Goal: Information Seeking & Learning: Learn about a topic

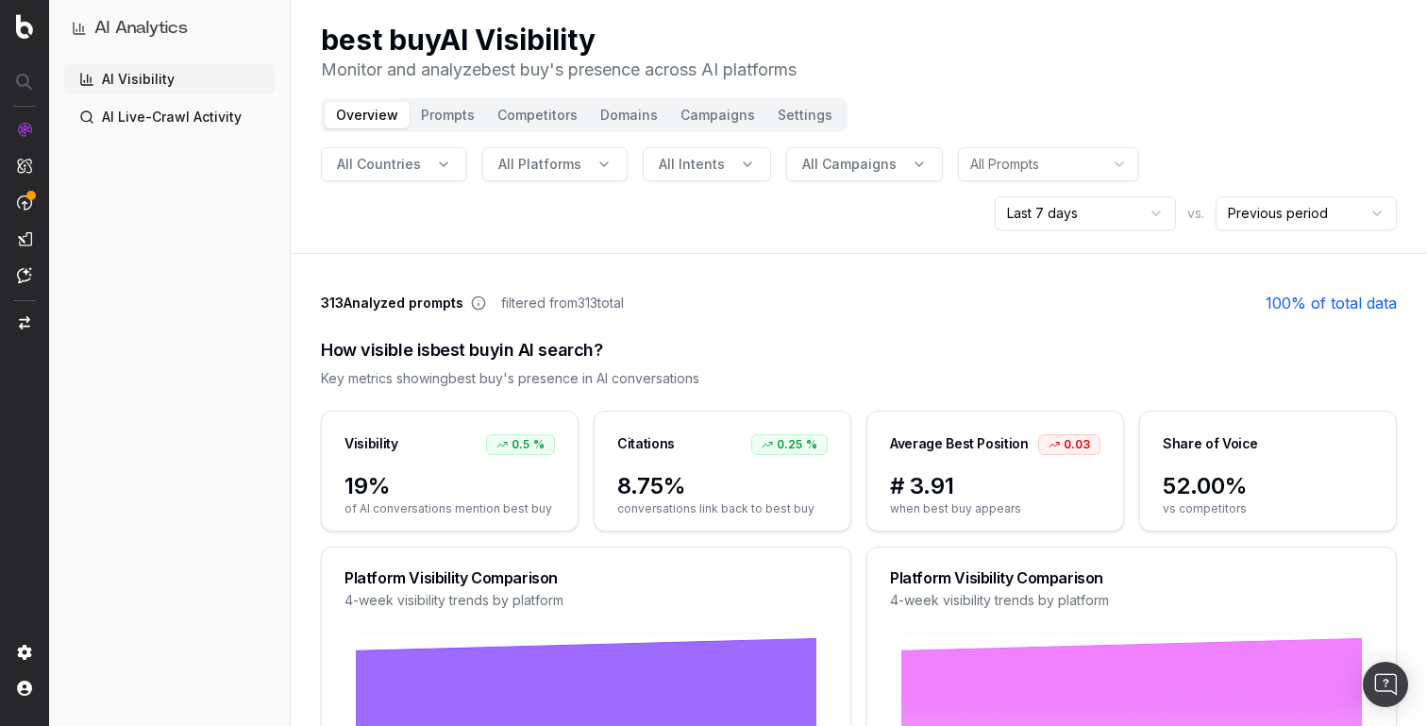
click at [466, 117] on button "Prompts" at bounding box center [448, 115] width 76 height 26
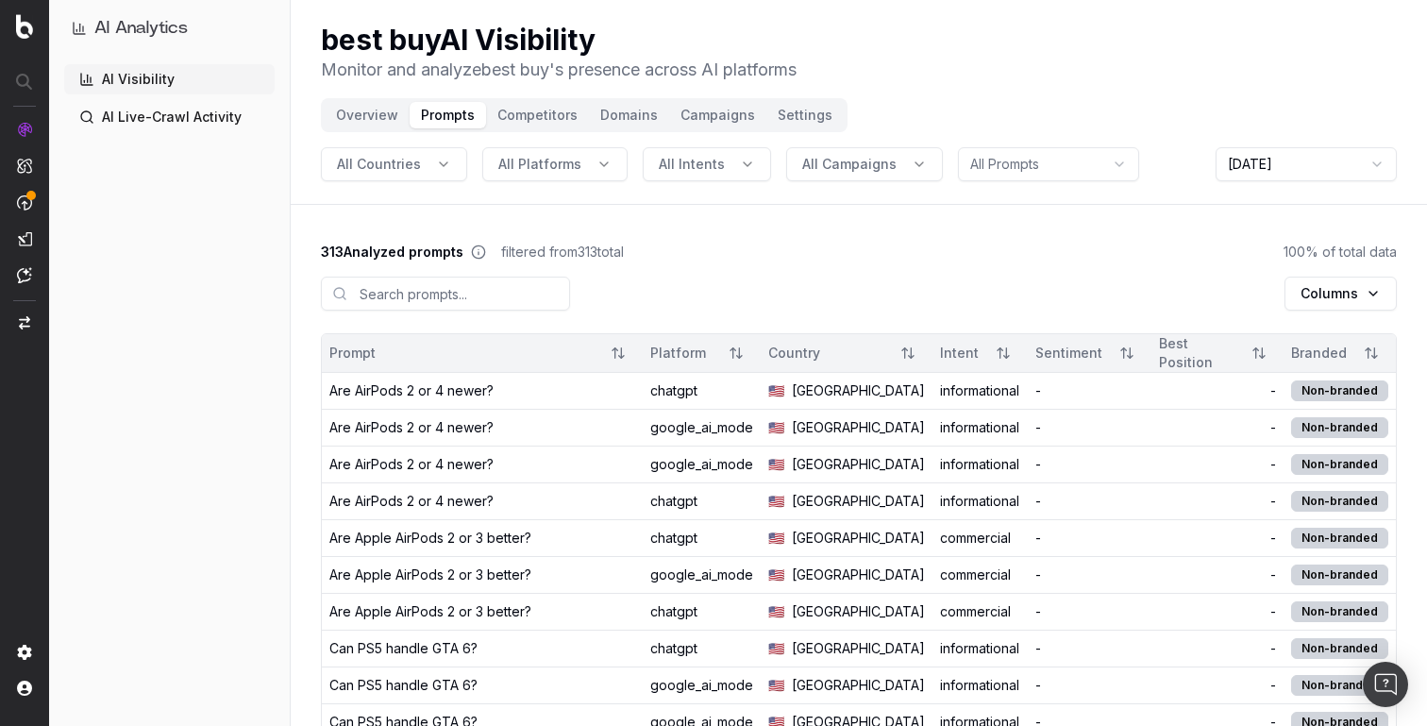
click at [469, 393] on div "Are AirPods 2 or 4 newer?" at bounding box center [411, 390] width 164 height 19
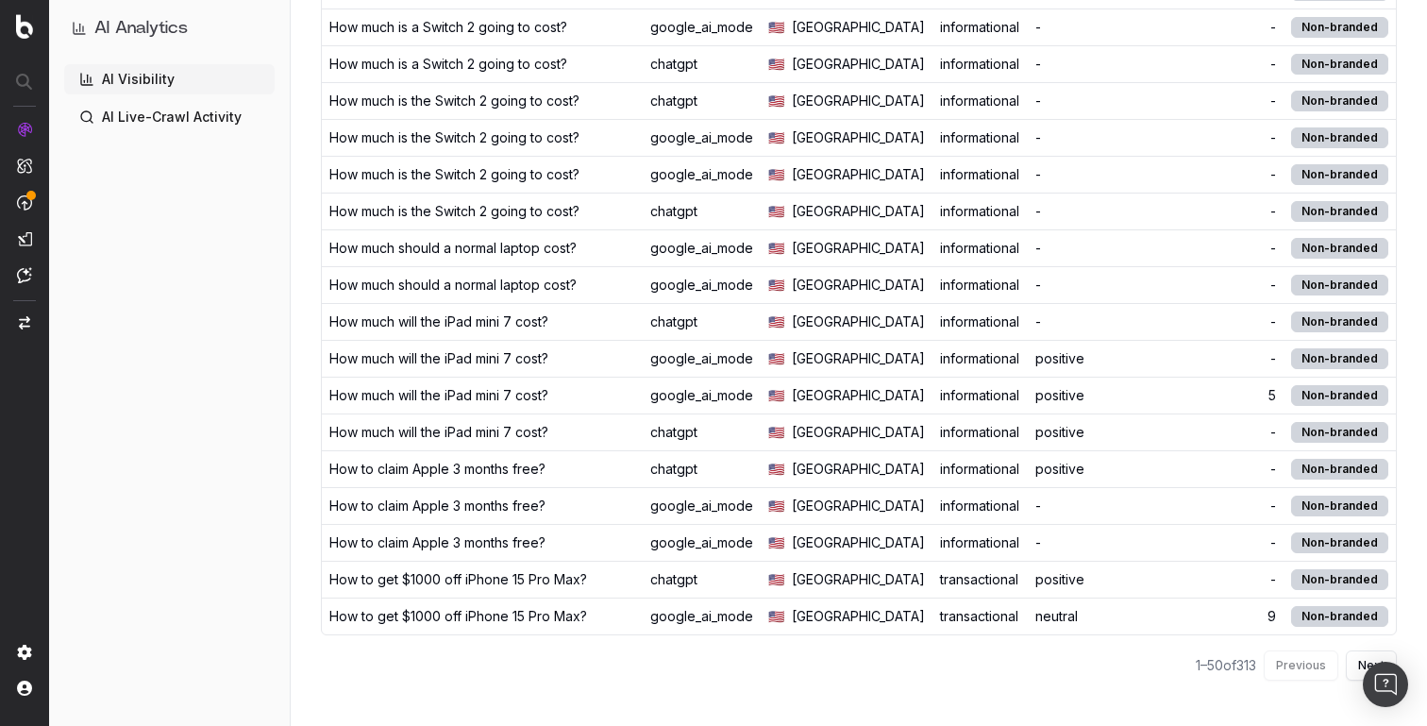
scroll to position [2428, 0]
click at [1158, 341] on td "-" at bounding box center [1218, 359] width 132 height 37
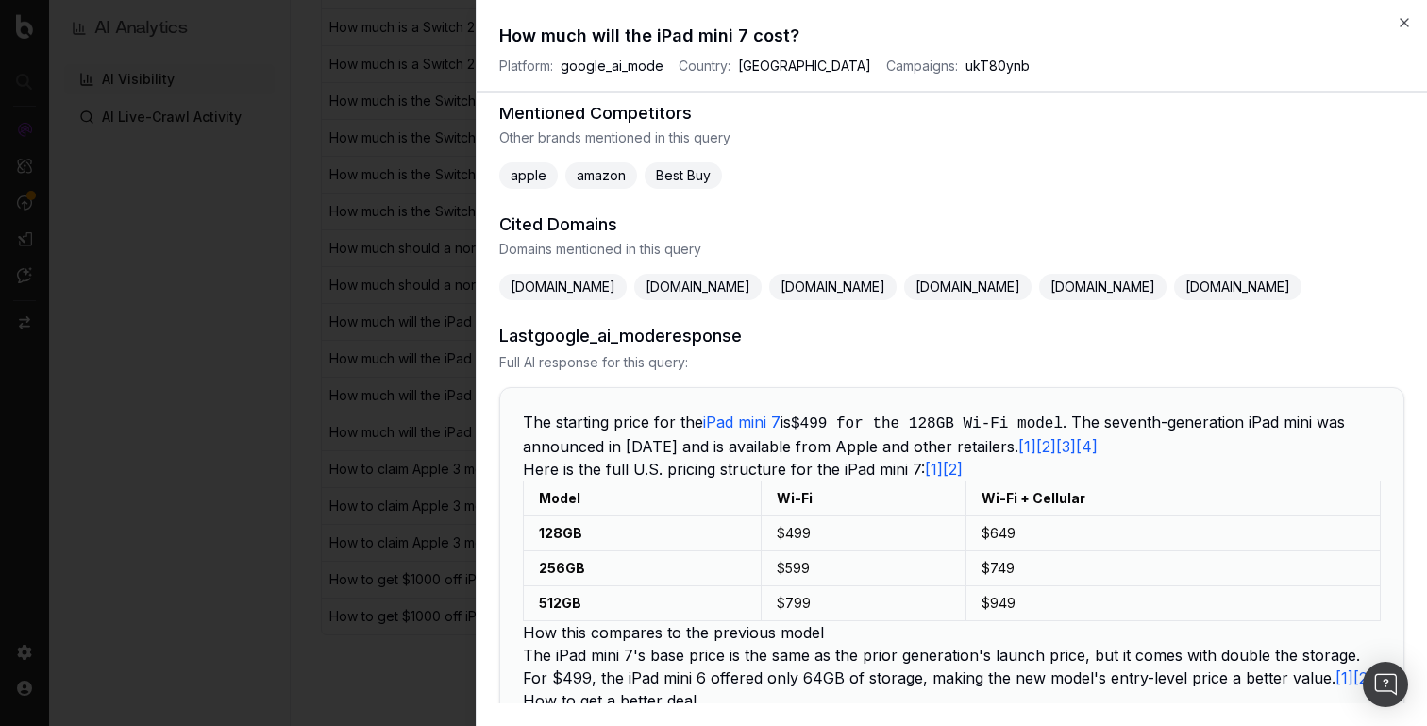
scroll to position [285, 0]
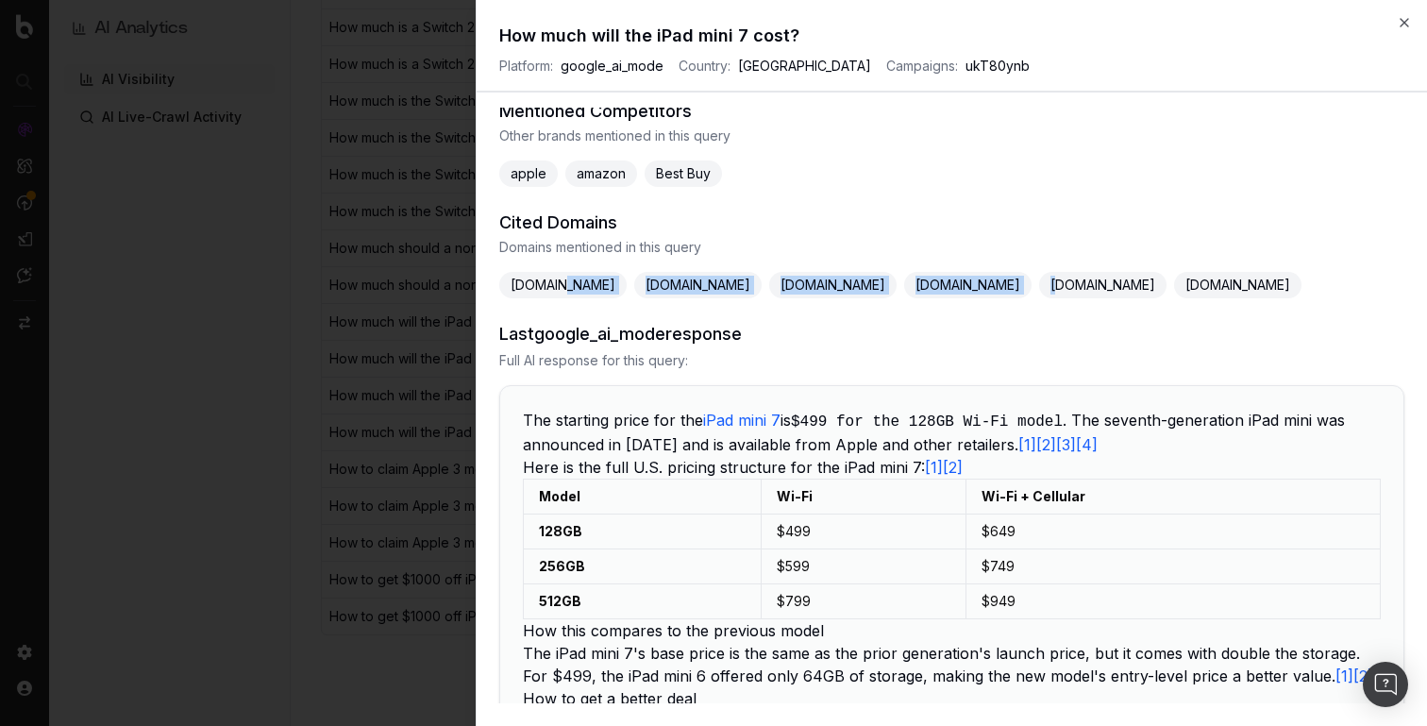
drag, startPoint x: 570, startPoint y: 283, endPoint x: 1094, endPoint y: 282, distance: 523.9
click at [1094, 282] on div "[DOMAIN_NAME] [DOMAIN_NAME] [DOMAIN_NAME] [DOMAIN_NAME] [DOMAIN_NAME] [DOMAIN_N…" at bounding box center [951, 285] width 905 height 26
click at [1094, 282] on span "[DOMAIN_NAME]" at bounding box center [1102, 285] width 127 height 26
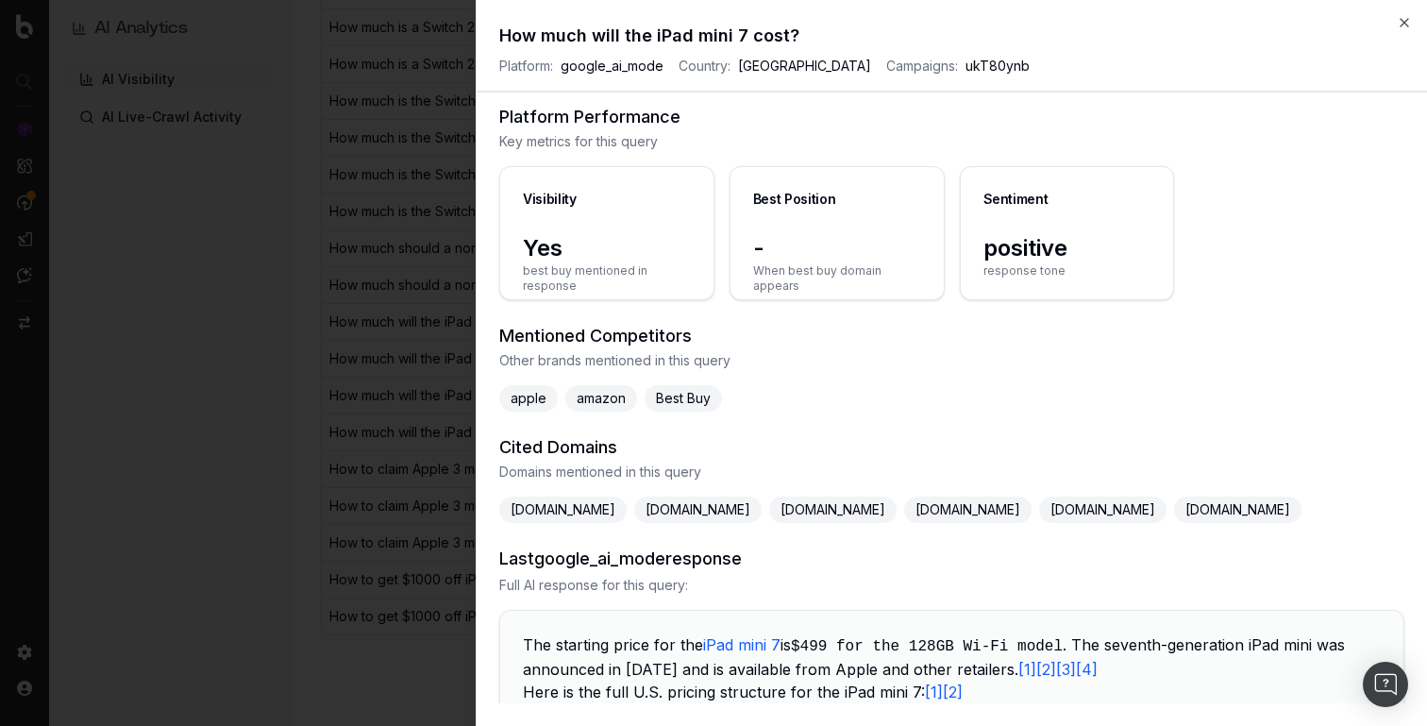
scroll to position [35, 0]
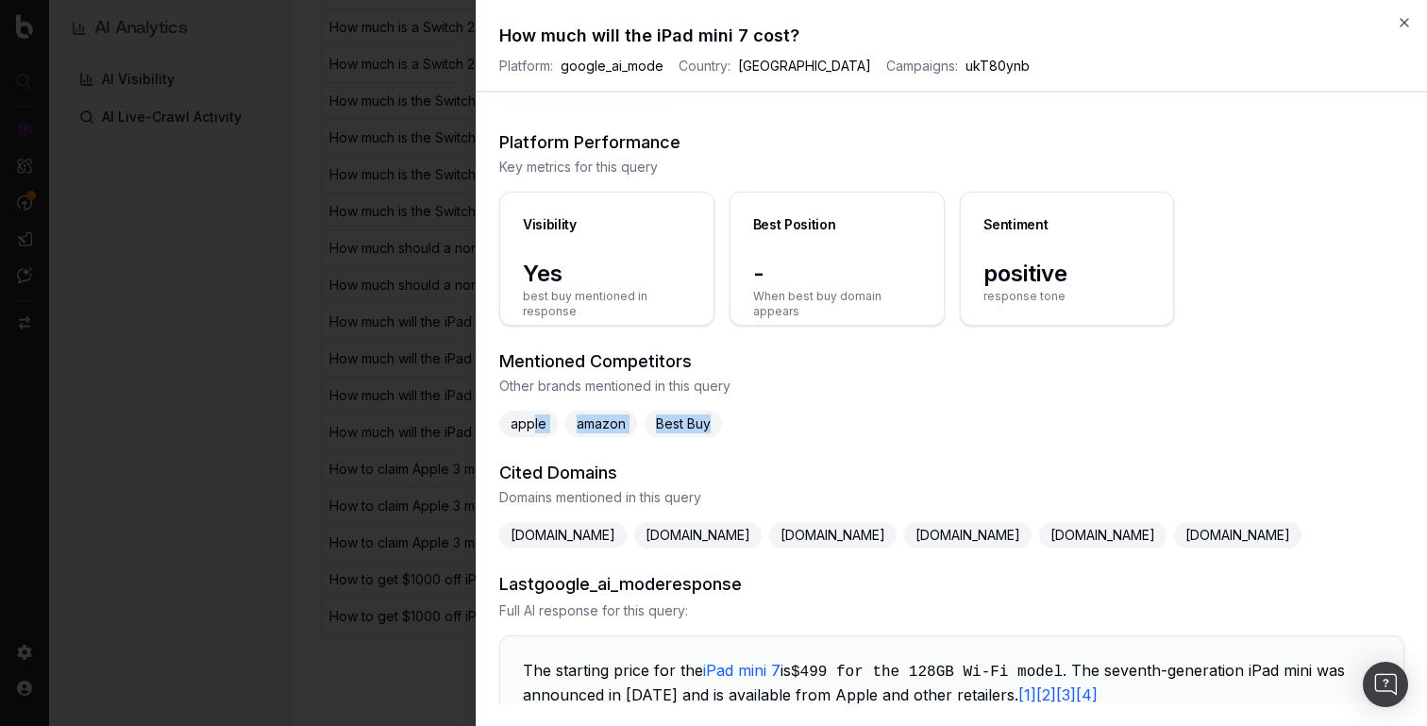
drag, startPoint x: 531, startPoint y: 429, endPoint x: 717, endPoint y: 428, distance: 185.9
click at [717, 428] on div "apple amazon Best Buy" at bounding box center [951, 424] width 905 height 26
click at [717, 428] on span "Best Buy" at bounding box center [683, 424] width 77 height 26
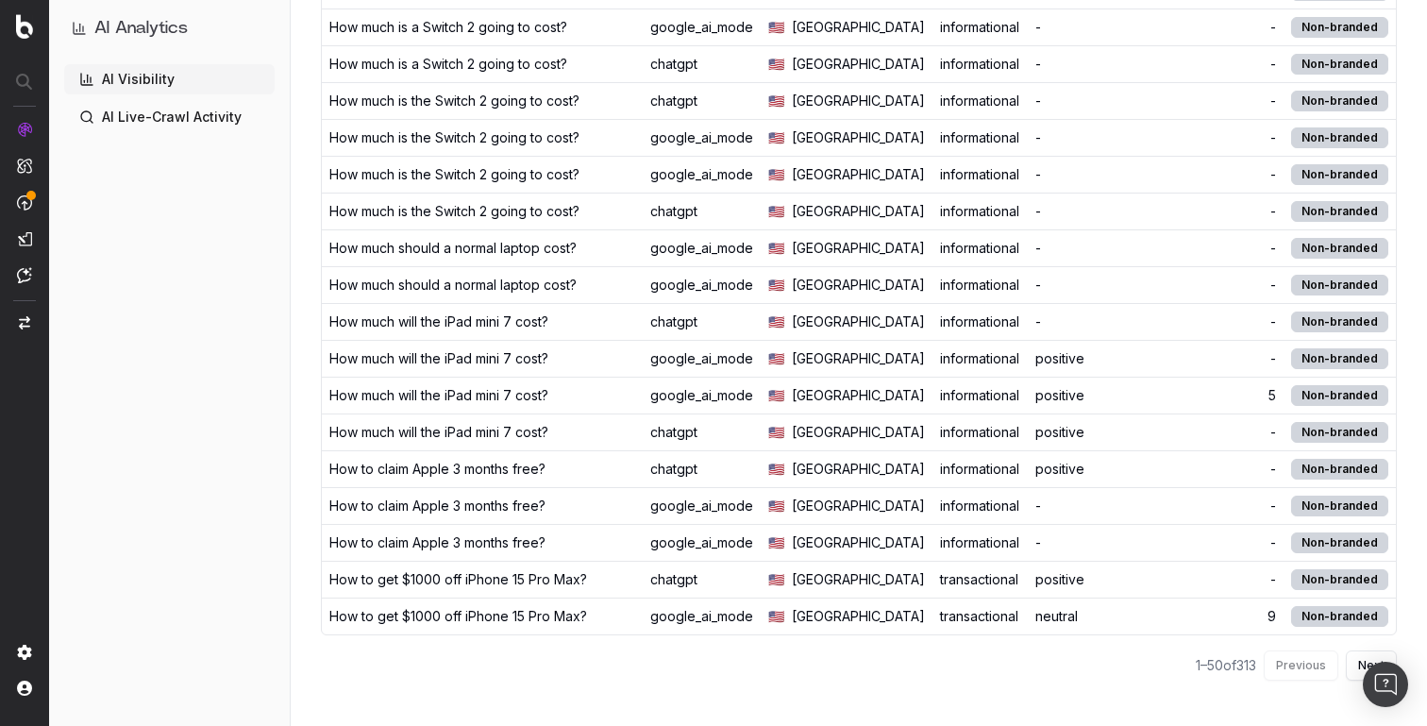
click at [990, 569] on td "transactional" at bounding box center [980, 580] width 95 height 37
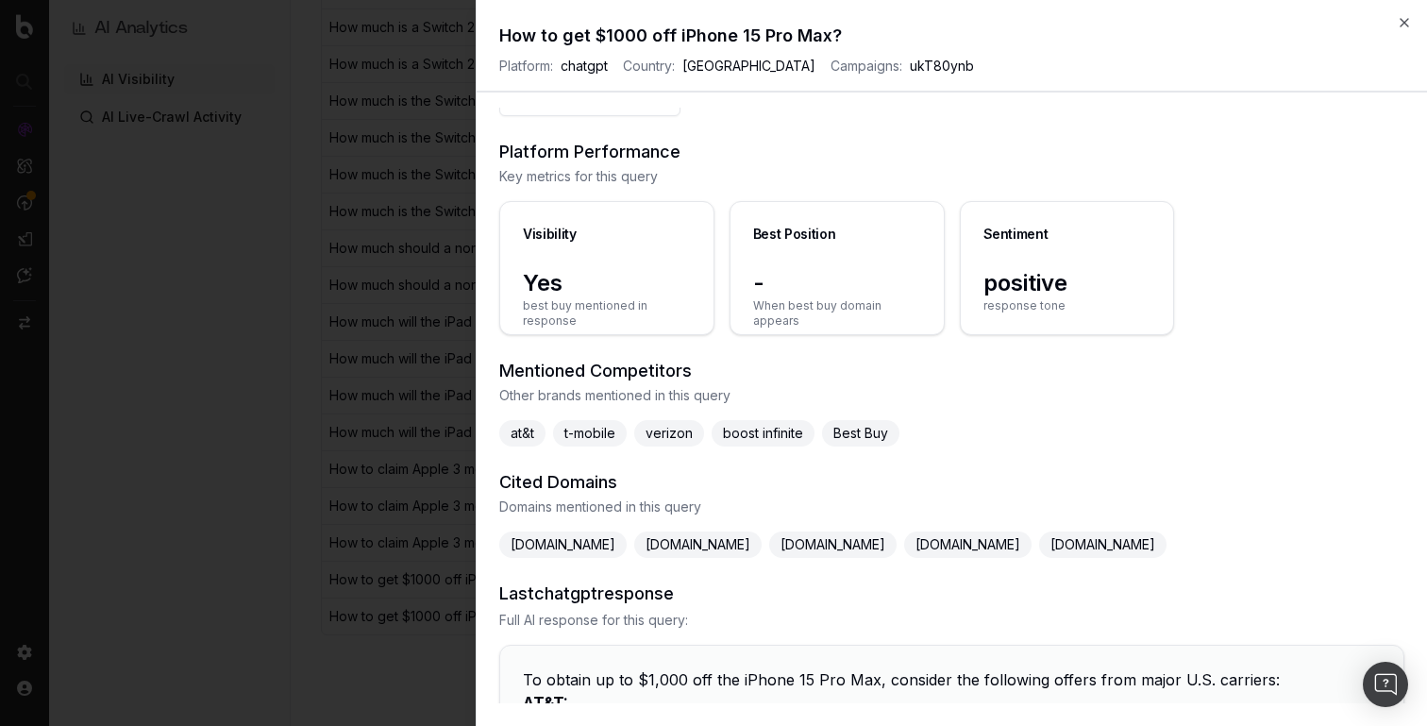
scroll to position [0, 0]
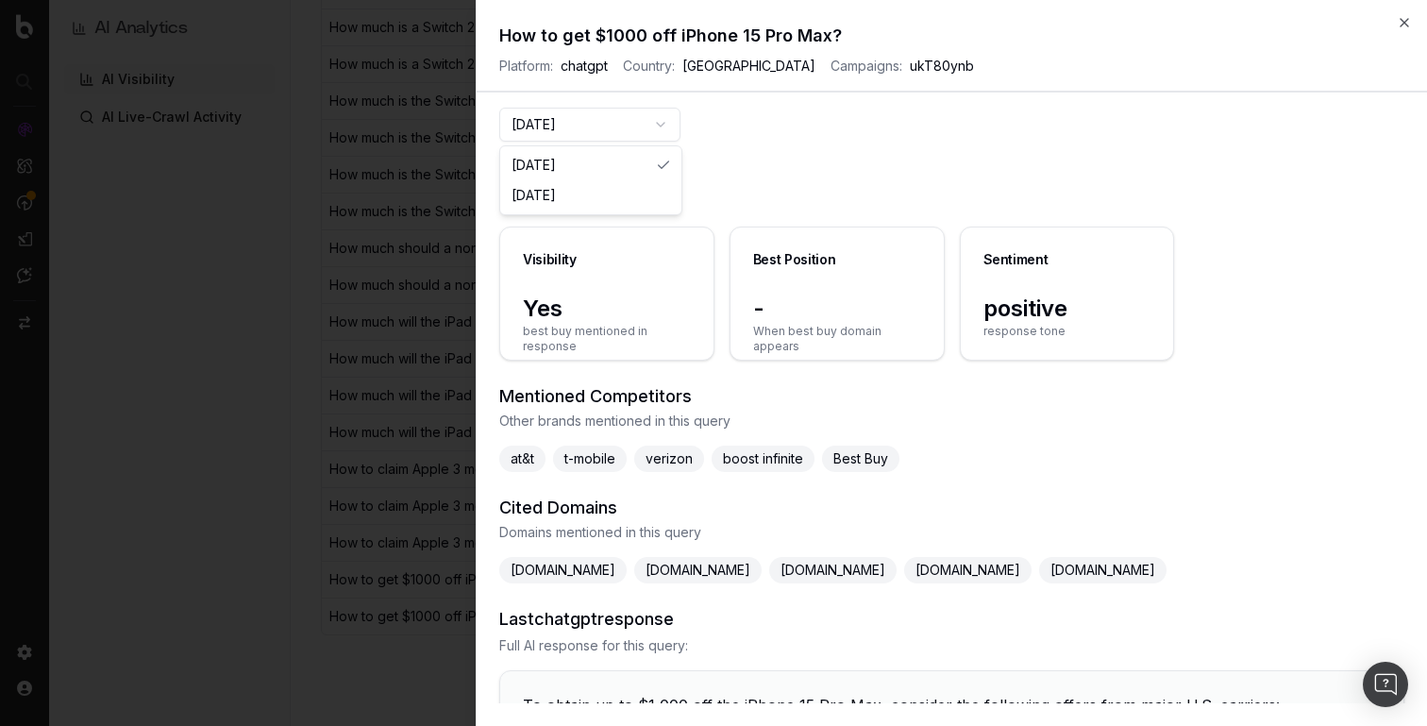
click at [577, 123] on button "[DATE]" at bounding box center [589, 125] width 181 height 34
click at [632, 132] on button "[DATE]" at bounding box center [589, 125] width 181 height 34
click at [632, 148] on div "[DATE] [DATE]" at bounding box center [590, 180] width 181 height 68
click at [1397, 19] on icon "button" at bounding box center [1404, 22] width 15 height 15
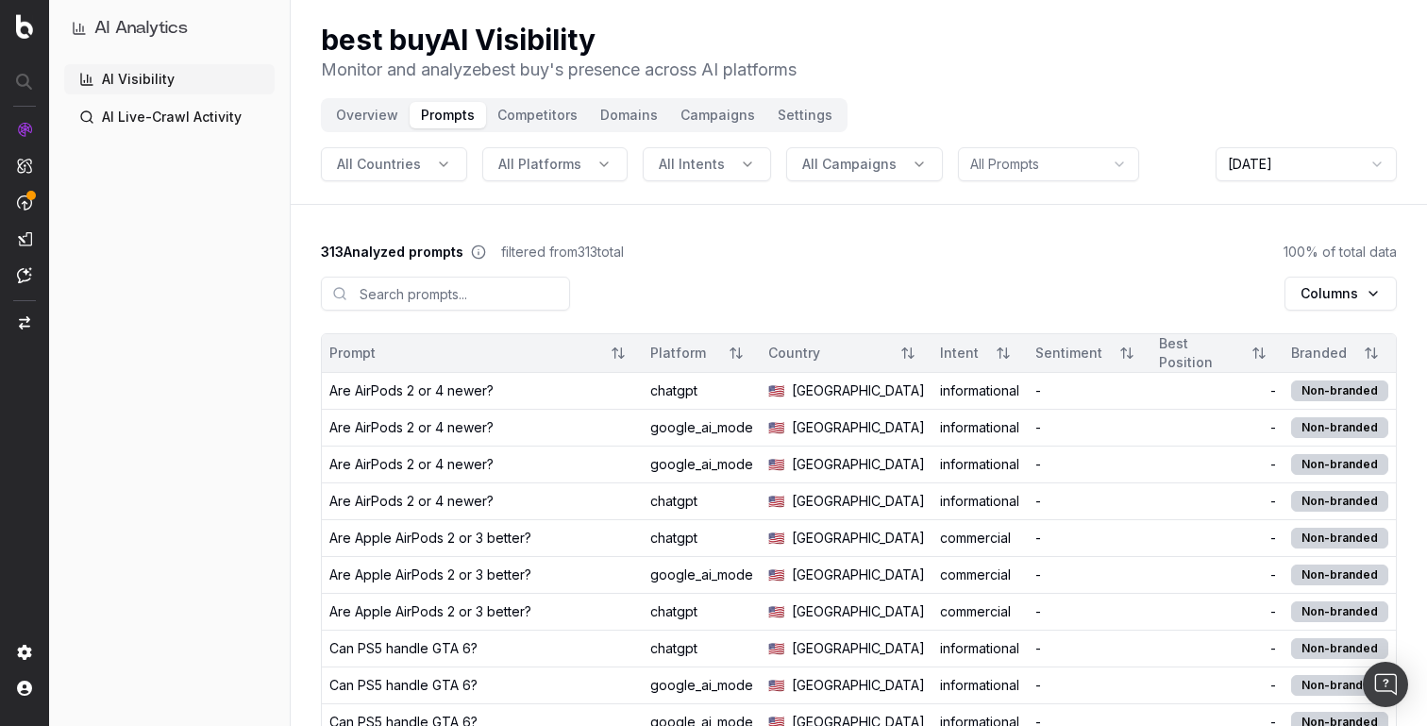
click at [806, 175] on button "All Campaigns" at bounding box center [864, 164] width 157 height 34
click at [876, 124] on header "best buy AI Visibility Monitor and analyze best buy 's presence across AI platf…" at bounding box center [859, 102] width 1136 height 205
click at [599, 156] on button "All Platforms" at bounding box center [554, 164] width 145 height 34
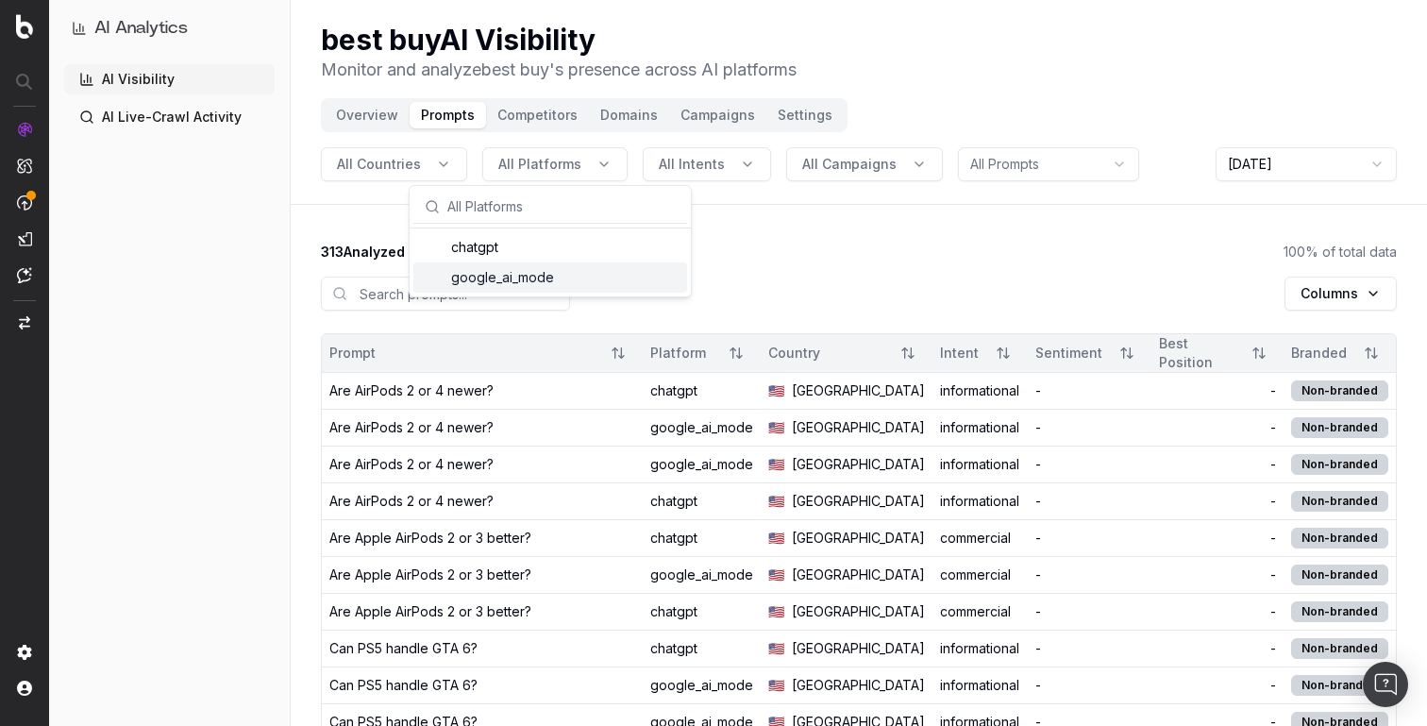
click at [806, 291] on div "Columns" at bounding box center [859, 297] width 1076 height 72
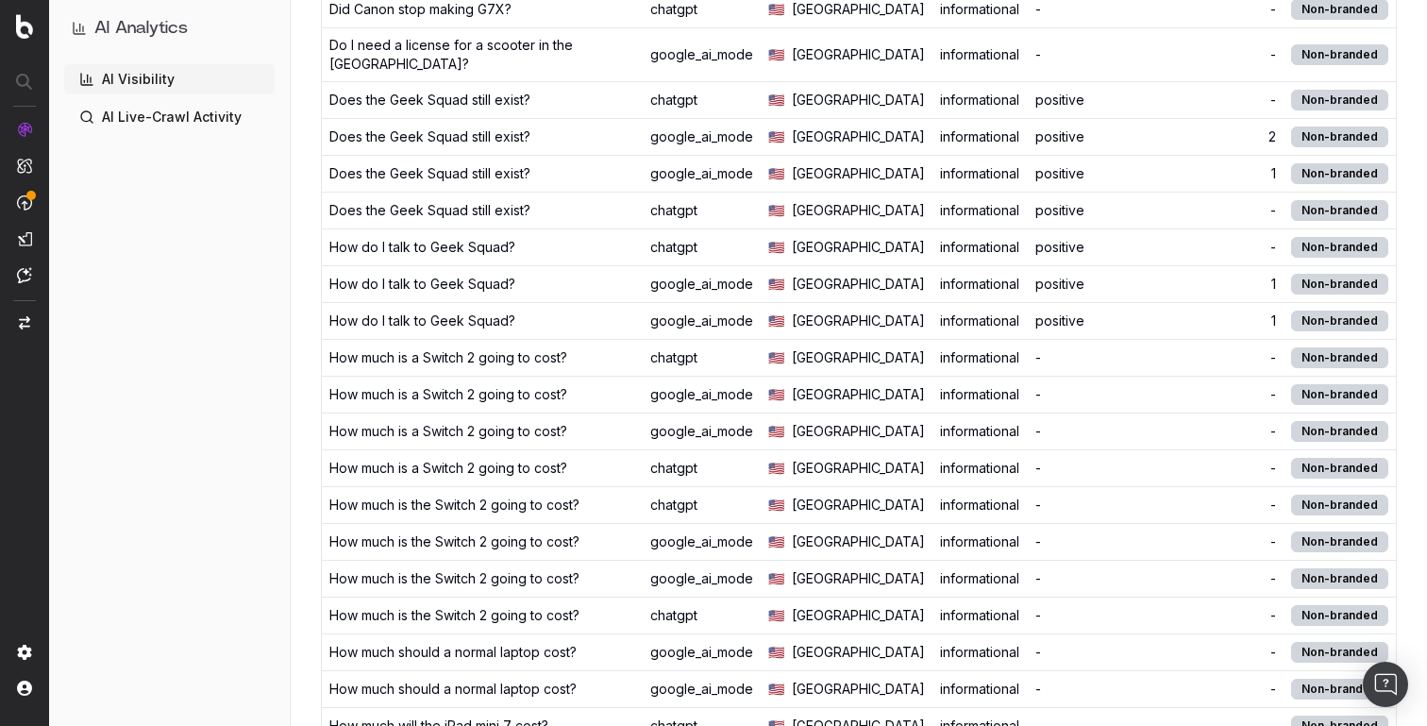
scroll to position [1350, 0]
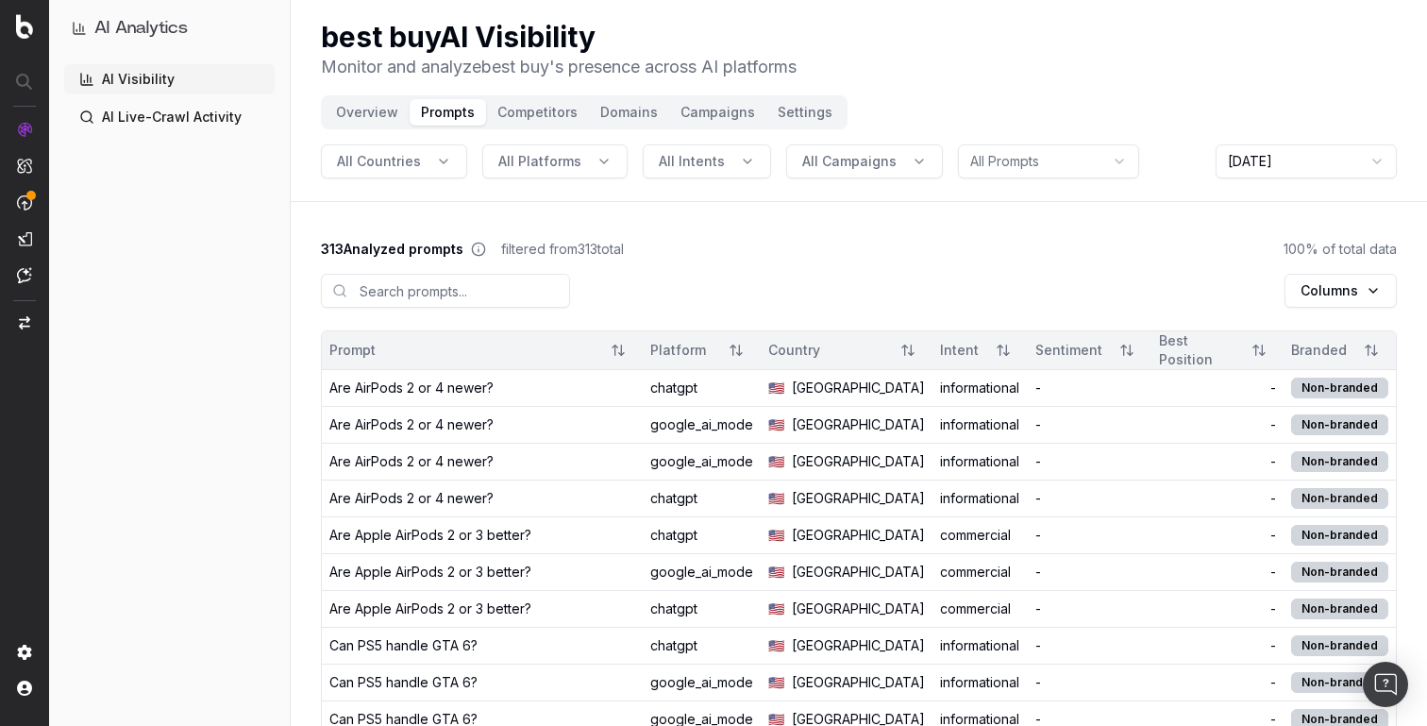
scroll to position [0, 0]
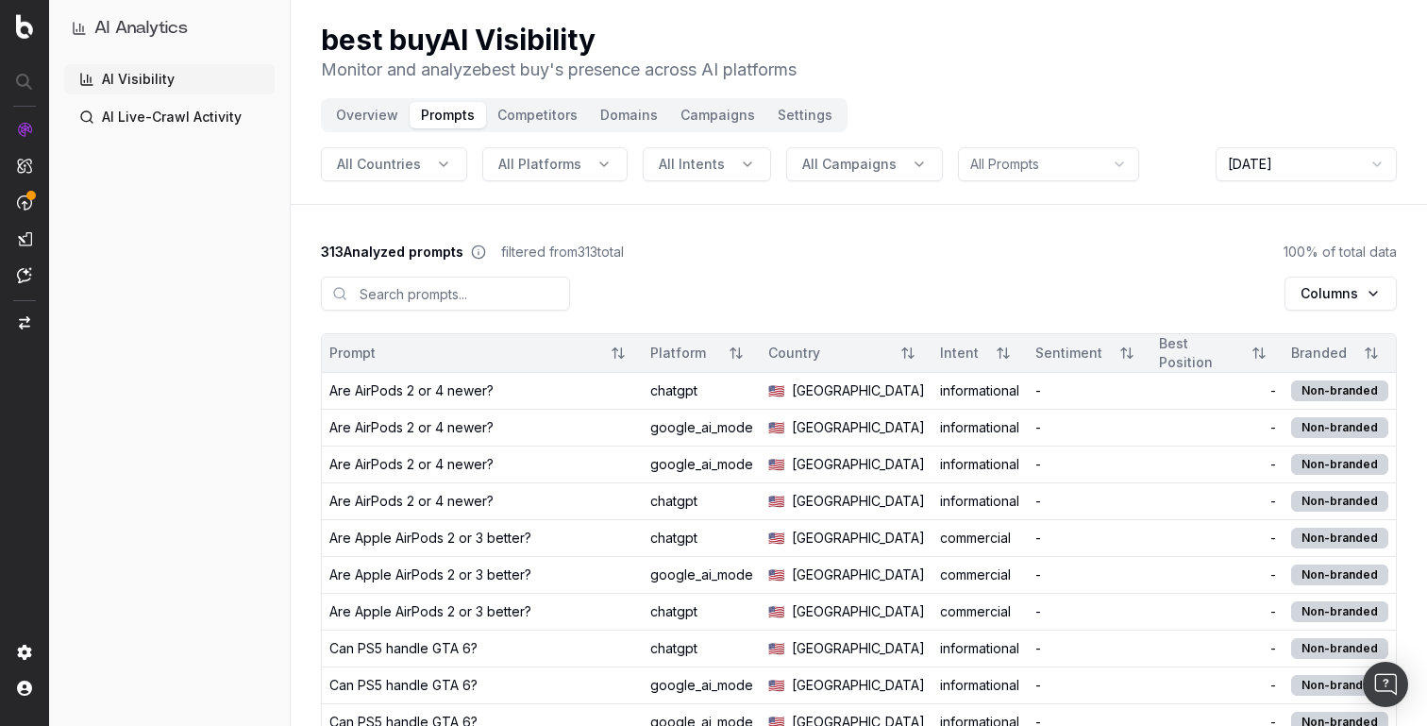
click at [831, 160] on span "All Campaigns" at bounding box center [849, 164] width 94 height 19
click at [1016, 185] on header "best buy AI Visibility Monitor and analyze best buy 's presence across AI platf…" at bounding box center [859, 102] width 1136 height 205
click at [1030, 164] on html "AI Analytics AI Visibility AI Live-Crawl Activity best buy AI Visibility Monito…" at bounding box center [713, 363] width 1427 height 726
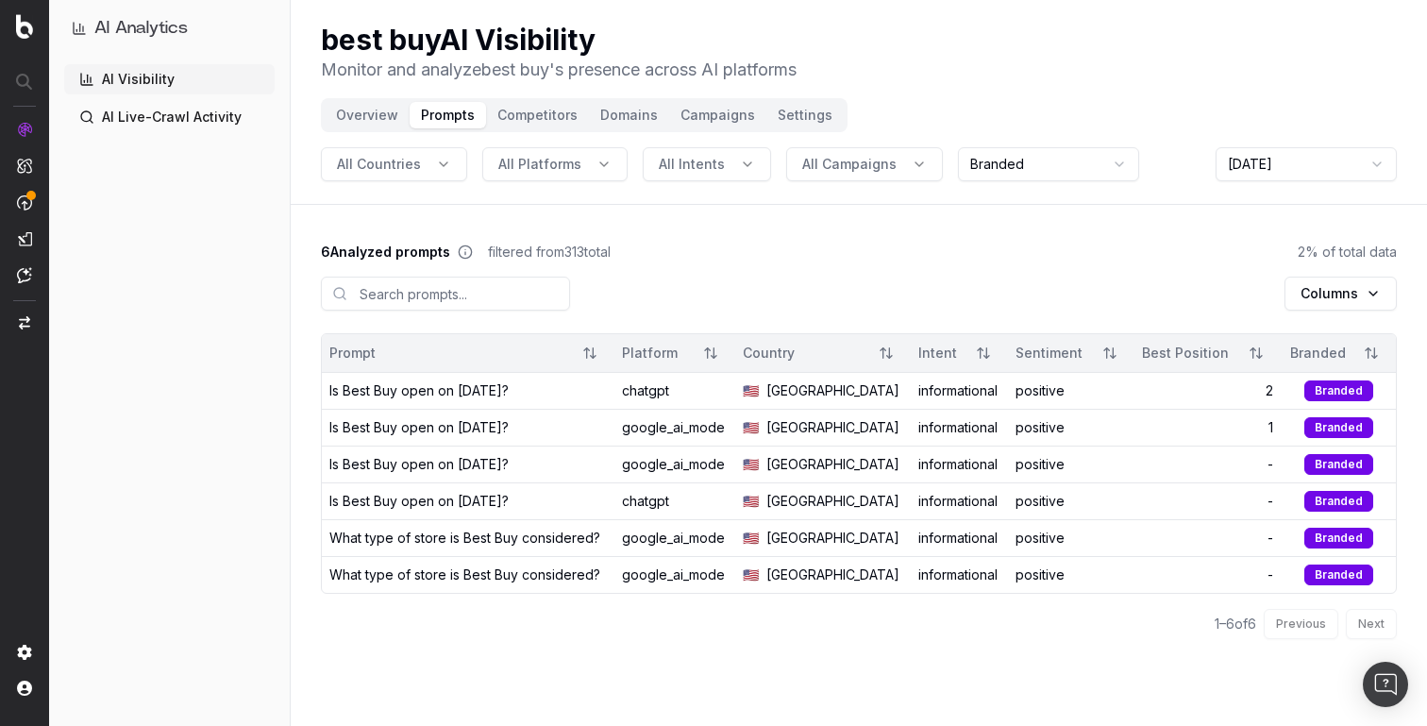
click at [974, 156] on html "AI Analytics AI Visibility AI Live-Crawl Activity best buy AI Visibility Monito…" at bounding box center [713, 363] width 1427 height 726
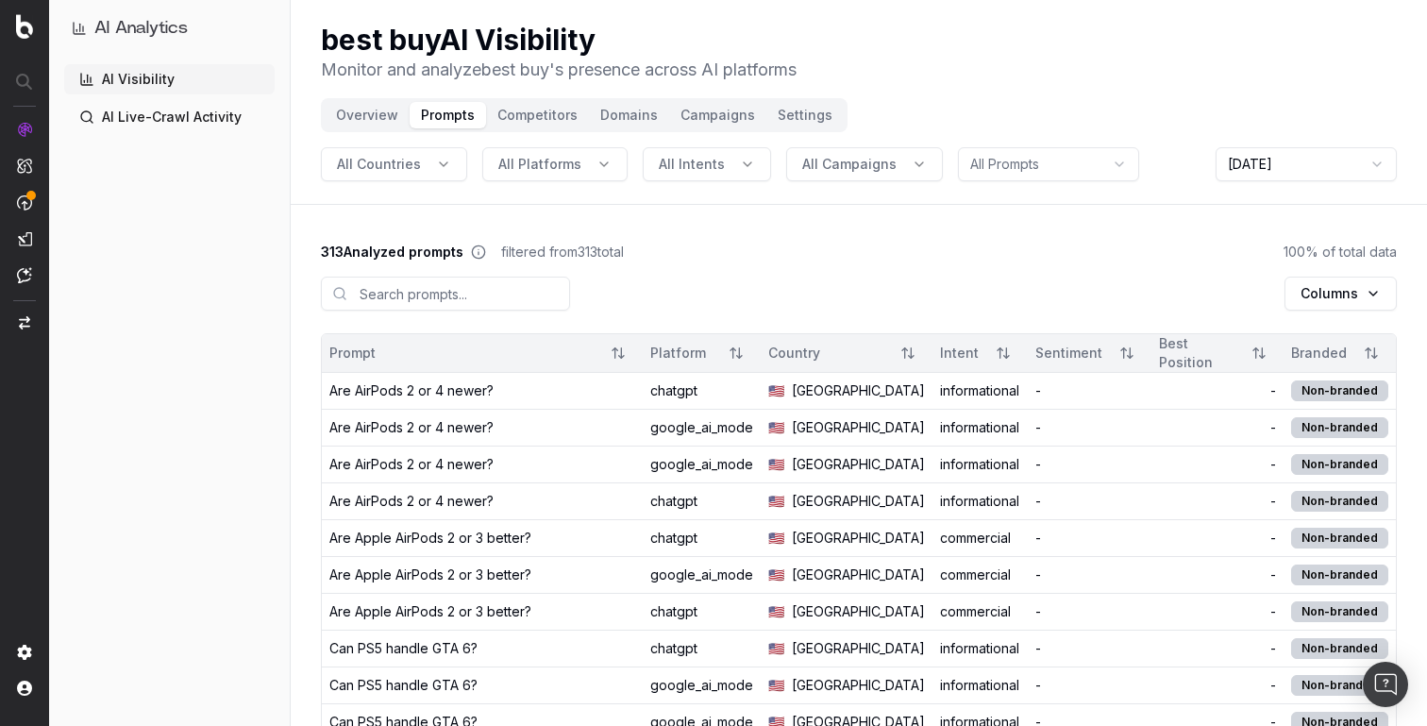
click at [515, 113] on button "Competitors" at bounding box center [537, 115] width 103 height 26
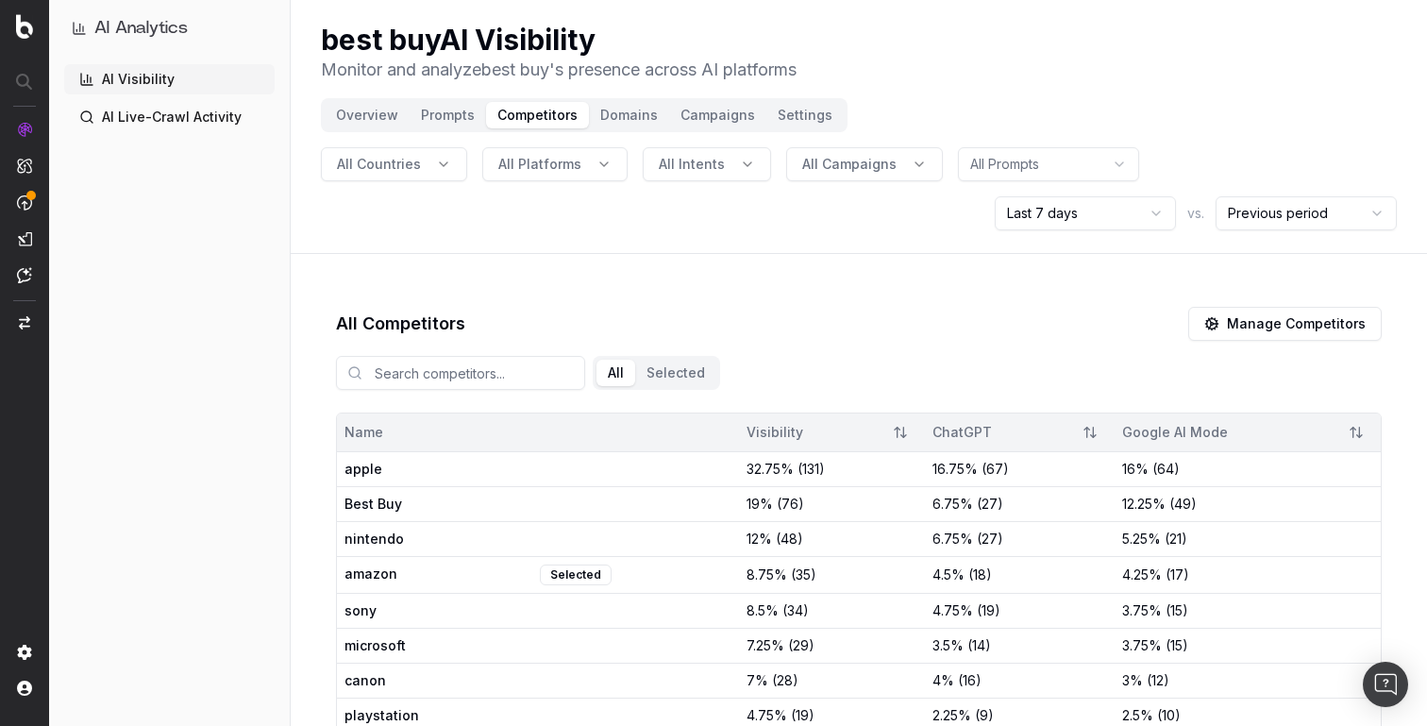
click at [630, 119] on button "Domains" at bounding box center [629, 115] width 80 height 26
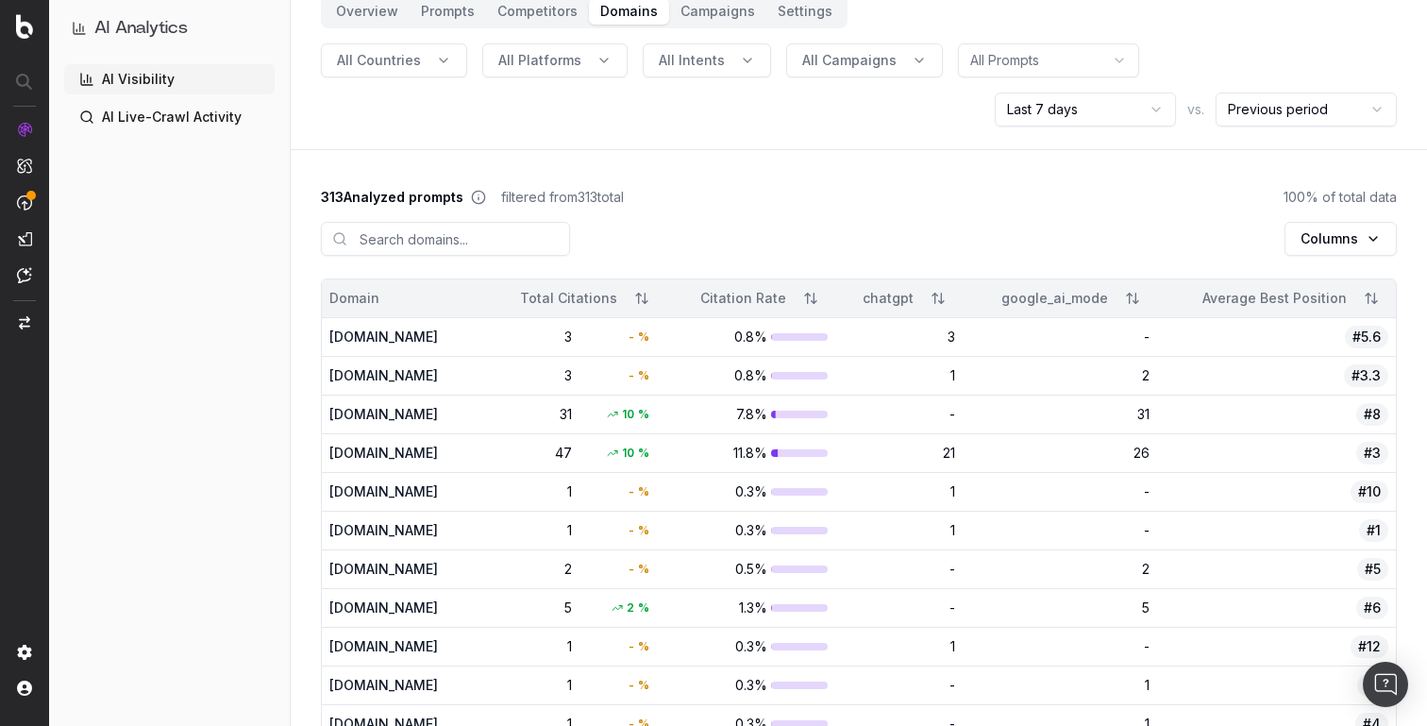
scroll to position [107, 0]
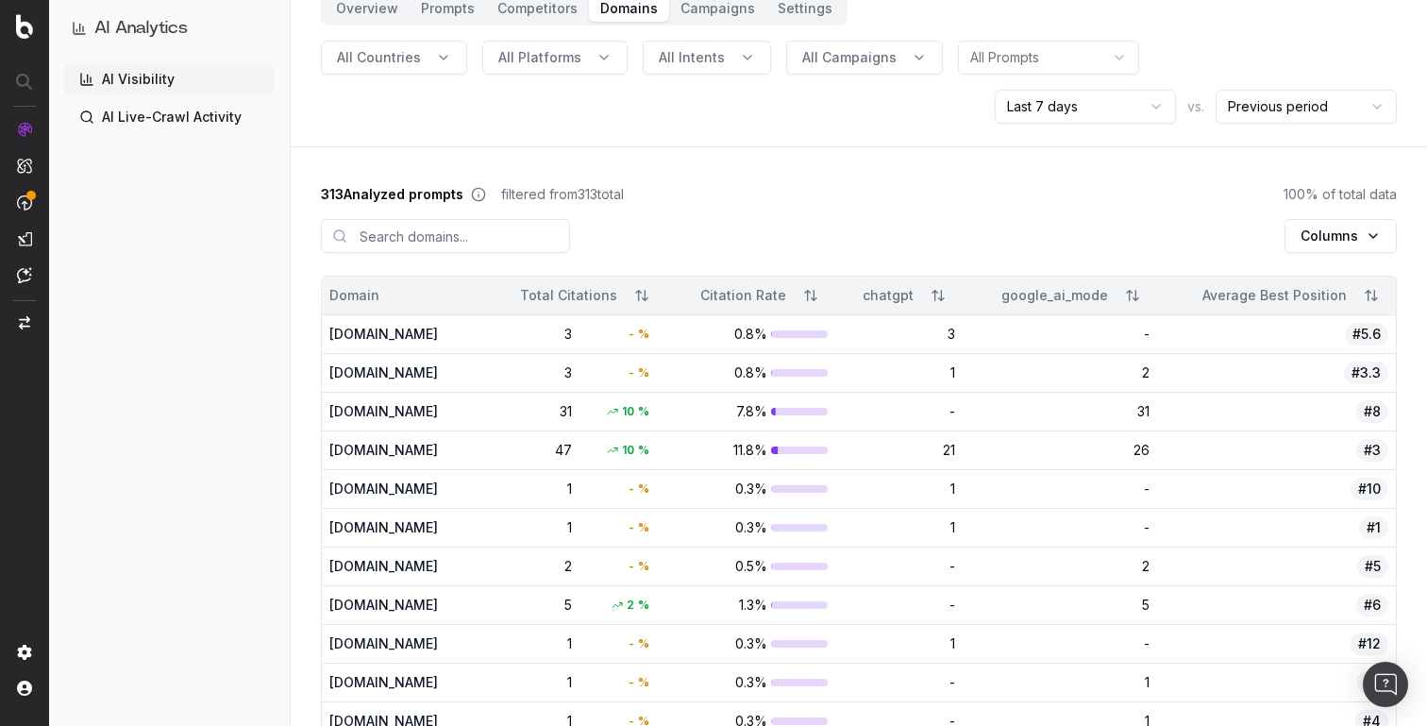
click at [392, 20] on button "Overview" at bounding box center [367, 8] width 85 height 26
click at [364, 13] on button "Overview" at bounding box center [367, 8] width 85 height 26
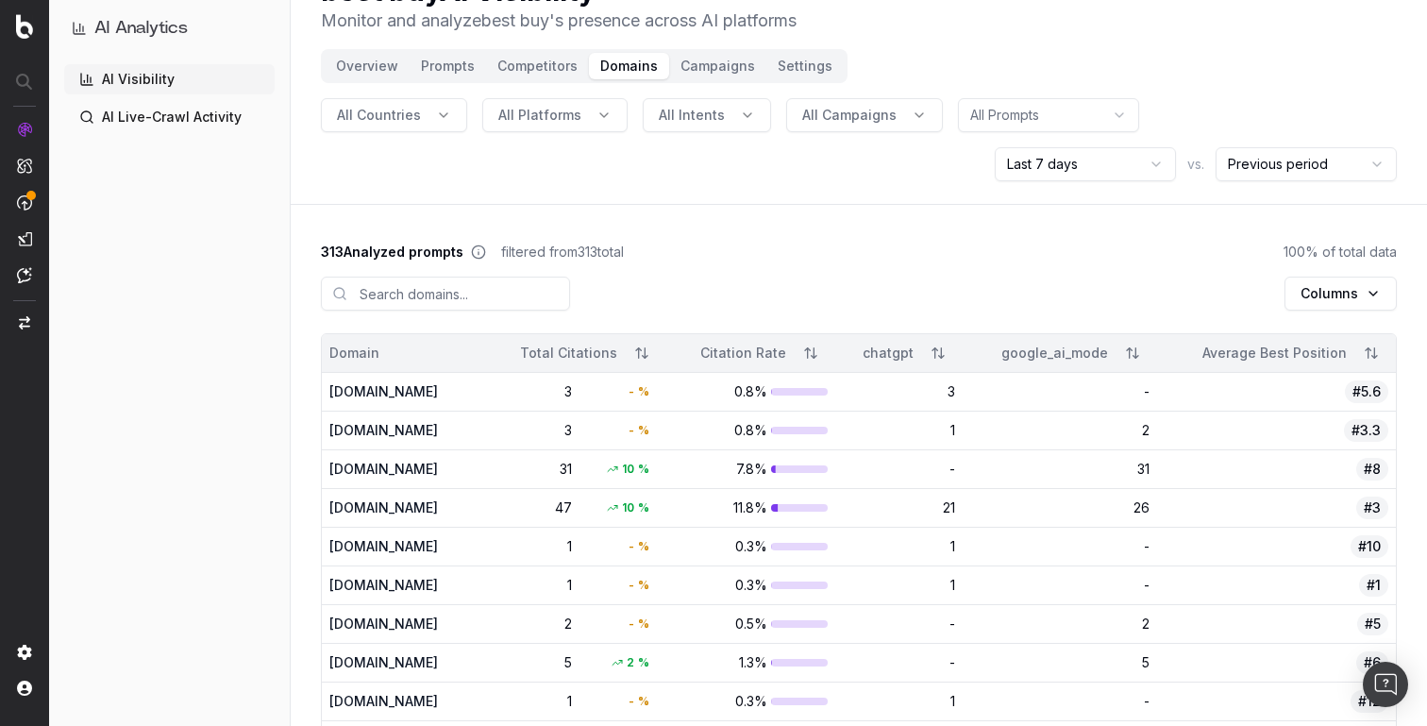
scroll to position [45, 0]
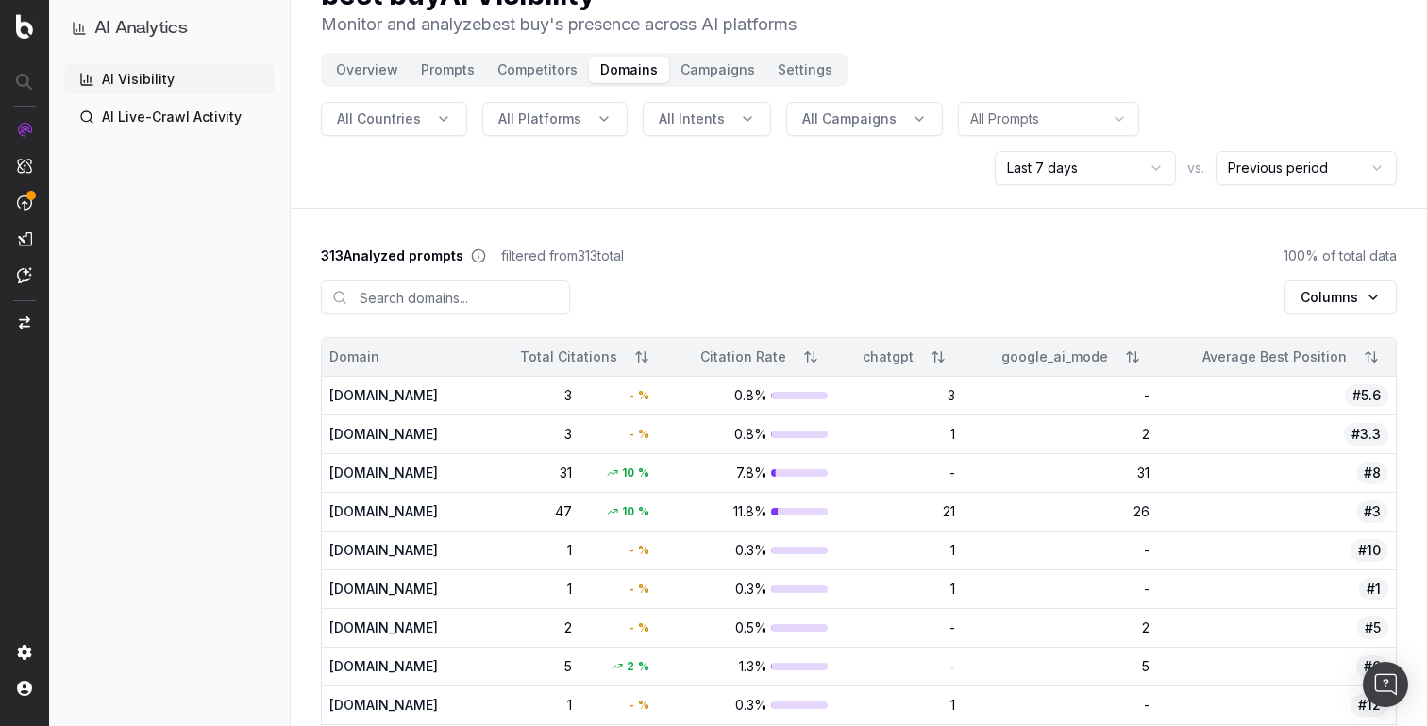
click at [365, 66] on button "Overview" at bounding box center [367, 70] width 85 height 26
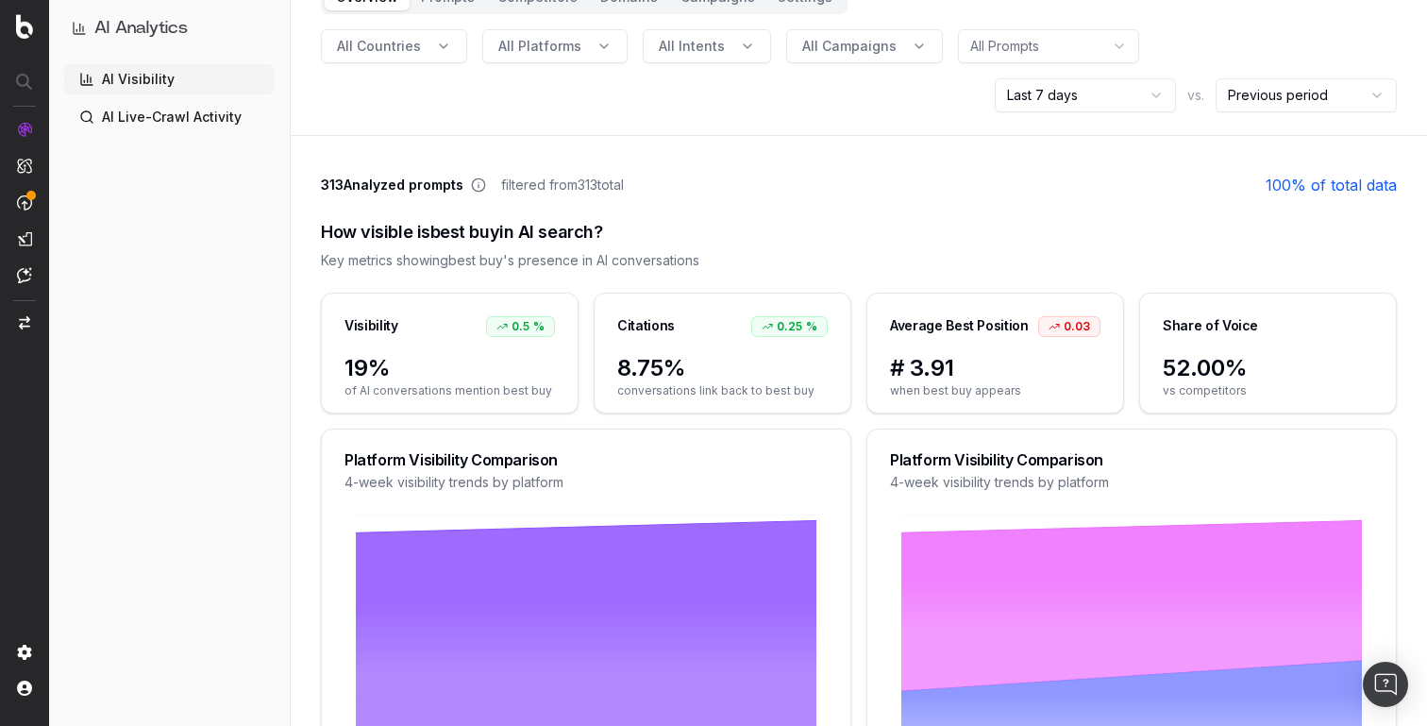
scroll to position [12, 0]
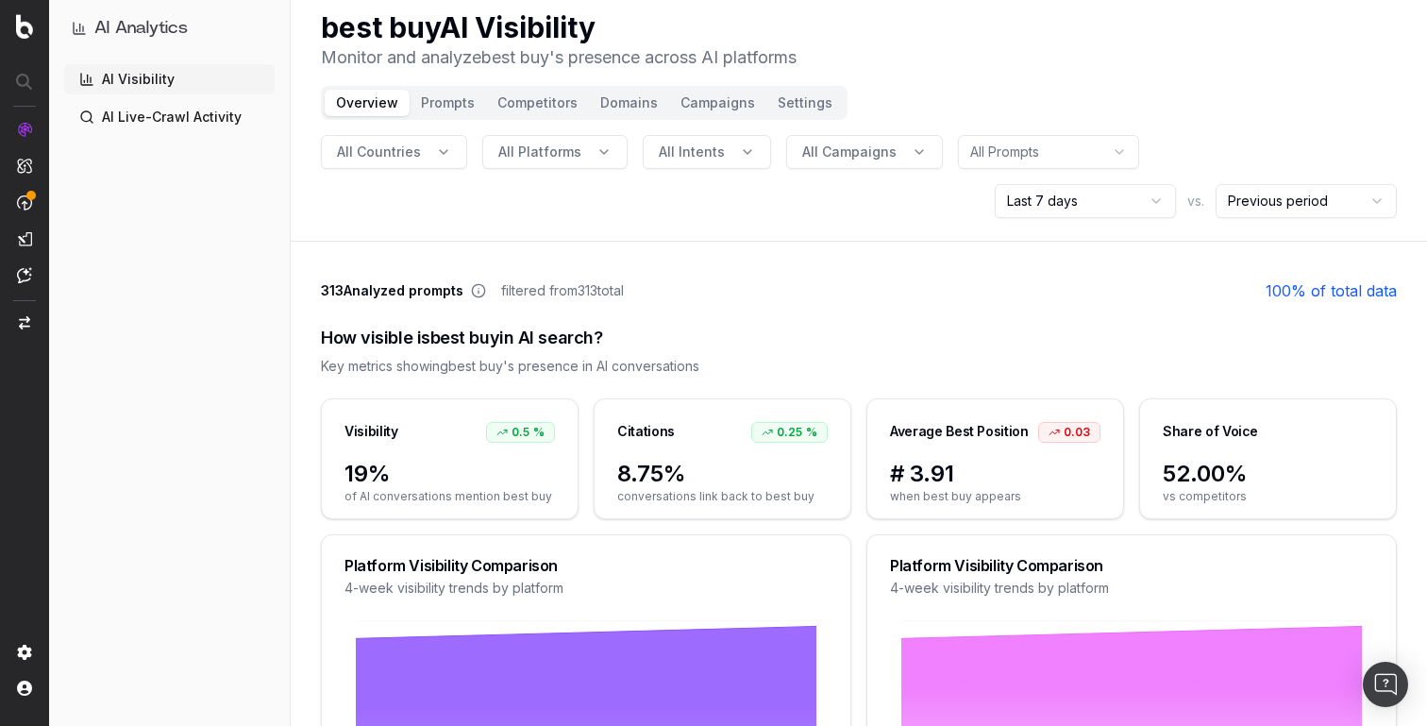
click at [426, 157] on button "All Countries" at bounding box center [394, 152] width 146 height 34
click at [401, 231] on div "usa" at bounding box center [393, 235] width 274 height 30
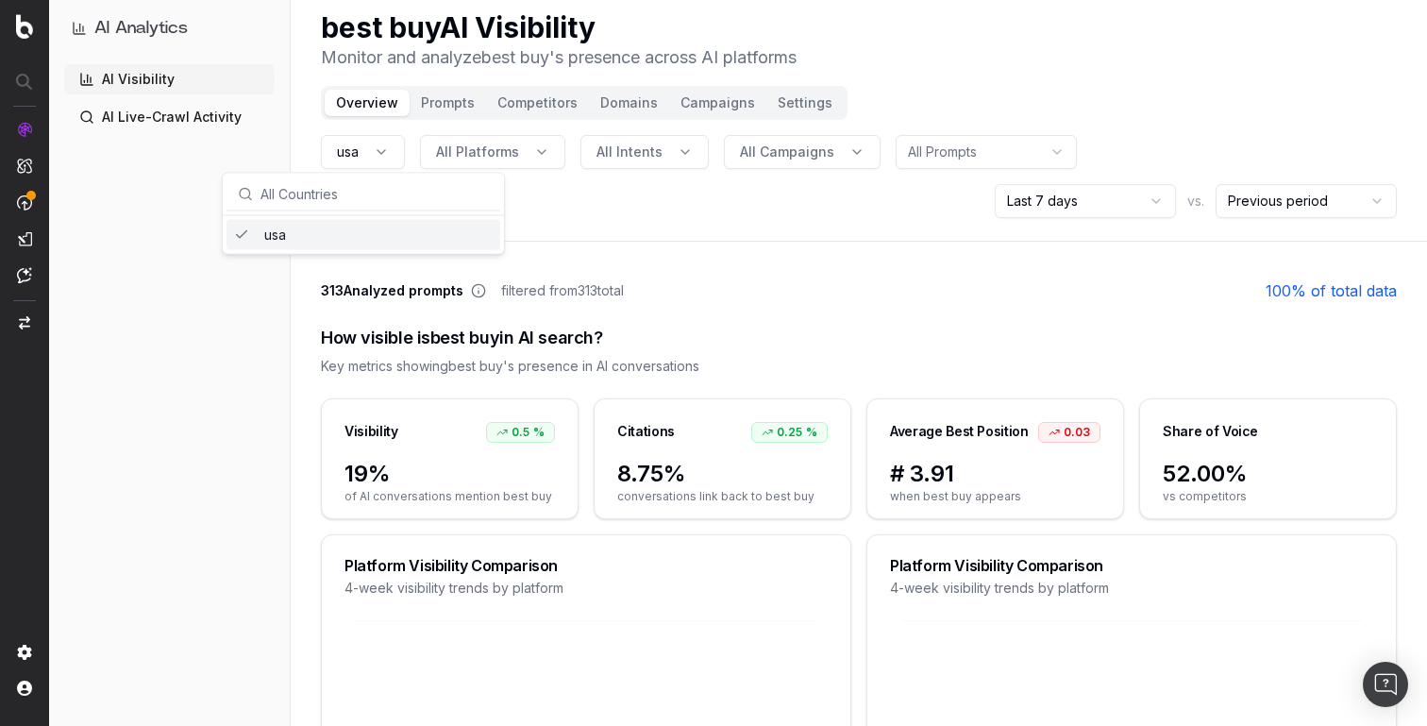
click at [317, 237] on div "usa" at bounding box center [364, 235] width 274 height 30
click at [948, 92] on header "best buy AI Visibility Monitor and analyze best buy 's presence across AI platf…" at bounding box center [859, 115] width 1136 height 254
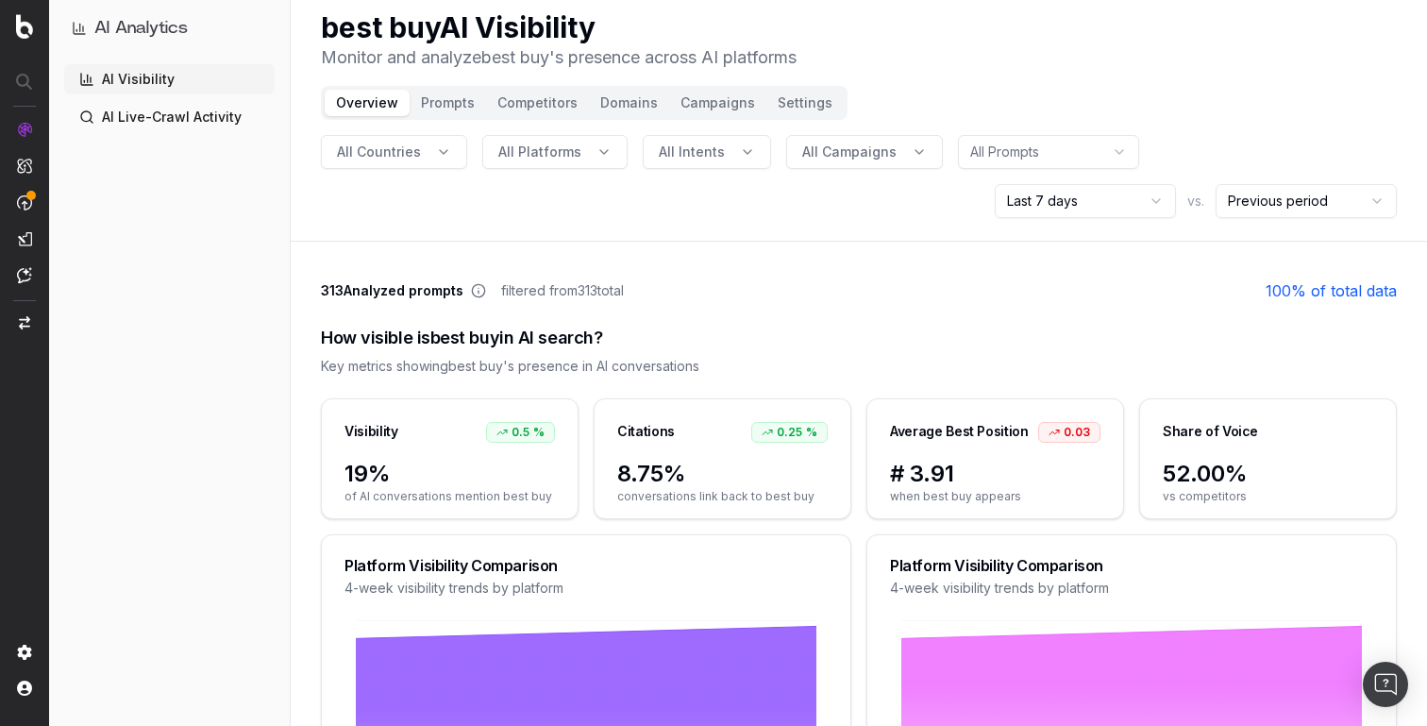
drag, startPoint x: 504, startPoint y: 290, endPoint x: 698, endPoint y: 288, distance: 194.5
click at [698, 288] on div "313 Analyzed prompts filtered from 313 total 100 % of total data" at bounding box center [859, 290] width 1076 height 23
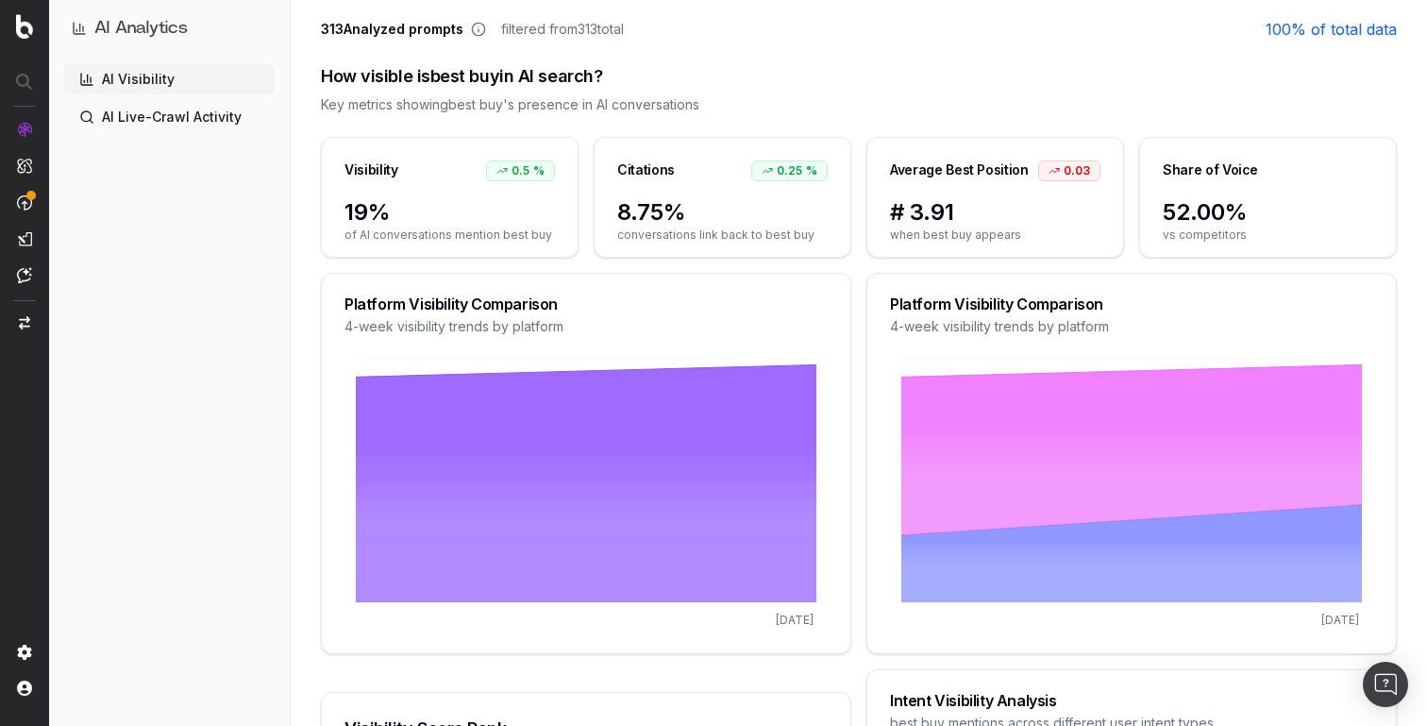
scroll to position [276, 0]
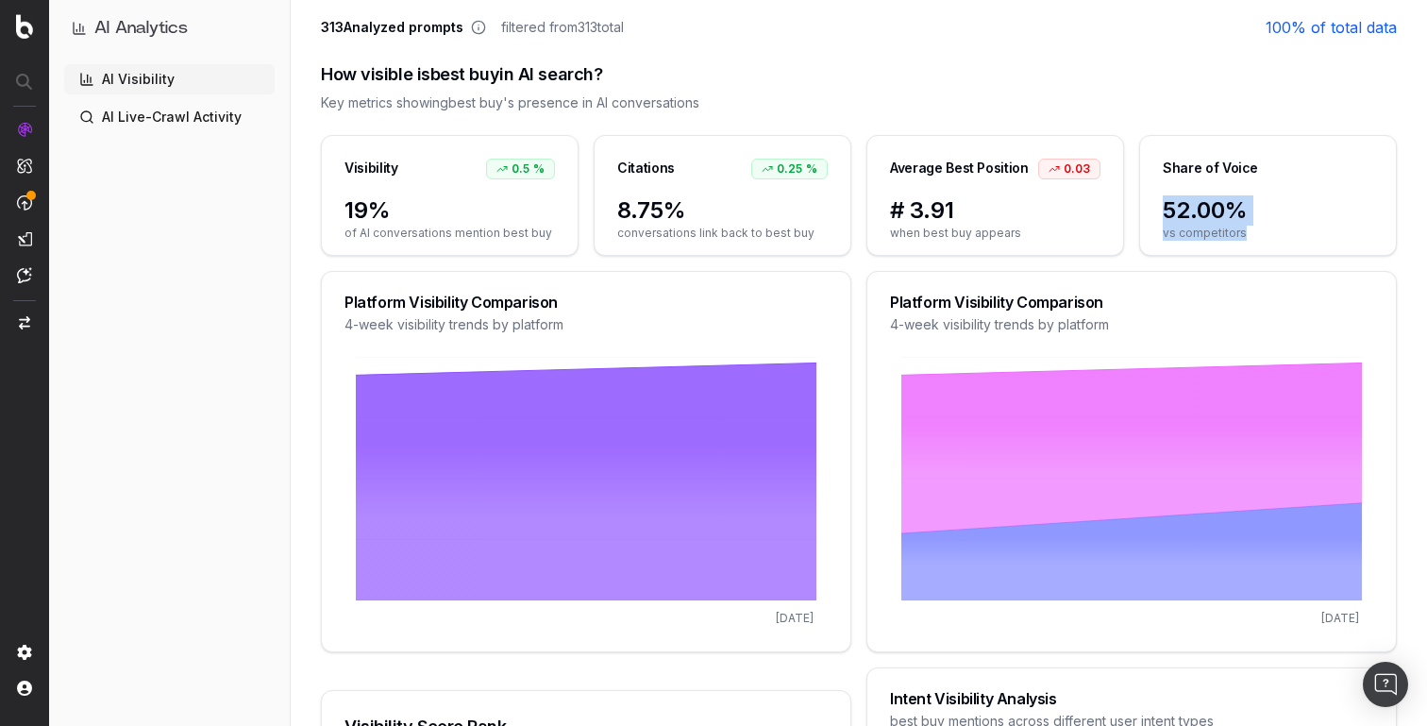
drag, startPoint x: 1155, startPoint y: 206, endPoint x: 1283, endPoint y: 229, distance: 129.6
click at [1283, 229] on div "52.00% vs competitors" at bounding box center [1268, 224] width 256 height 59
click at [1283, 229] on span "vs competitors" at bounding box center [1268, 233] width 210 height 15
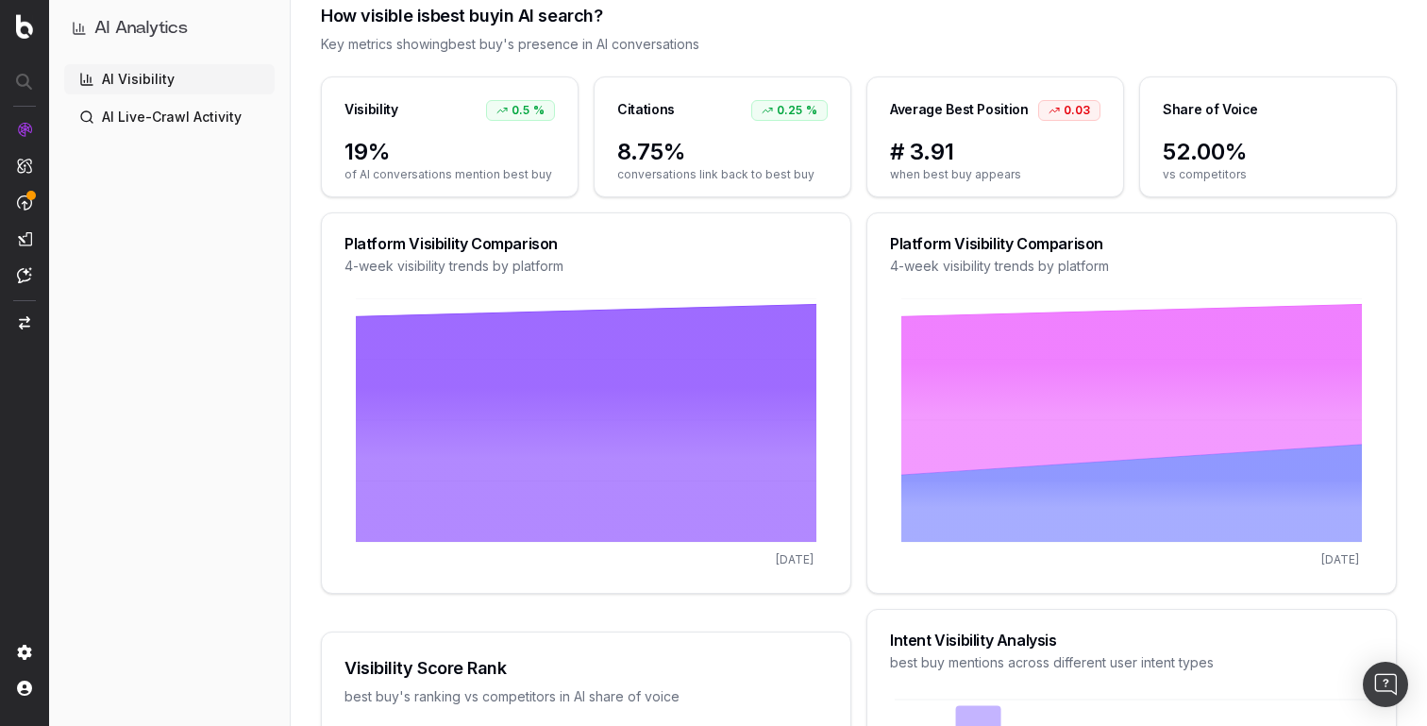
scroll to position [342, 0]
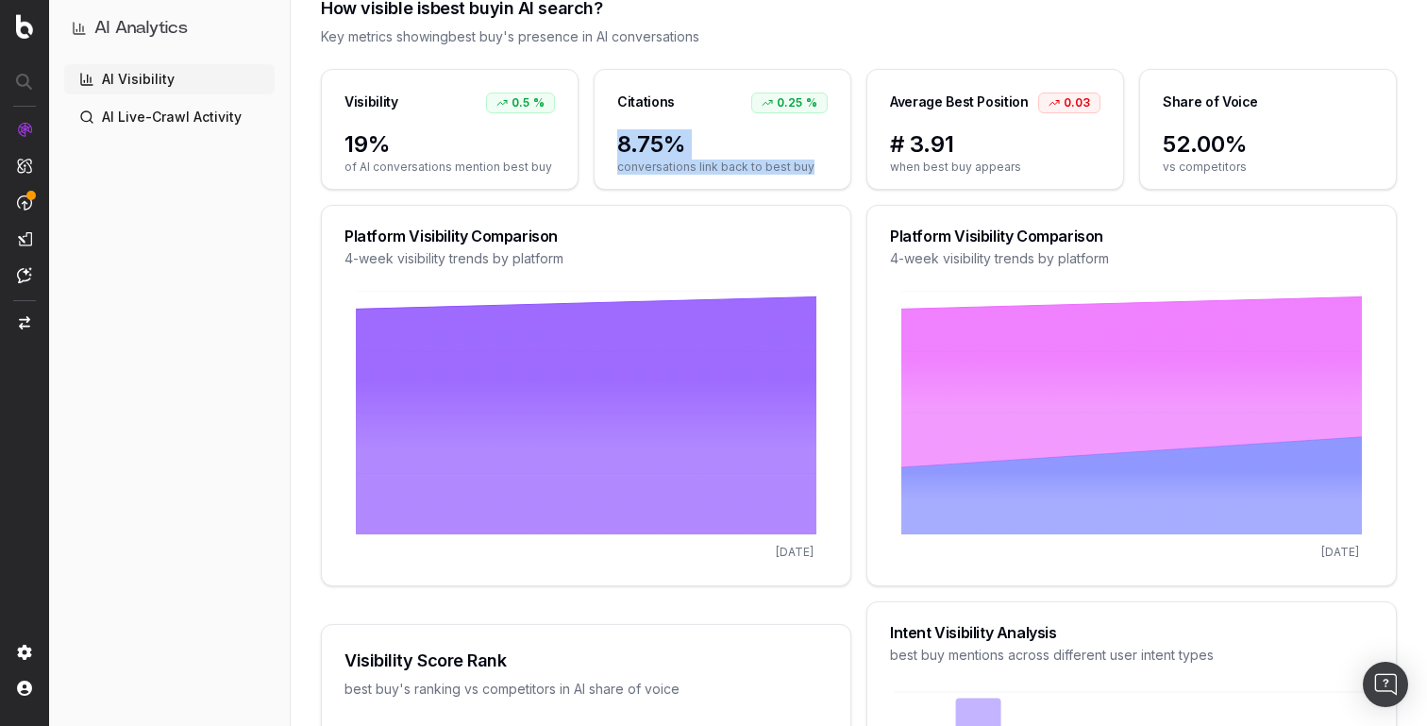
drag, startPoint x: 616, startPoint y: 142, endPoint x: 833, endPoint y: 165, distance: 217.4
click at [833, 165] on div "8.75% conversations link back to best buy" at bounding box center [723, 158] width 256 height 59
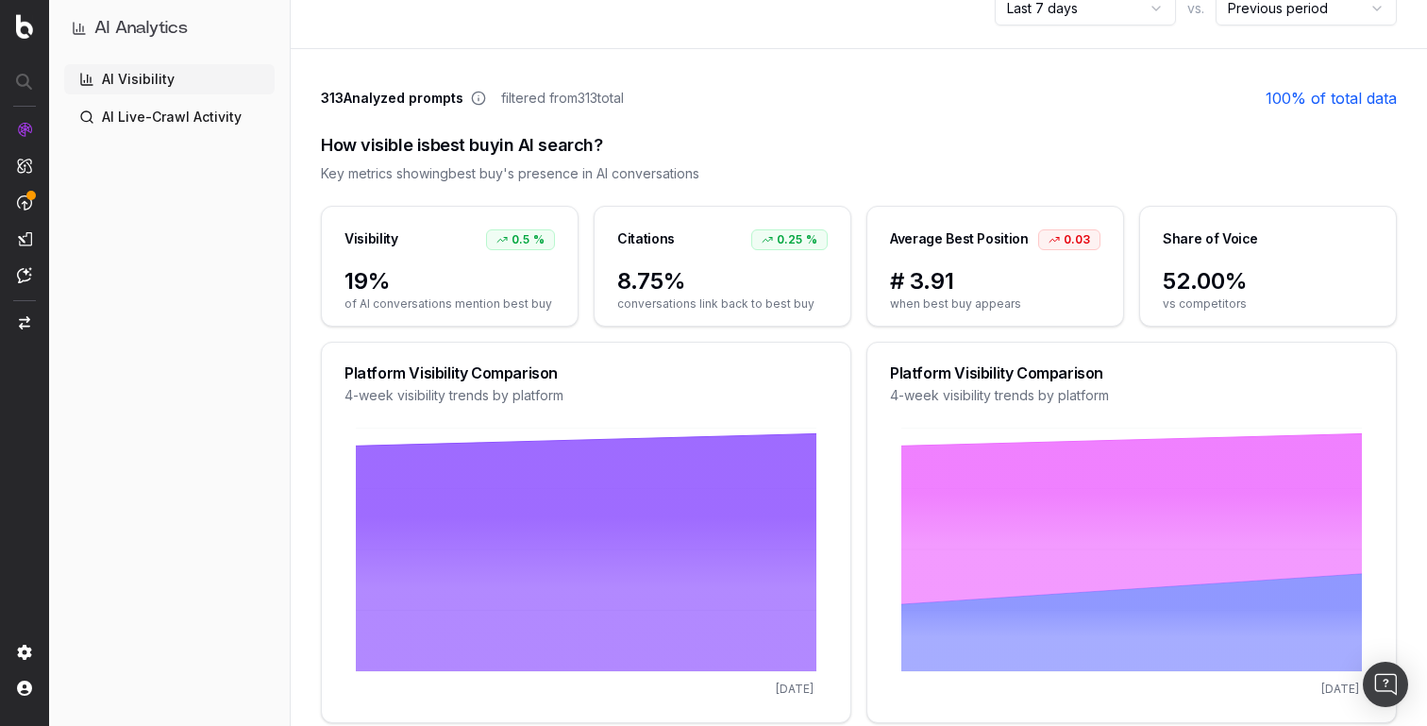
scroll to position [186, 0]
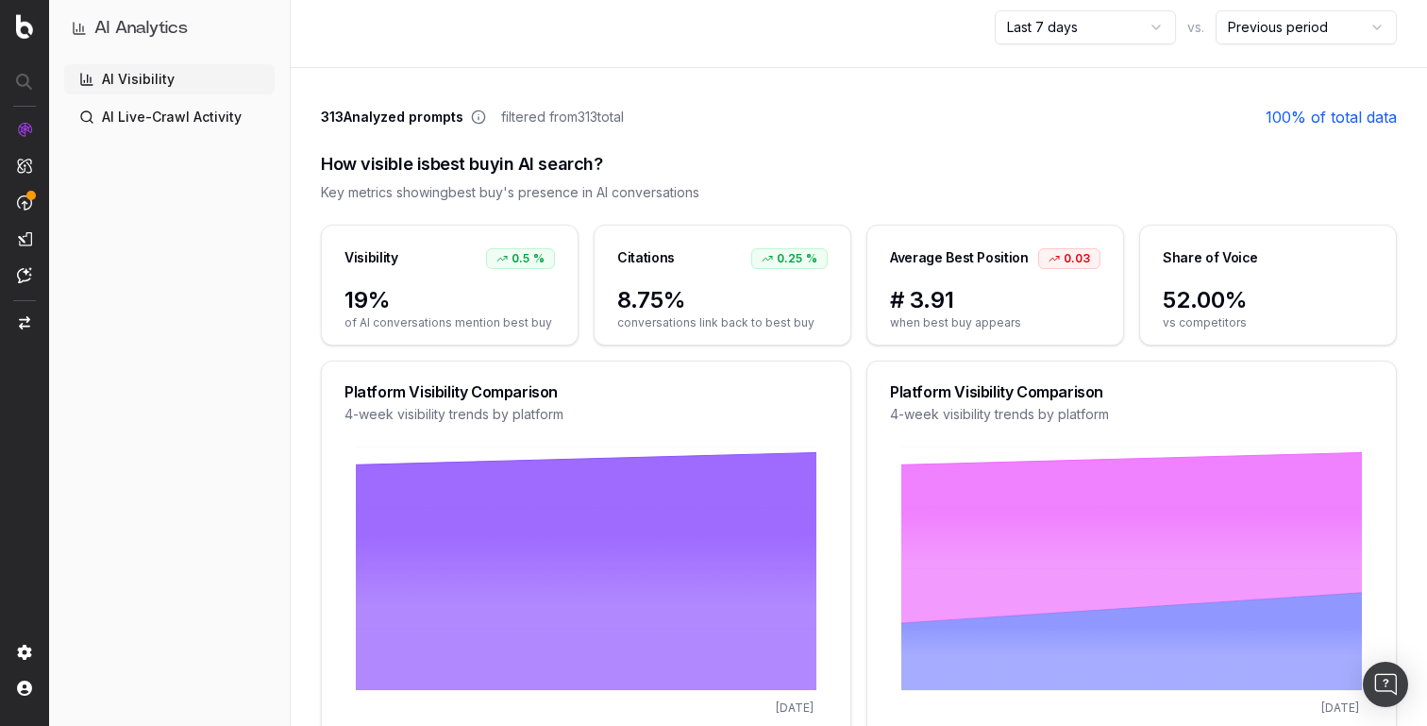
drag, startPoint x: 521, startPoint y: 113, endPoint x: 681, endPoint y: 113, distance: 160.5
click at [681, 113] on div "313 Analyzed prompts filtered from 313 total 100 % of total data" at bounding box center [859, 117] width 1076 height 23
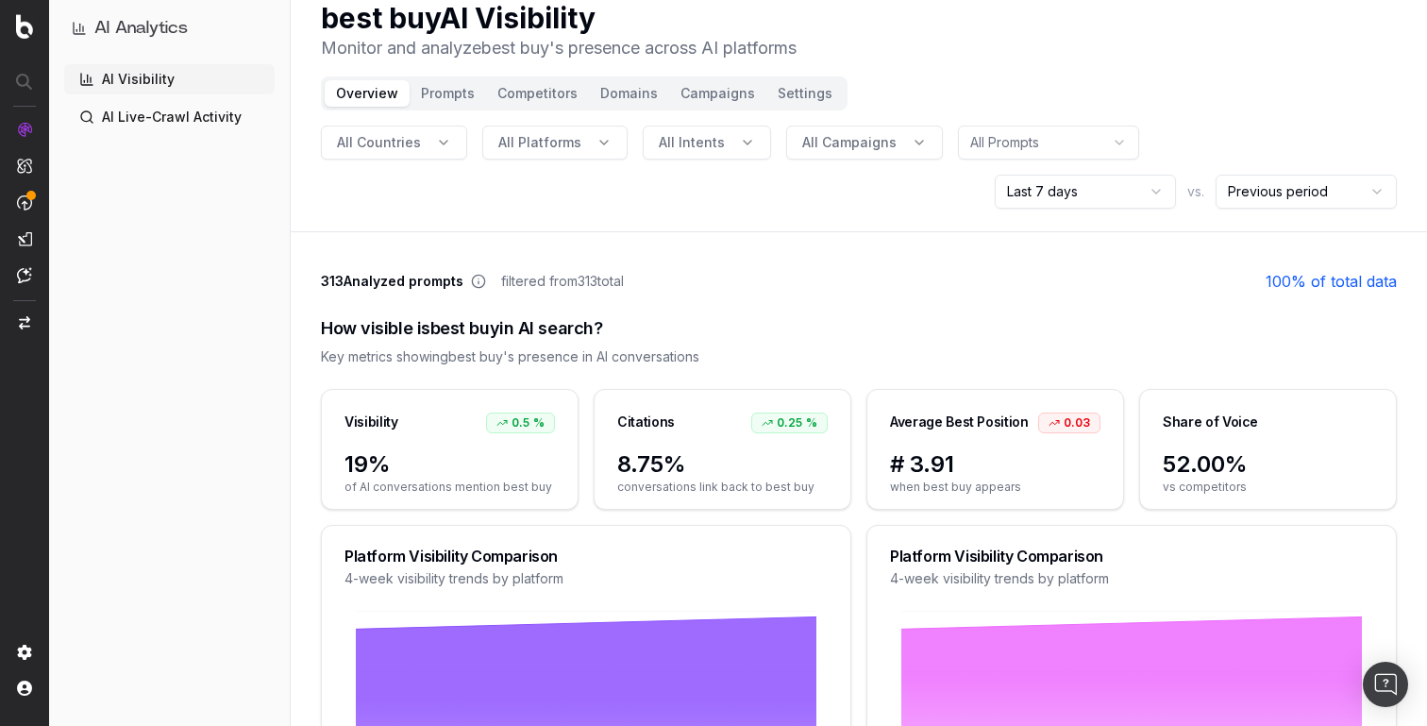
scroll to position [0, 0]
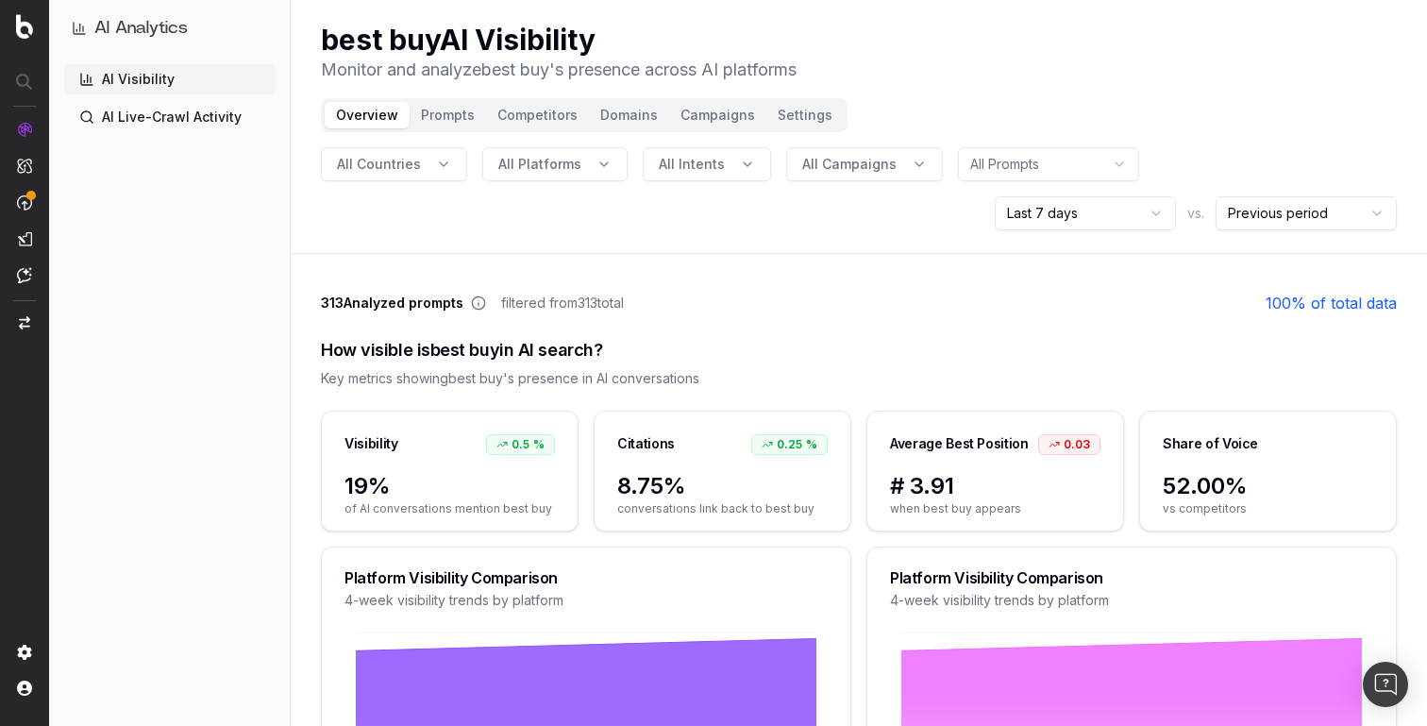
click at [455, 126] on button "Prompts" at bounding box center [448, 115] width 76 height 26
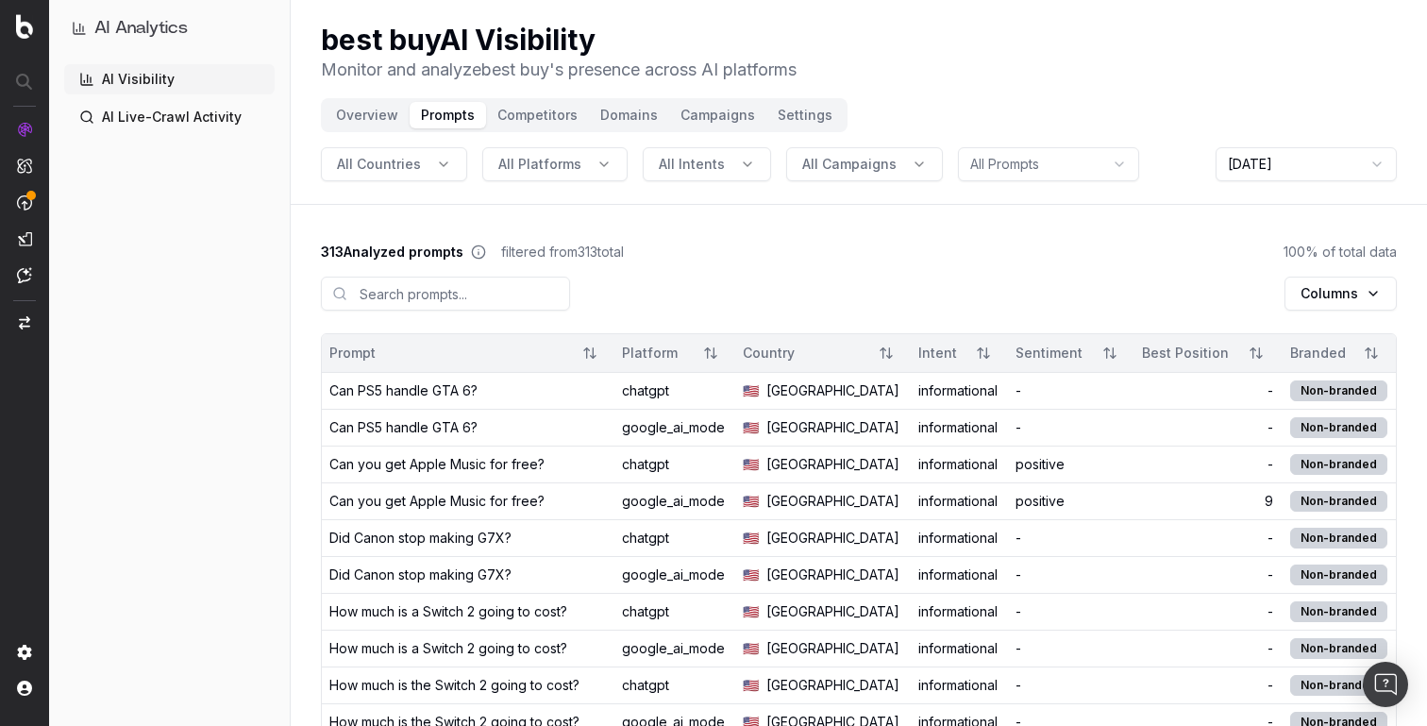
click at [407, 646] on div "How much is a Switch 2 going to cost?" at bounding box center [448, 648] width 238 height 19
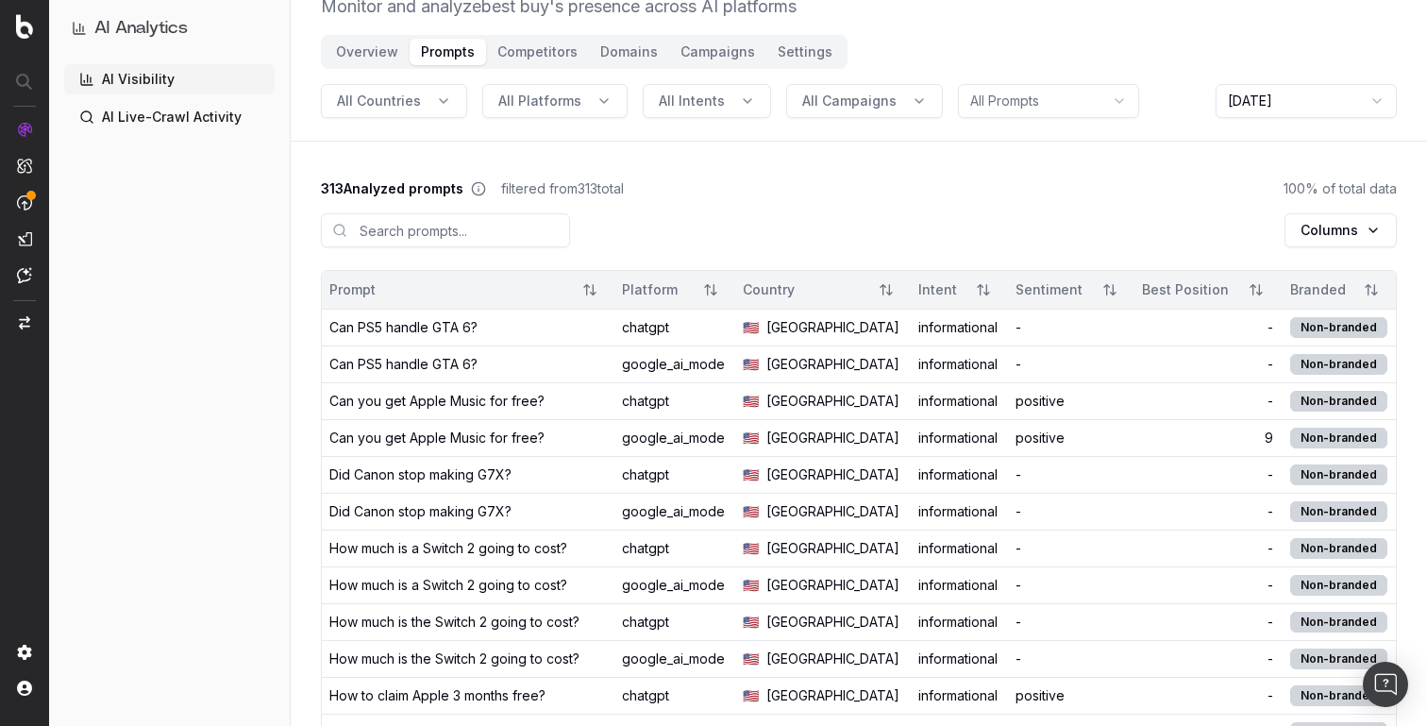
scroll to position [61, 0]
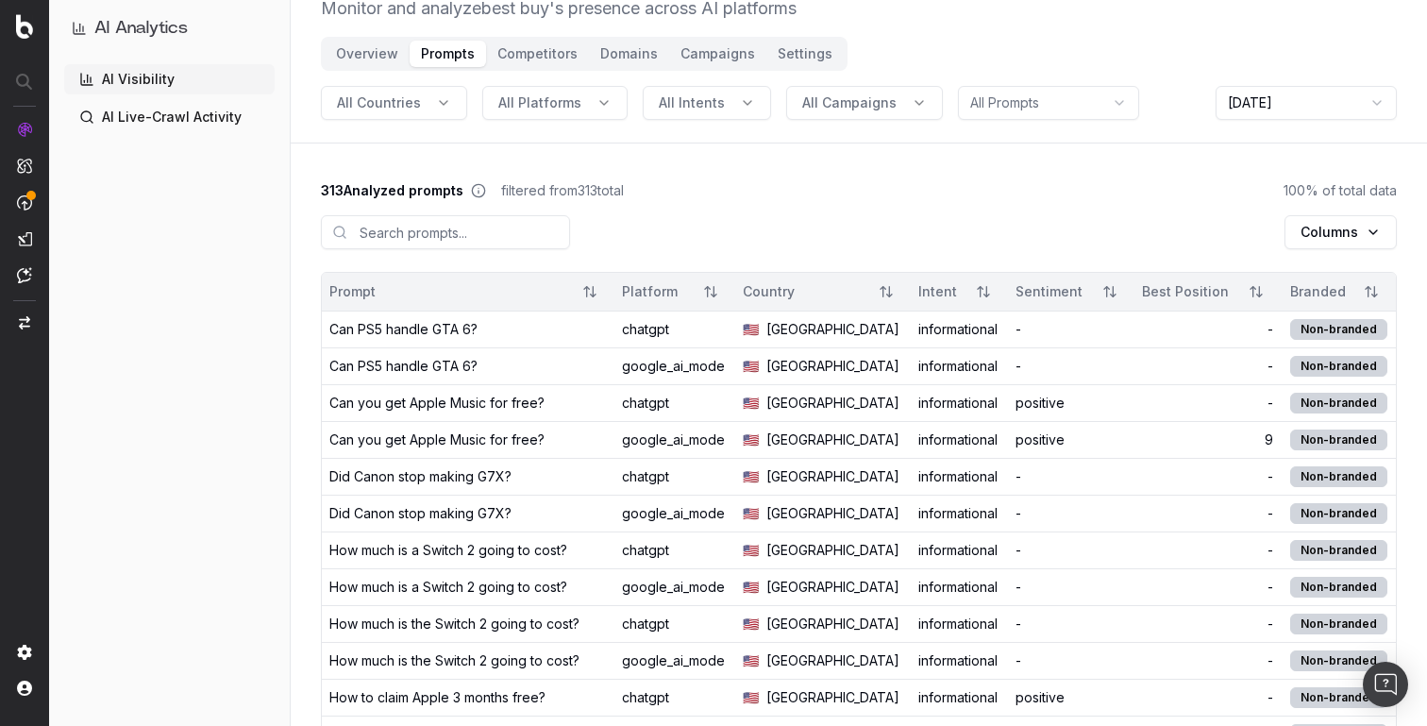
click at [593, 223] on div "Columns" at bounding box center [859, 236] width 1076 height 72
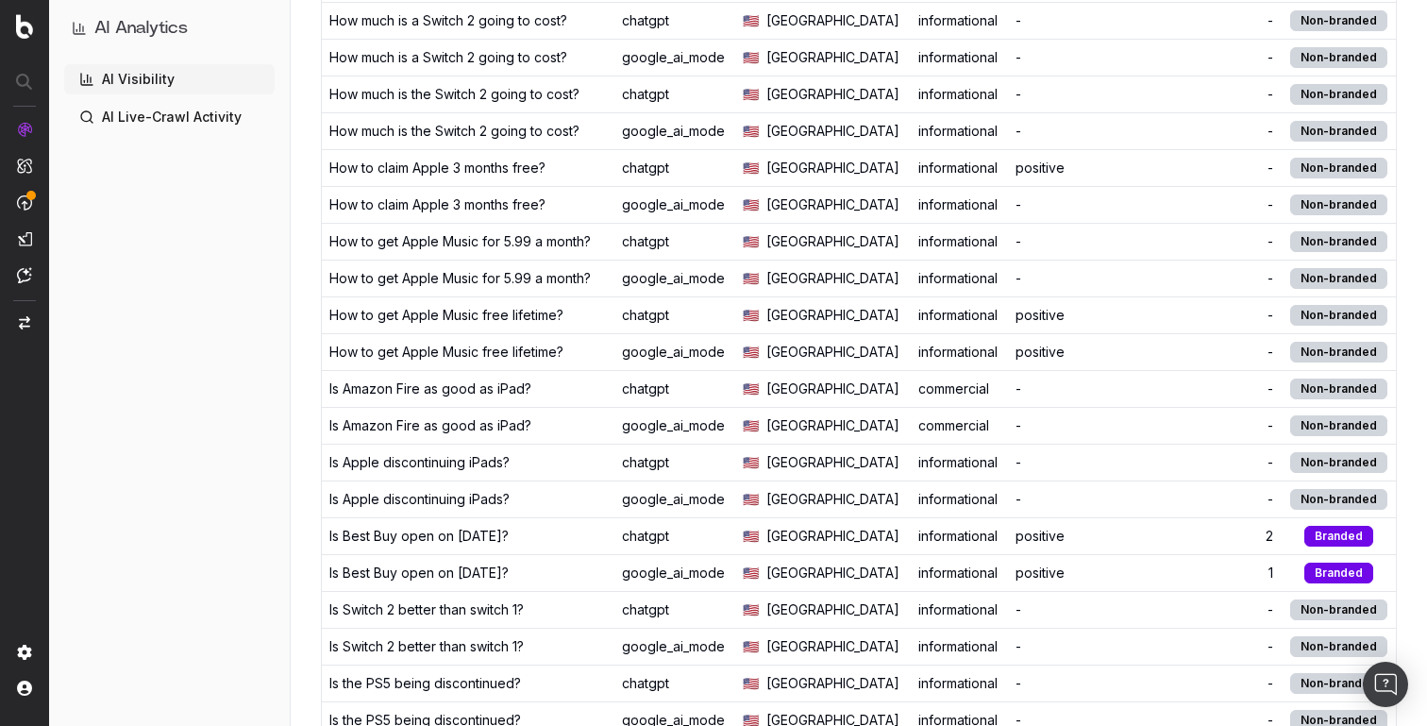
scroll to position [0, 0]
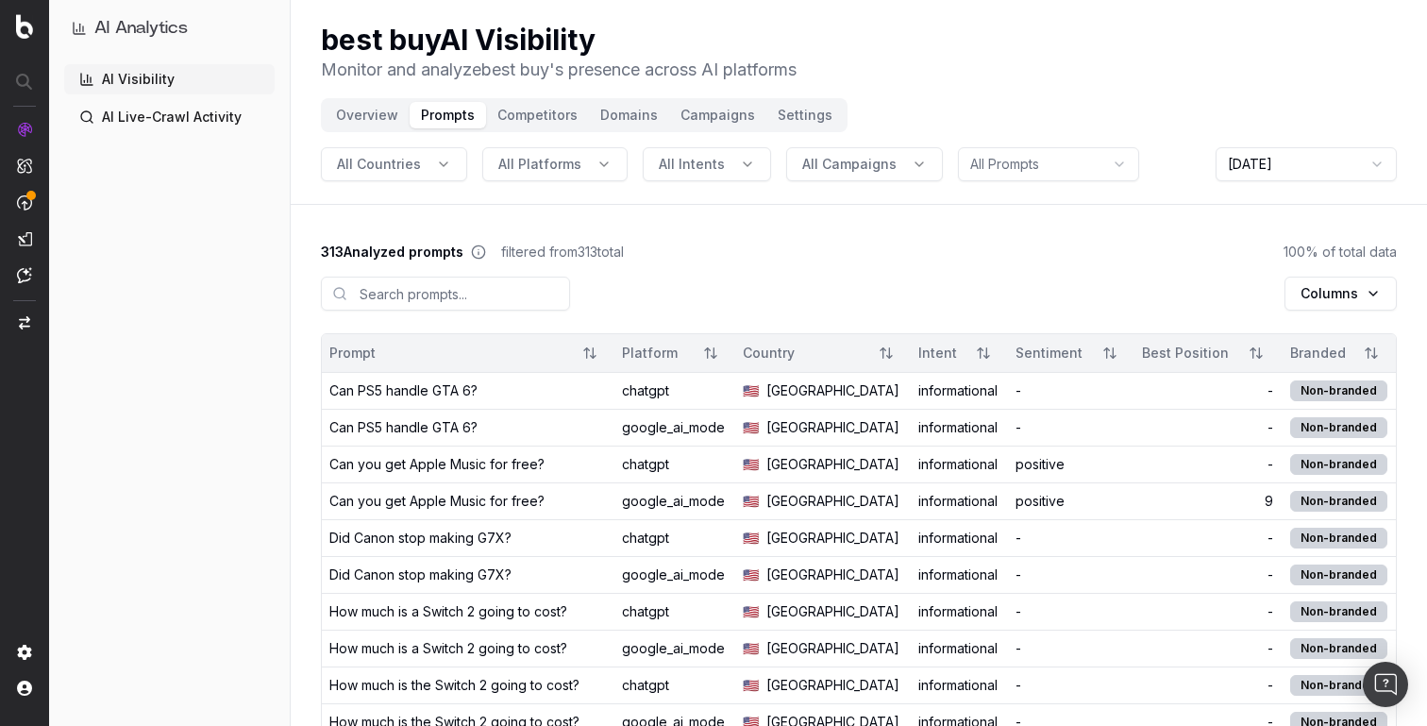
click at [664, 174] on button "All Intents" at bounding box center [707, 164] width 128 height 34
click at [682, 164] on span "All Intents" at bounding box center [692, 164] width 66 height 19
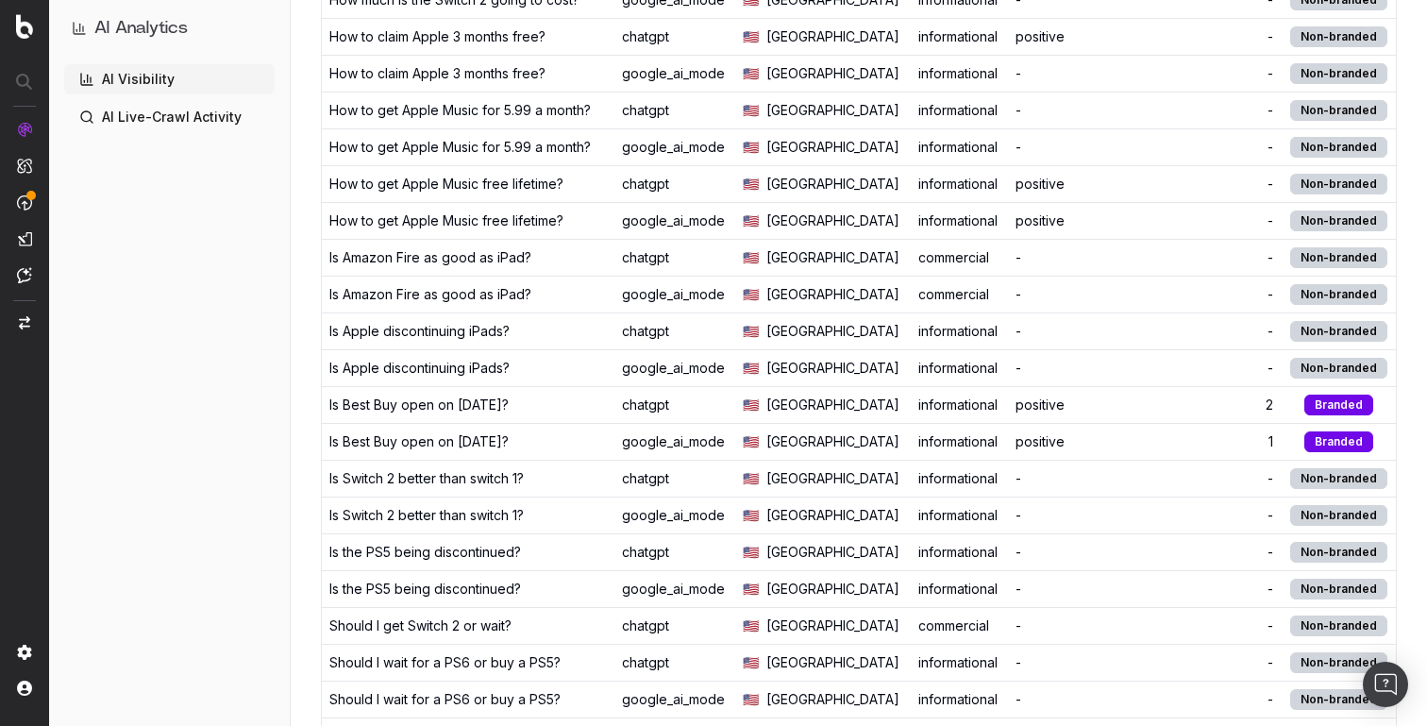
scroll to position [743, 0]
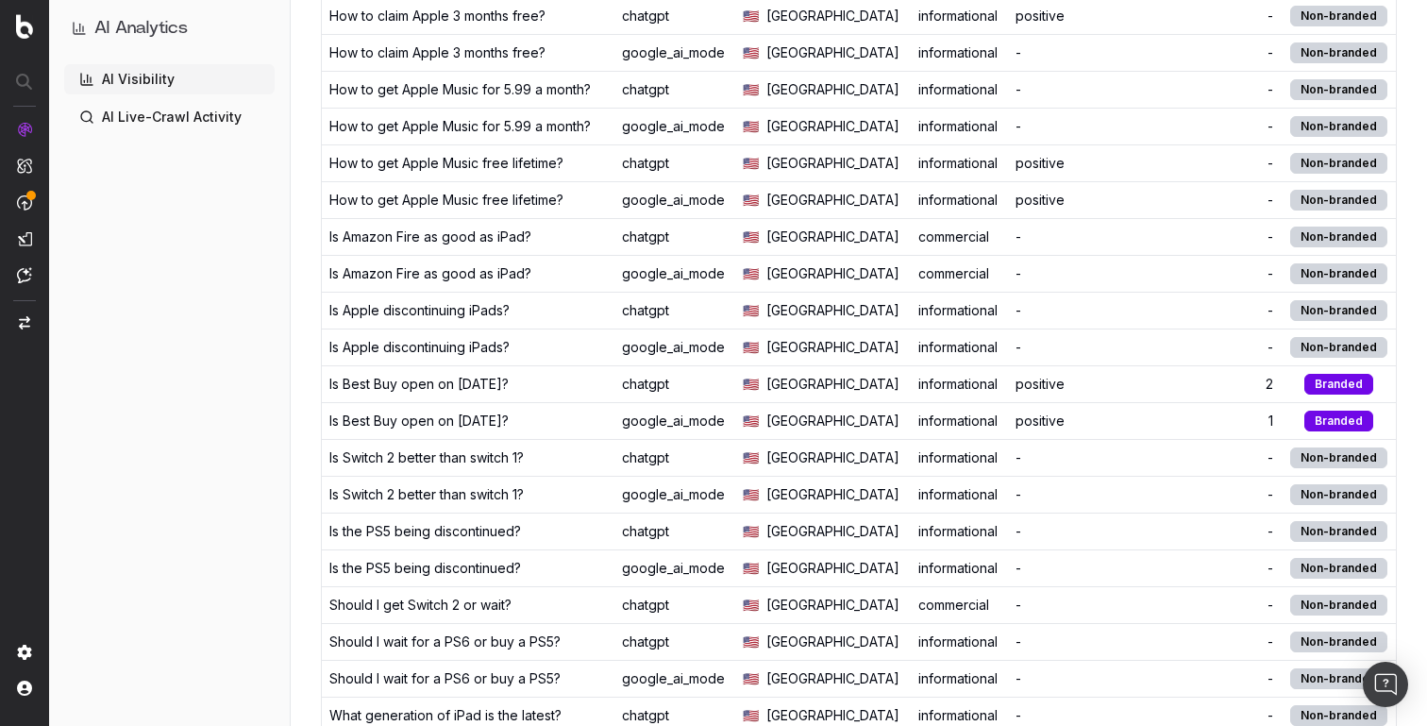
click at [468, 322] on td "Is Apple discontinuing iPads?" at bounding box center [468, 310] width 293 height 37
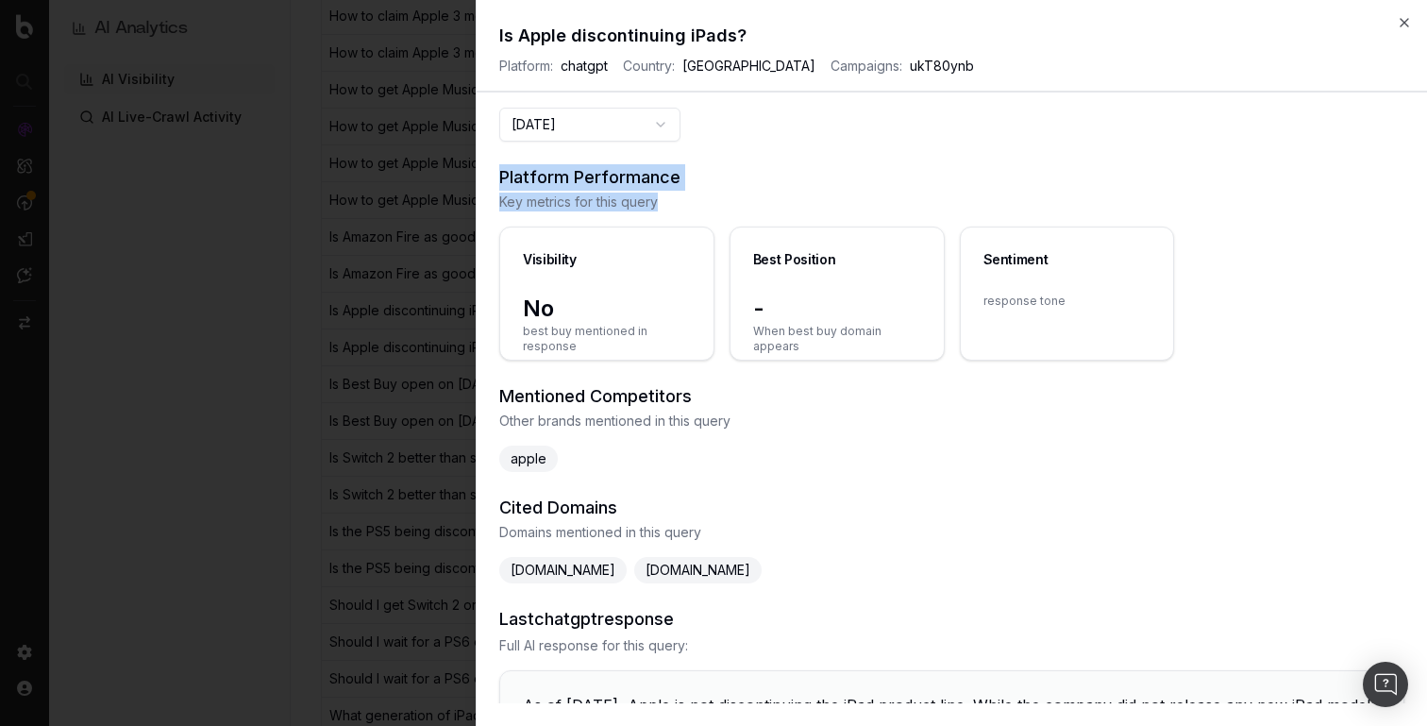
drag, startPoint x: 502, startPoint y: 174, endPoint x: 681, endPoint y: 207, distance: 181.4
click at [681, 207] on div "Platform Performance Key metrics for this query" at bounding box center [951, 187] width 905 height 47
click at [681, 207] on span "Key metrics for this query" at bounding box center [951, 202] width 905 height 19
click at [588, 126] on button "[DATE]" at bounding box center [589, 125] width 181 height 34
click at [612, 125] on button "[DATE]" at bounding box center [589, 125] width 181 height 34
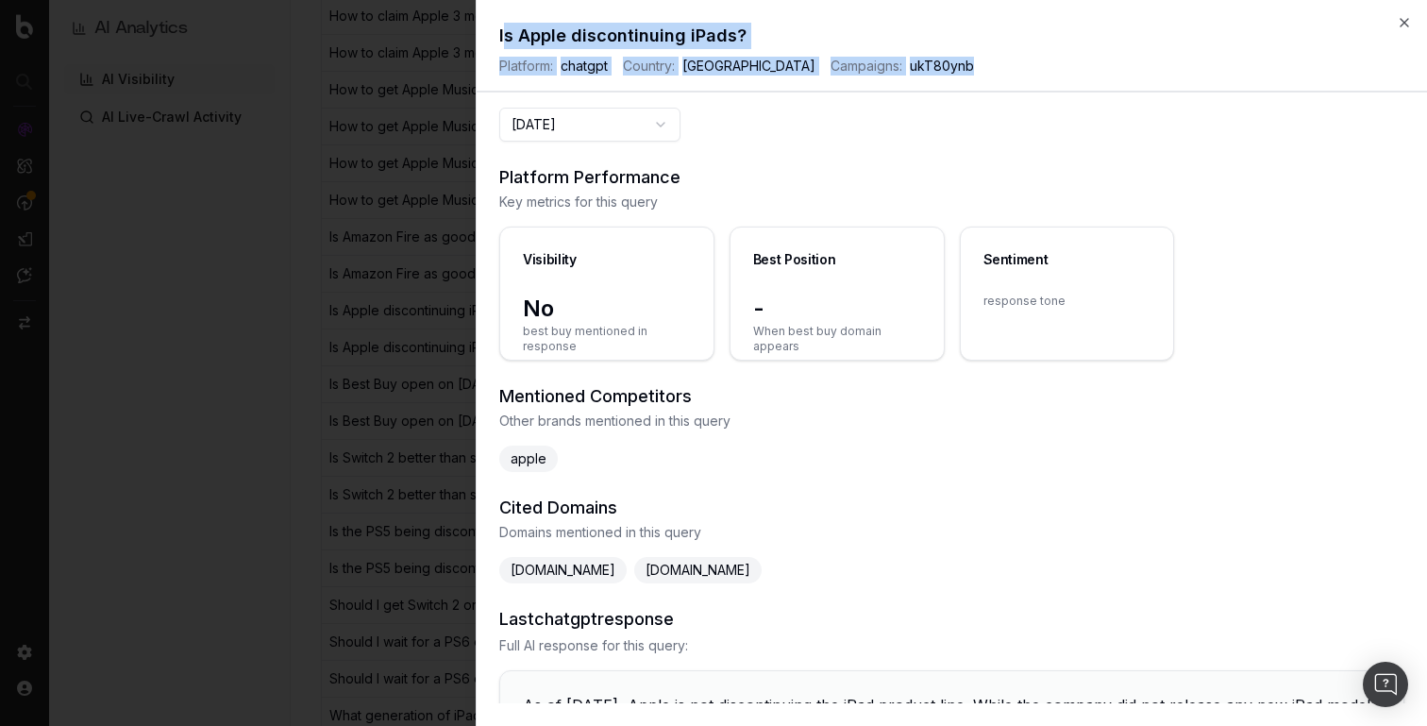
drag, startPoint x: 503, startPoint y: 37, endPoint x: 1048, endPoint y: 75, distance: 545.9
click at [1048, 75] on div "Is Apple discontinuing iPads? Platform: chatgpt Country: [GEOGRAPHIC_DATA] Camp…" at bounding box center [952, 58] width 951 height 70
click at [1048, 75] on span "Platform: chatgpt Country: [GEOGRAPHIC_DATA] Campaigns: ukT80ynb" at bounding box center [951, 66] width 905 height 19
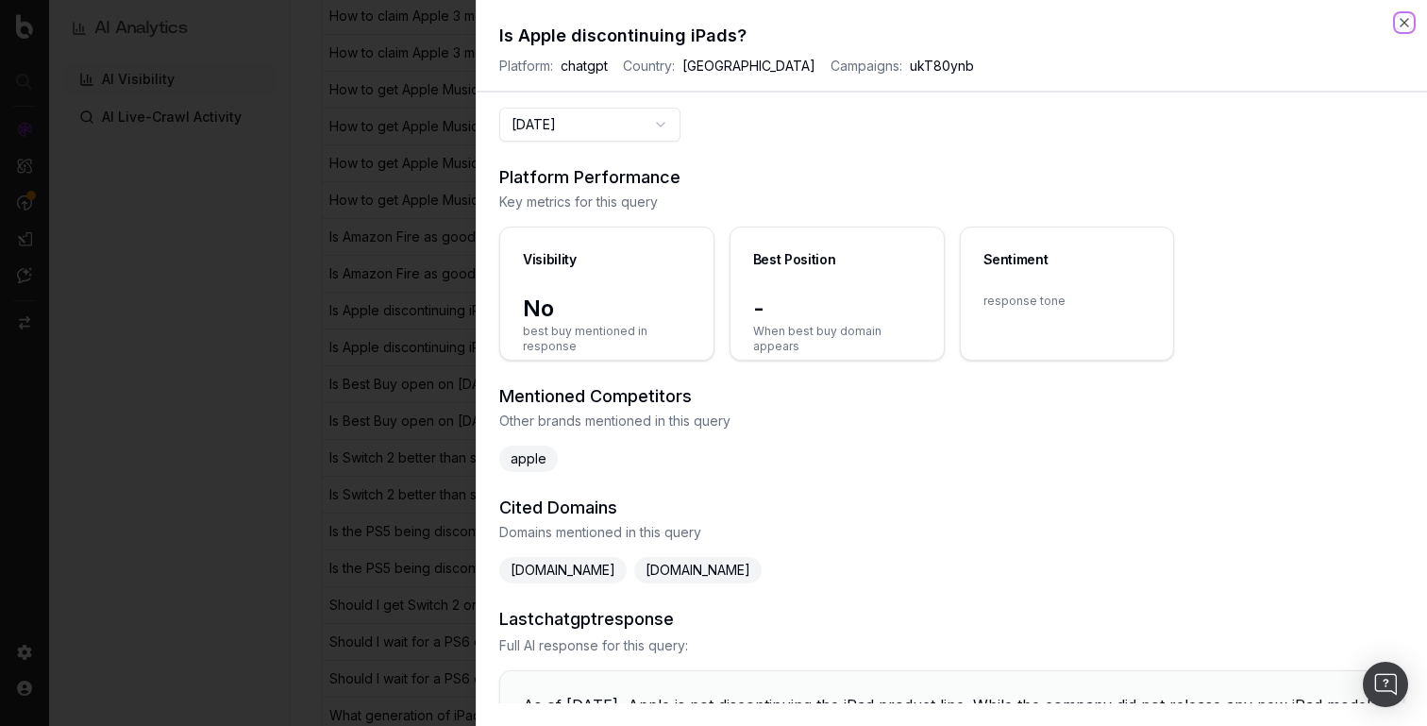
click at [1402, 22] on icon "button" at bounding box center [1404, 22] width 15 height 15
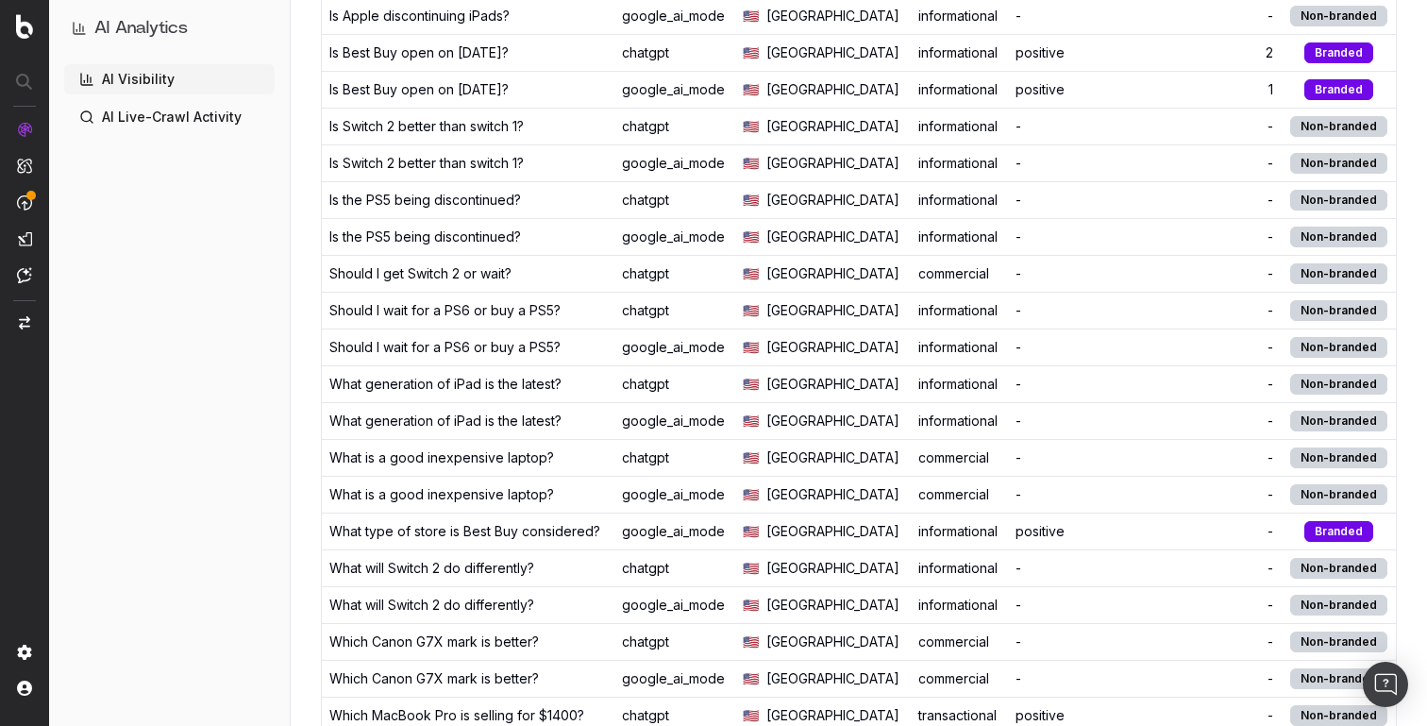
scroll to position [1544, 0]
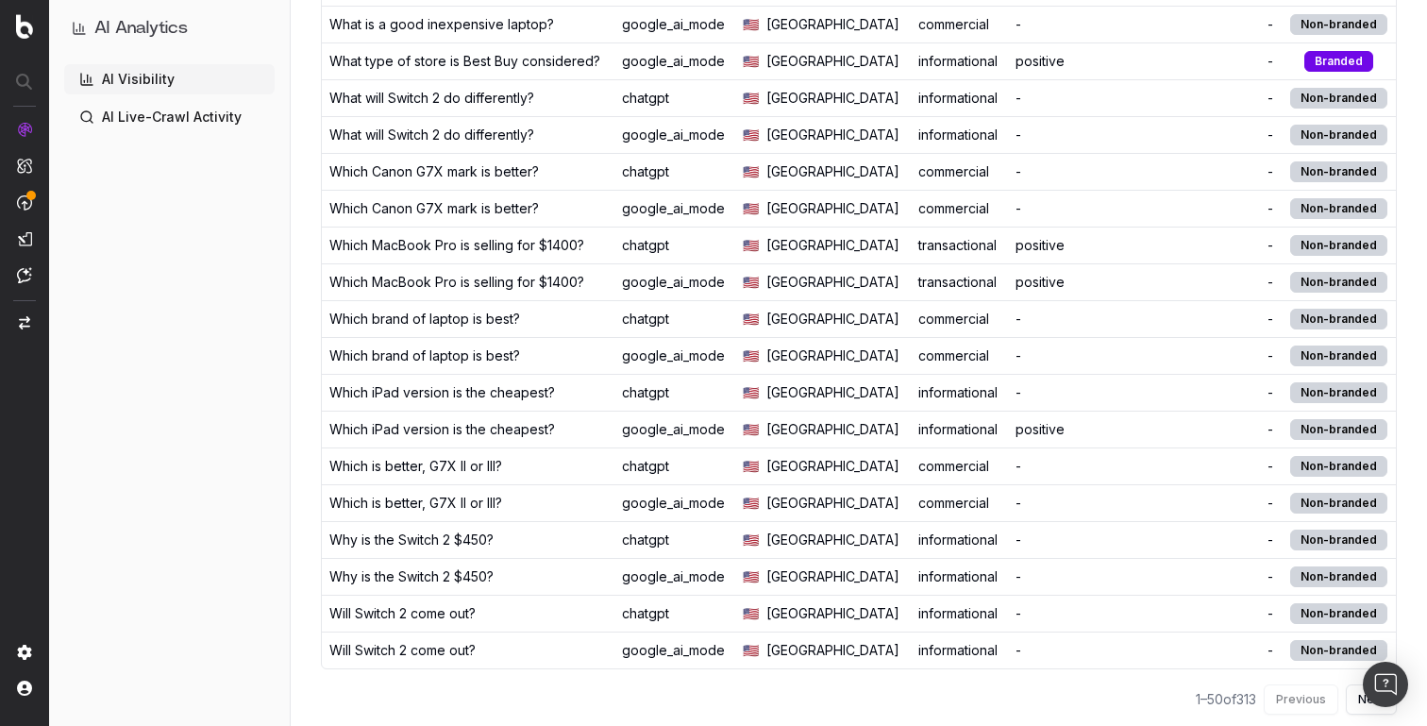
click at [818, 321] on span "[GEOGRAPHIC_DATA]" at bounding box center [832, 319] width 133 height 19
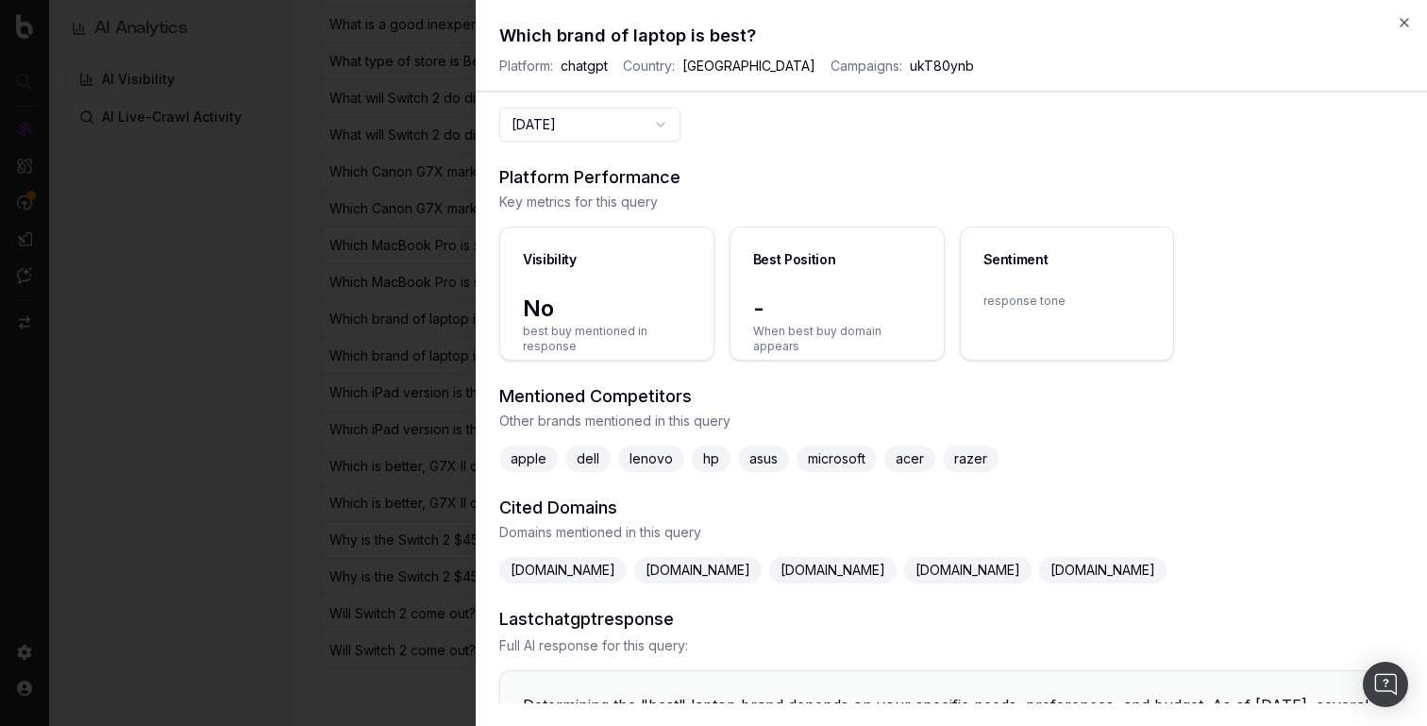
click at [520, 128] on button "[DATE]" at bounding box center [589, 125] width 181 height 34
click at [539, 142] on div "[DATE] Platform Performance Key metrics for this query Visibility No best buy m…" at bounding box center [952, 406] width 951 height 596
click at [544, 133] on button "[DATE]" at bounding box center [589, 125] width 181 height 34
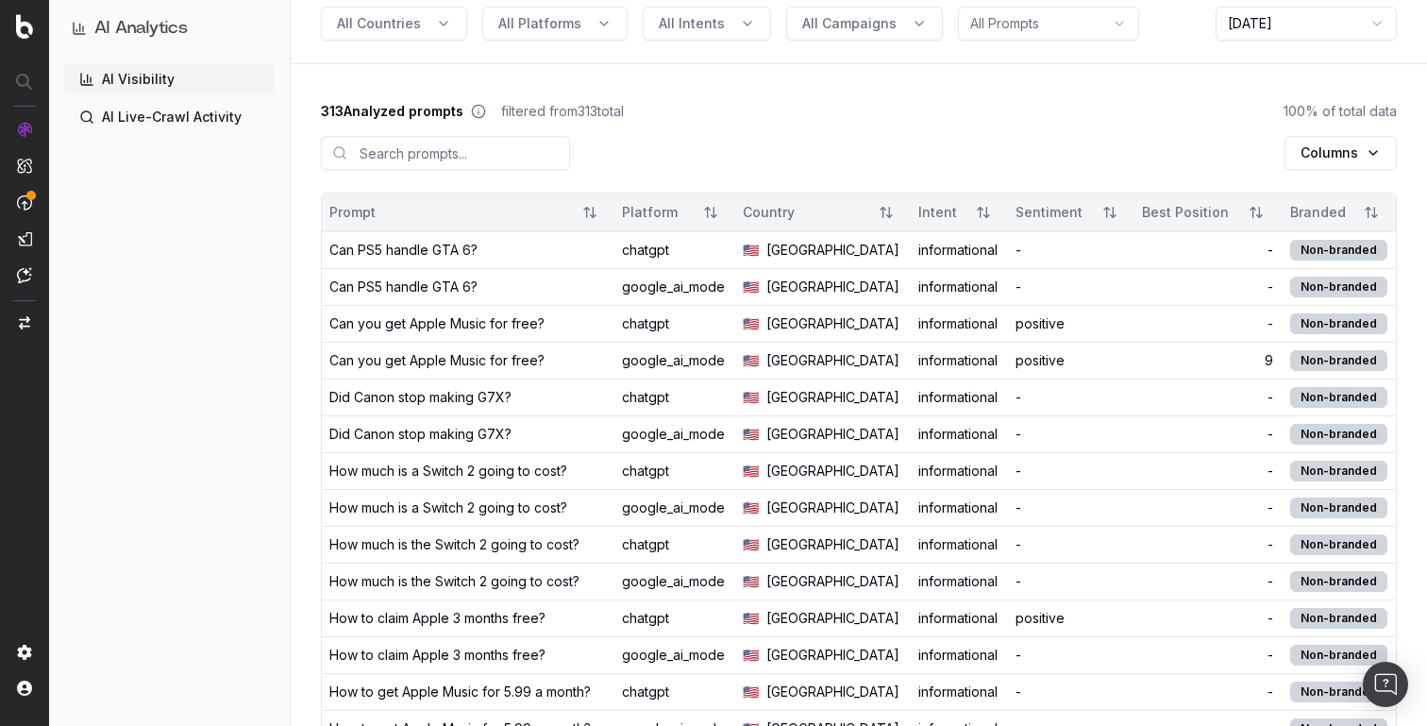
scroll to position [0, 0]
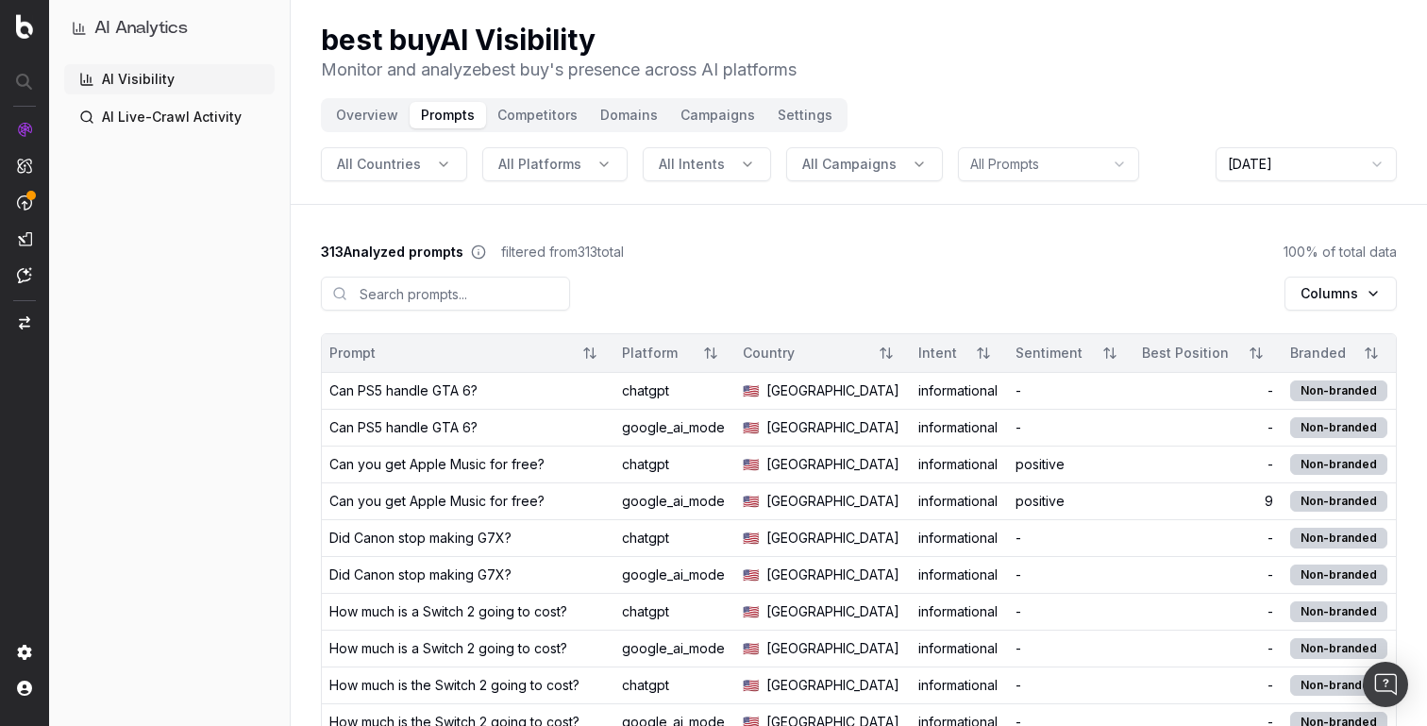
click at [371, 111] on button "Overview" at bounding box center [367, 115] width 85 height 26
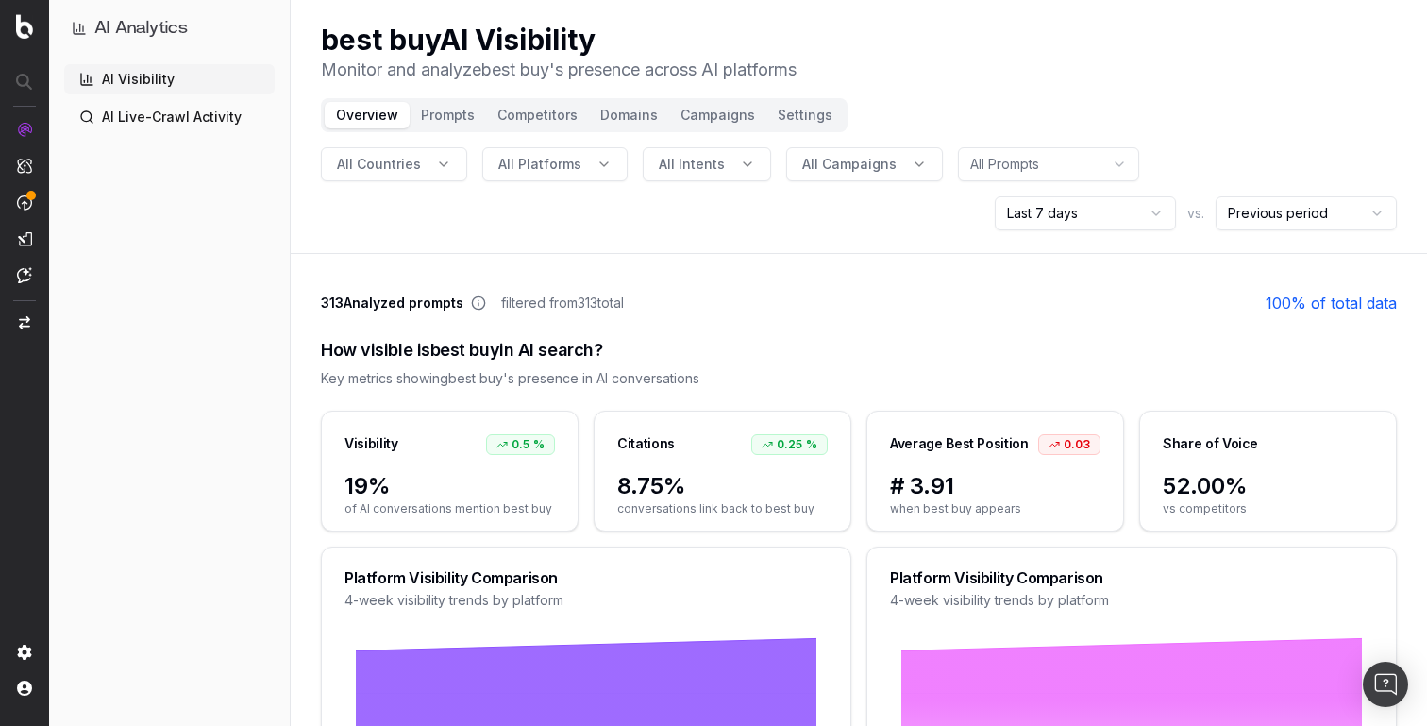
click at [444, 114] on button "Prompts" at bounding box center [448, 115] width 76 height 26
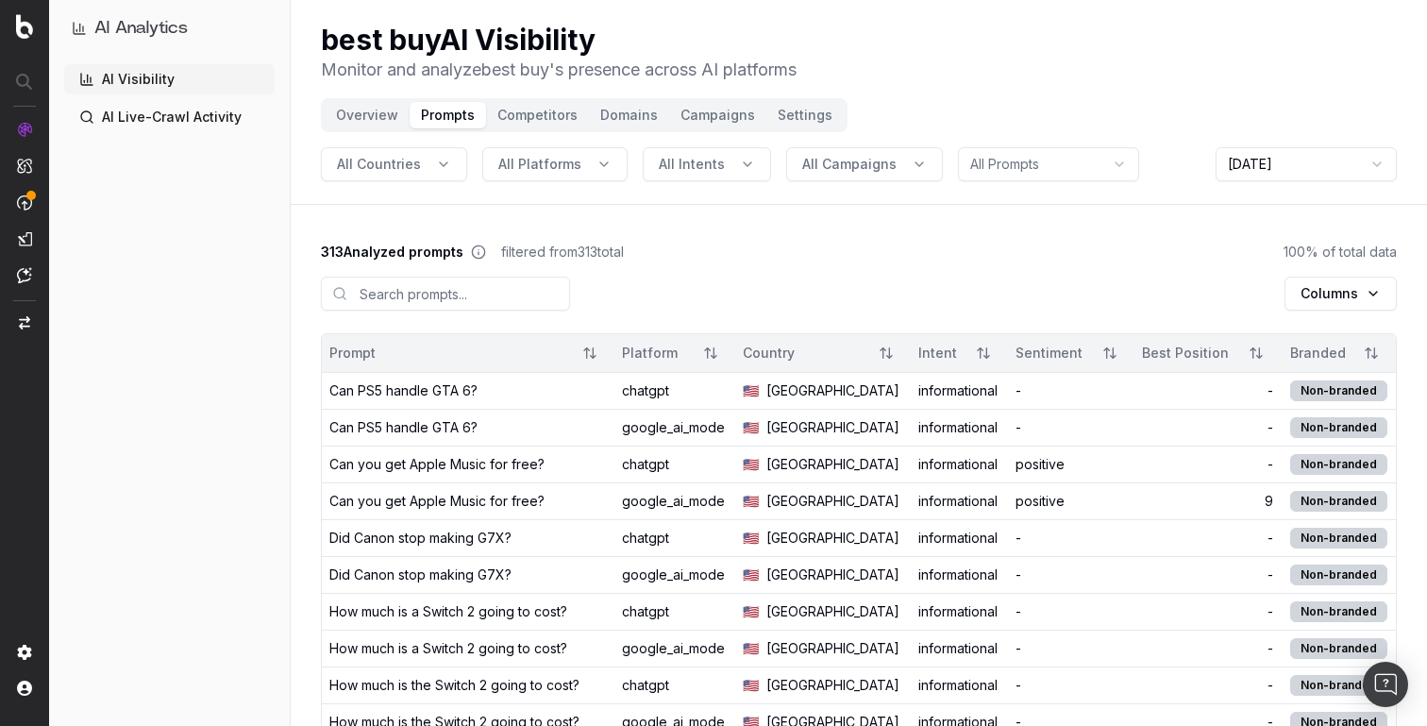
click at [440, 459] on div "Can you get Apple Music for free?" at bounding box center [436, 464] width 215 height 19
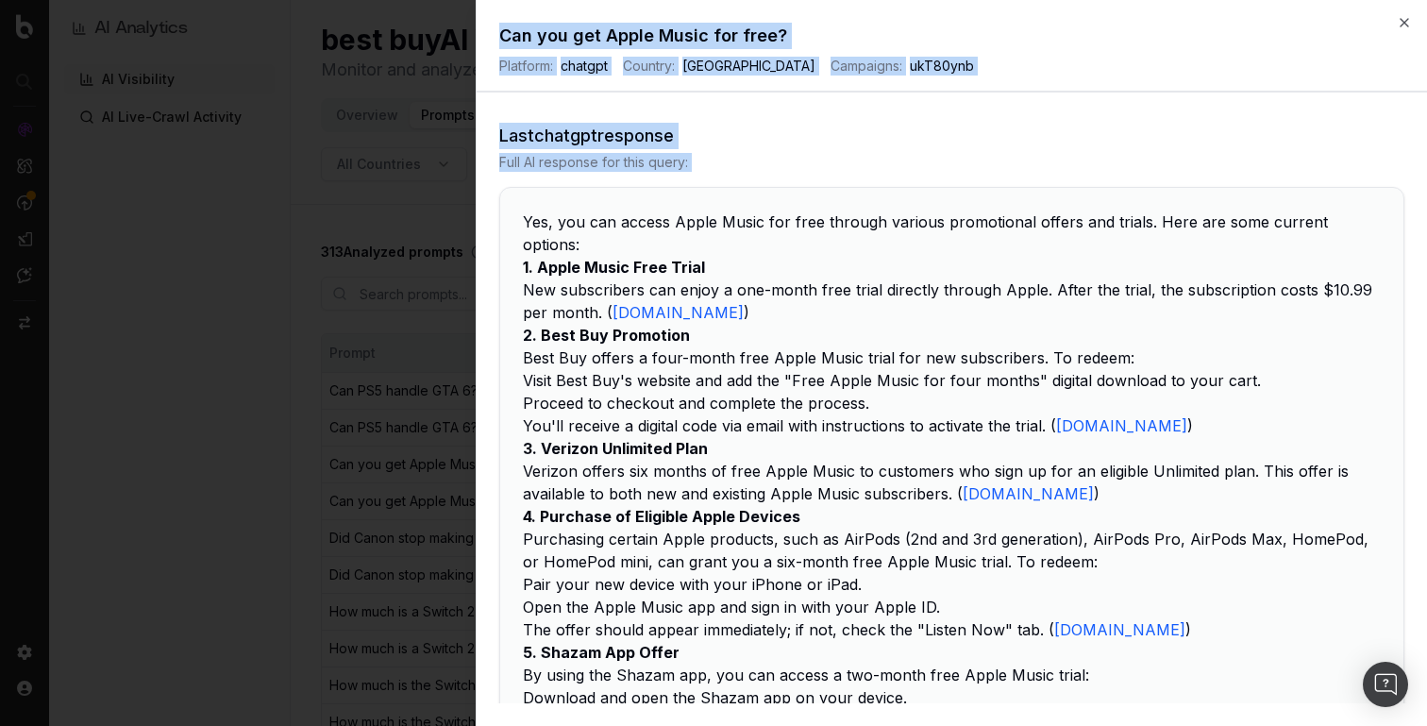
scroll to position [743, 0]
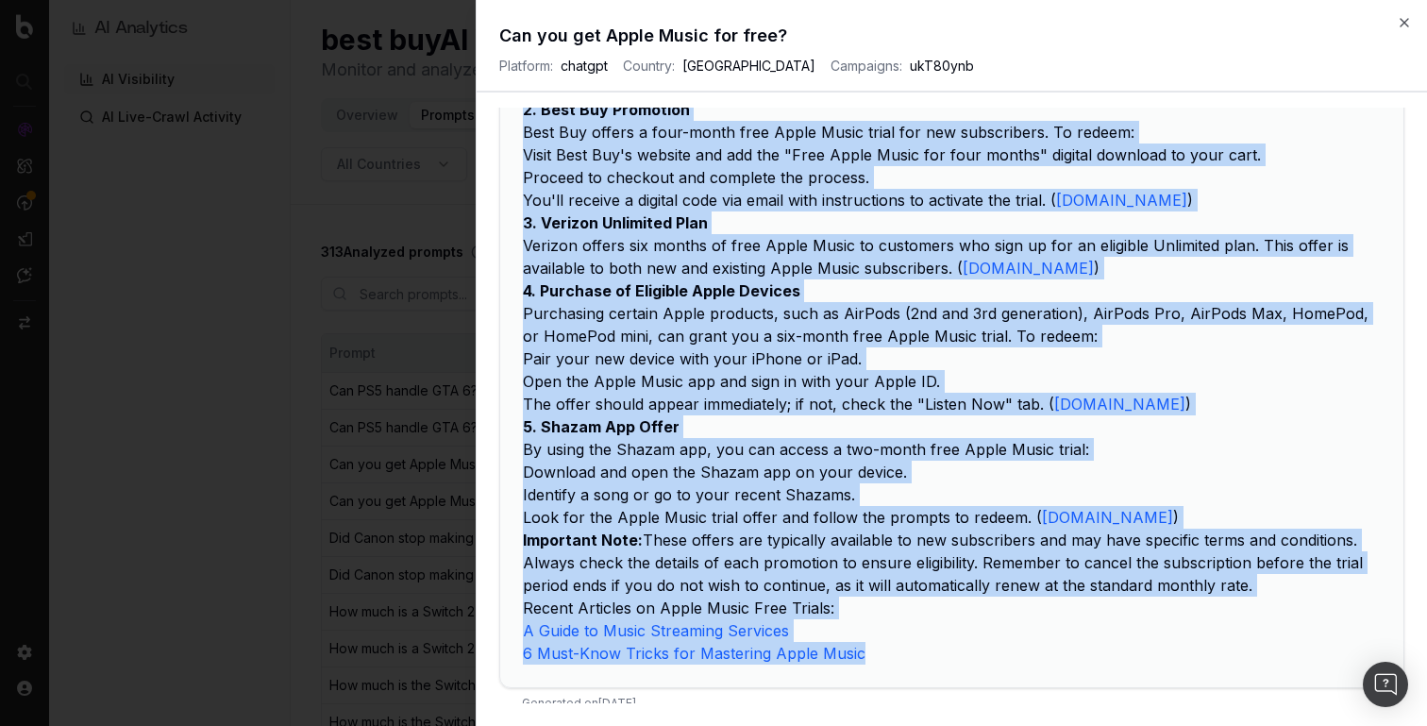
drag, startPoint x: 524, startPoint y: 217, endPoint x: 886, endPoint y: 637, distance: 554.8
click at [886, 637] on div "Yes, you can access Apple Music for free through various promotional offers and…" at bounding box center [951, 324] width 903 height 725
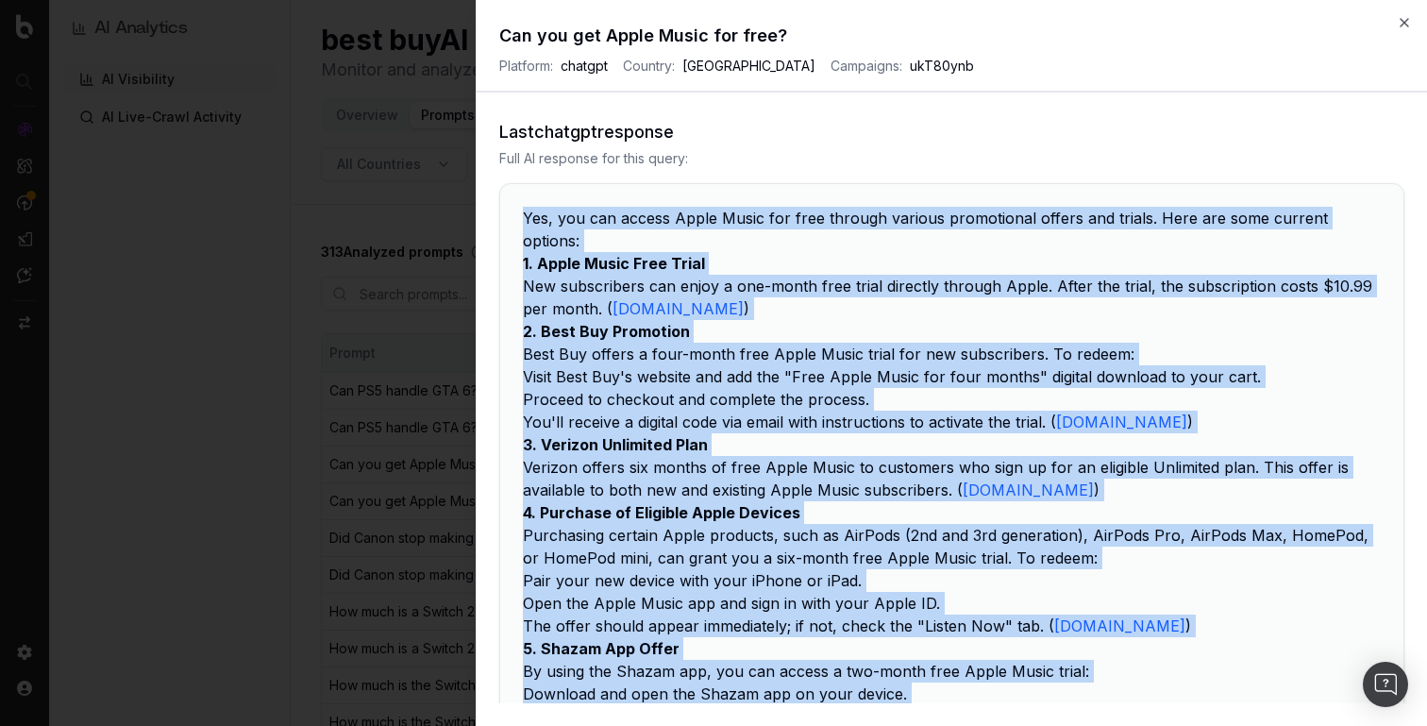
scroll to position [512, 0]
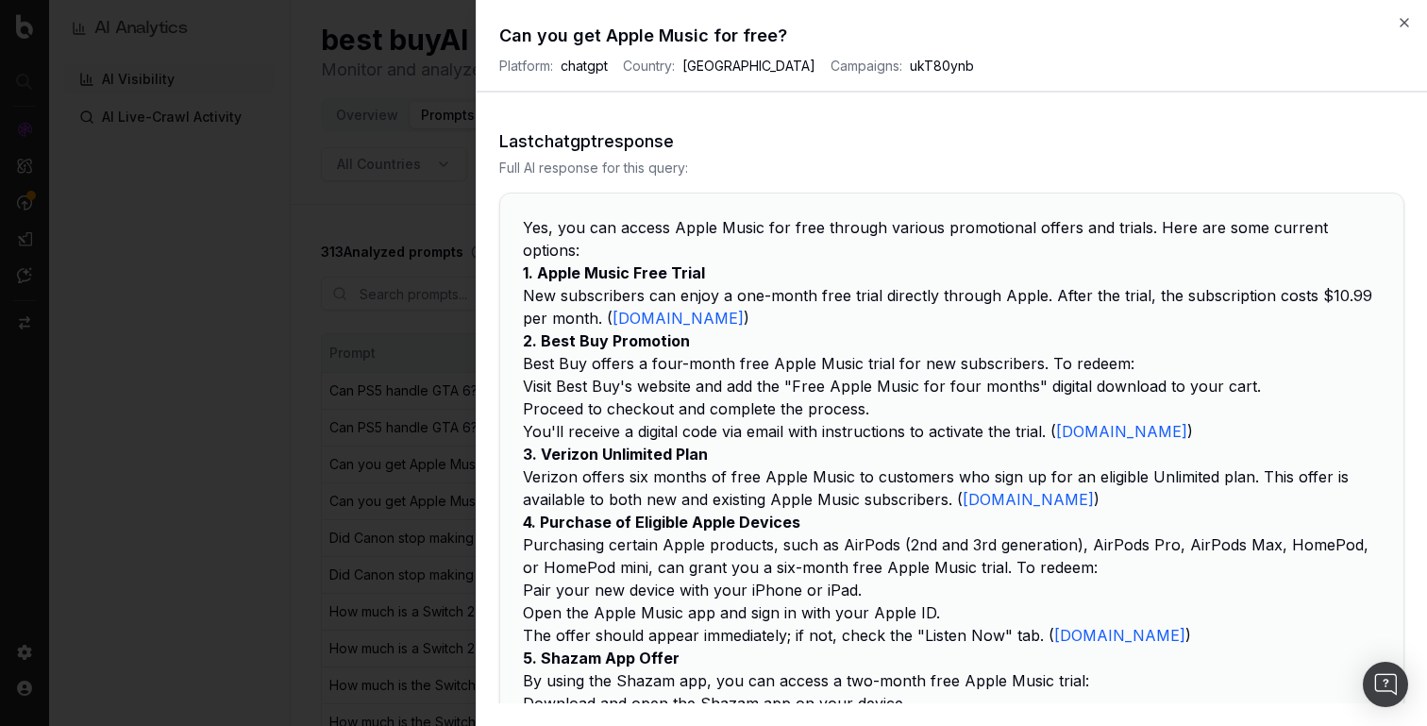
click at [532, 209] on div "Yes, you can access Apple Music for free through various promotional offers and…" at bounding box center [951, 555] width 903 height 725
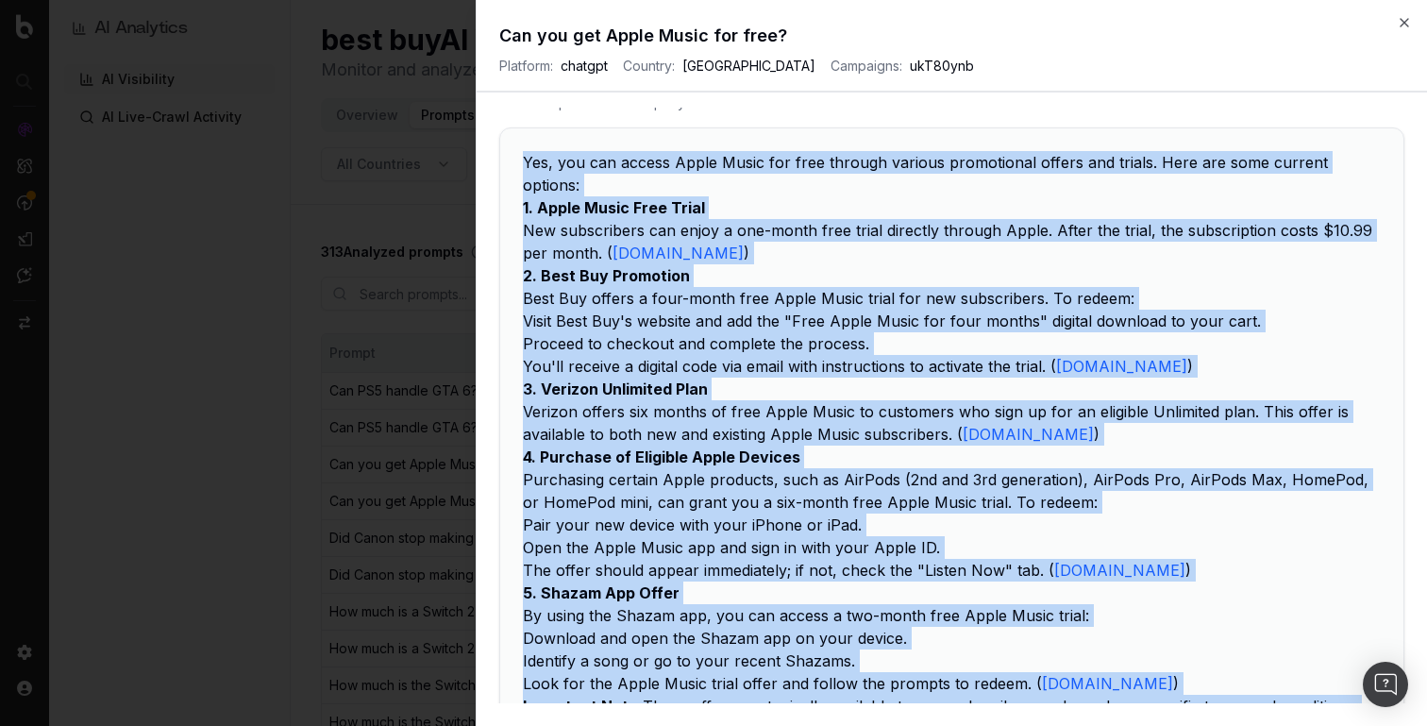
scroll to position [743, 0]
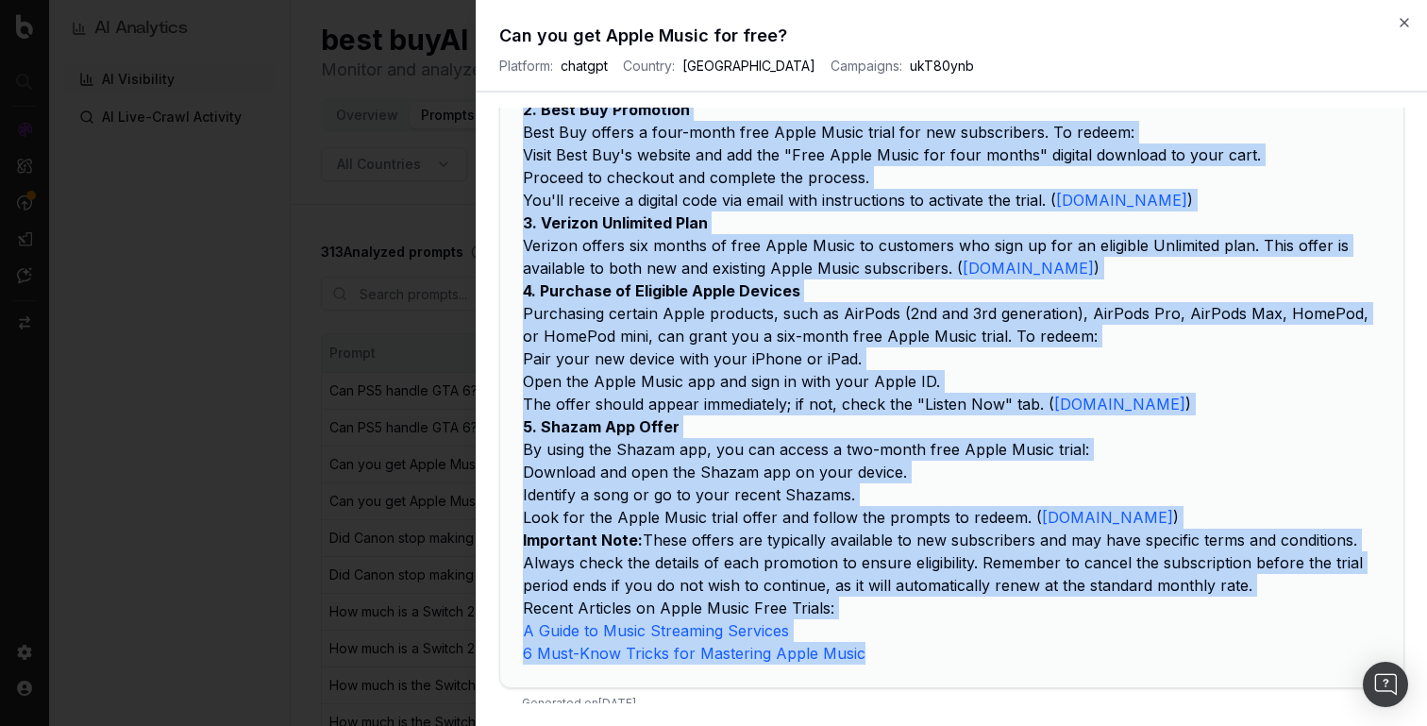
drag, startPoint x: 522, startPoint y: 220, endPoint x: 878, endPoint y: 623, distance: 537.7
click at [878, 623] on div "Yes, you can access Apple Music for free through various promotional offers and…" at bounding box center [951, 324] width 903 height 725
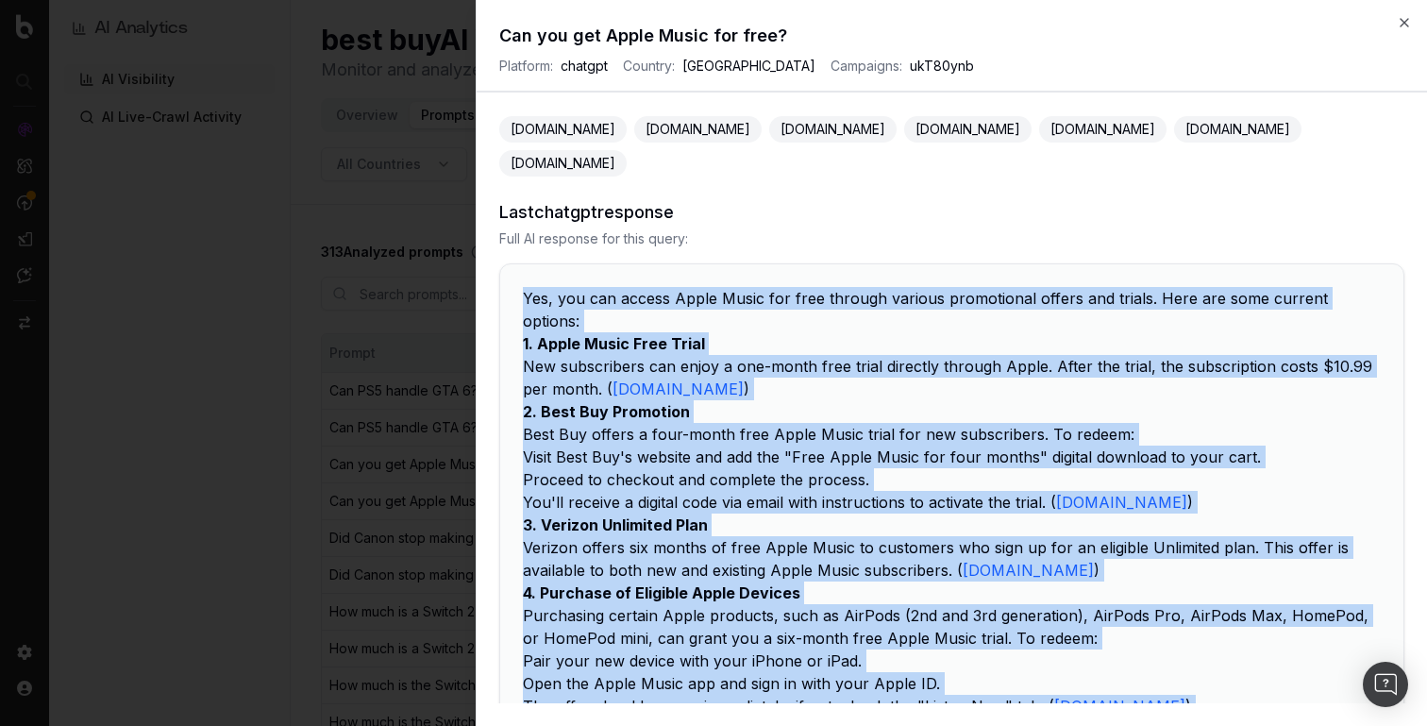
scroll to position [506, 0]
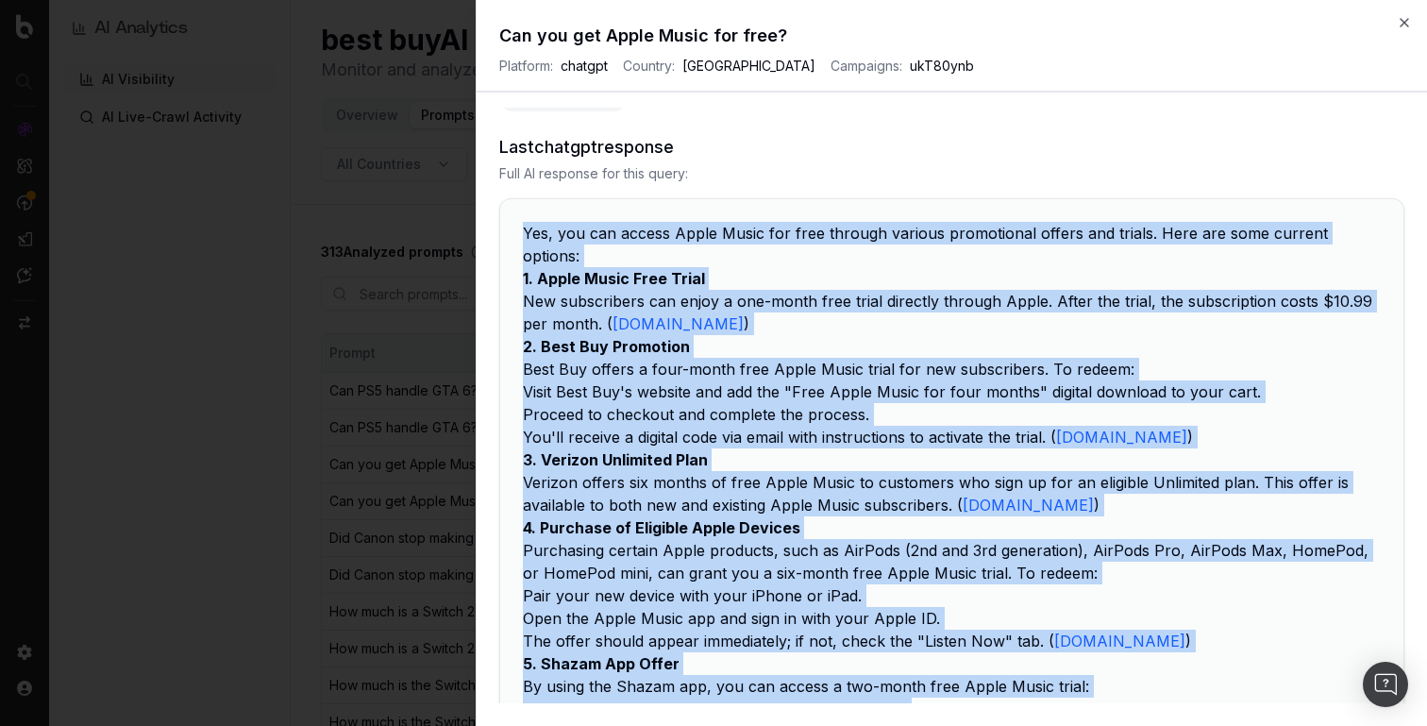
copy div "Yes, you can access Apple Music for free through various promotional offers and…"
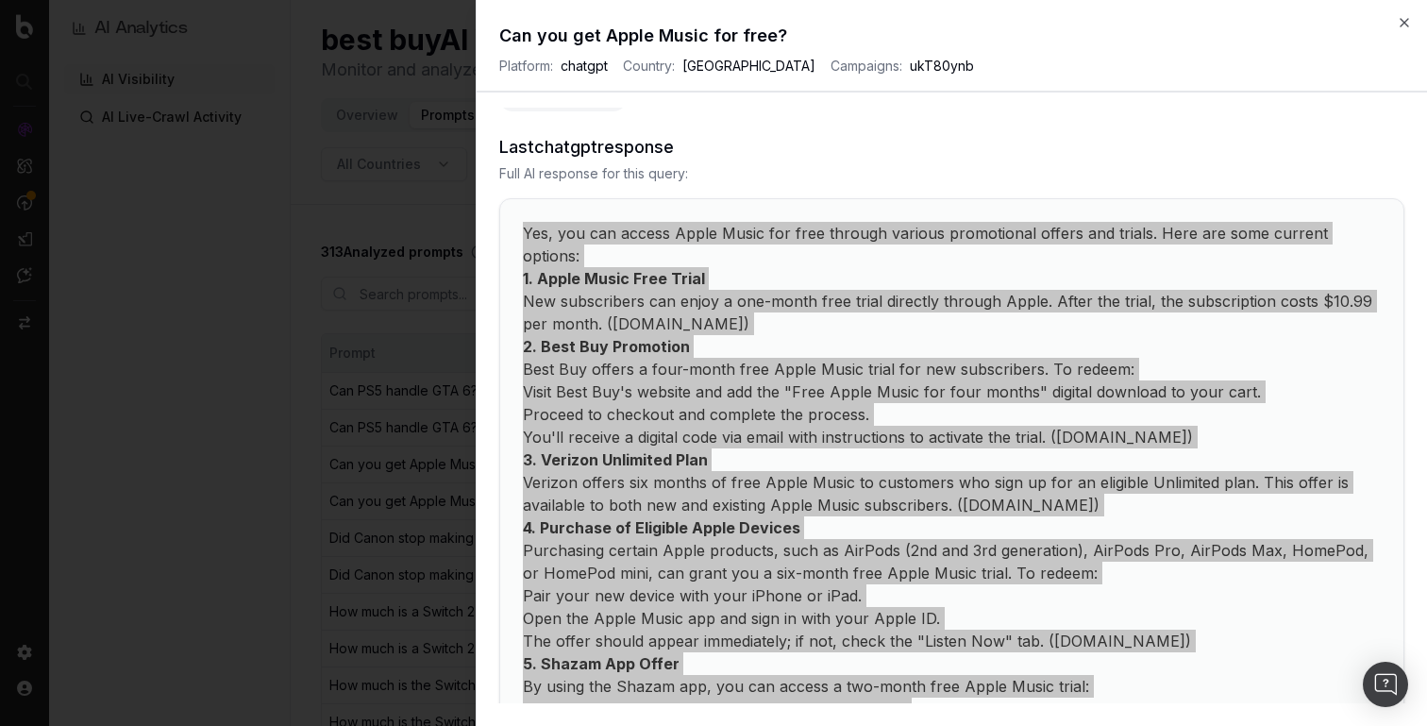
drag, startPoint x: 861, startPoint y: 239, endPoint x: 1199, endPoint y: 2, distance: 412.7
click at [0, 0] on body "AI Analytics AI Visibility AI Live-Crawl Activity best buy AI Visibility Monito…" at bounding box center [713, 363] width 1427 height 726
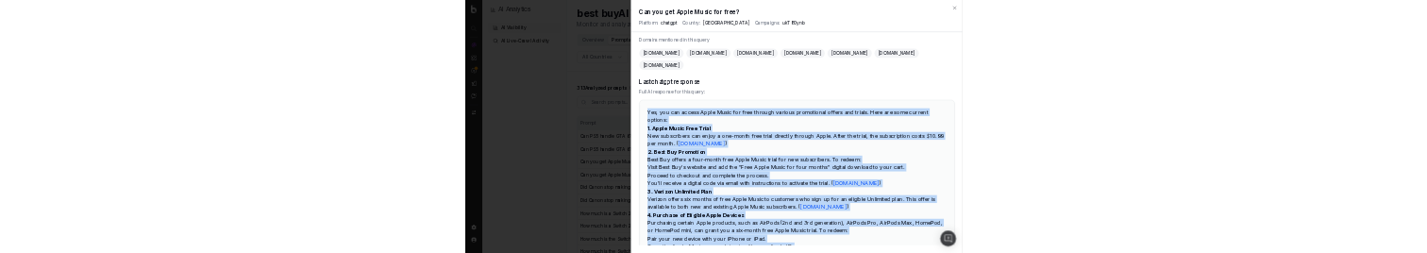
scroll to position [392, 0]
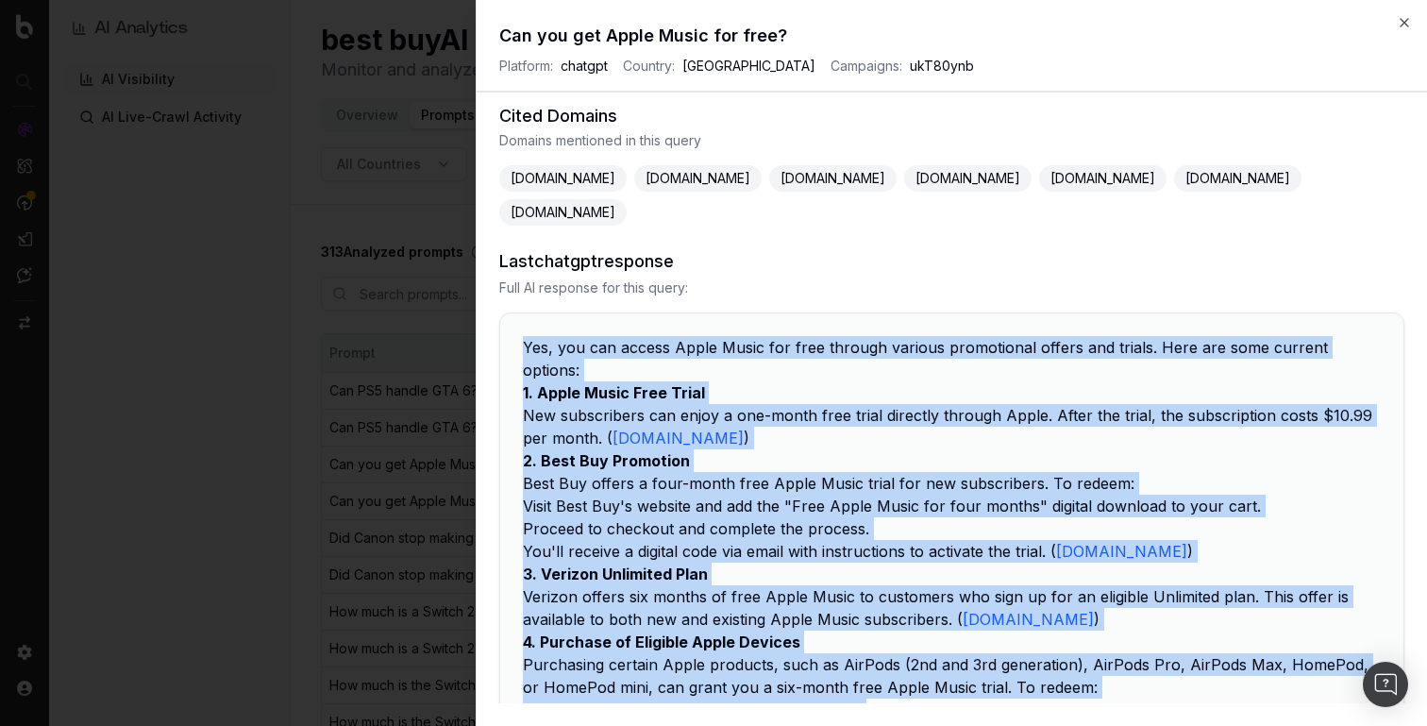
click at [784, 315] on div "Yes, you can access Apple Music for free through various promotional offers and…" at bounding box center [951, 675] width 903 height 725
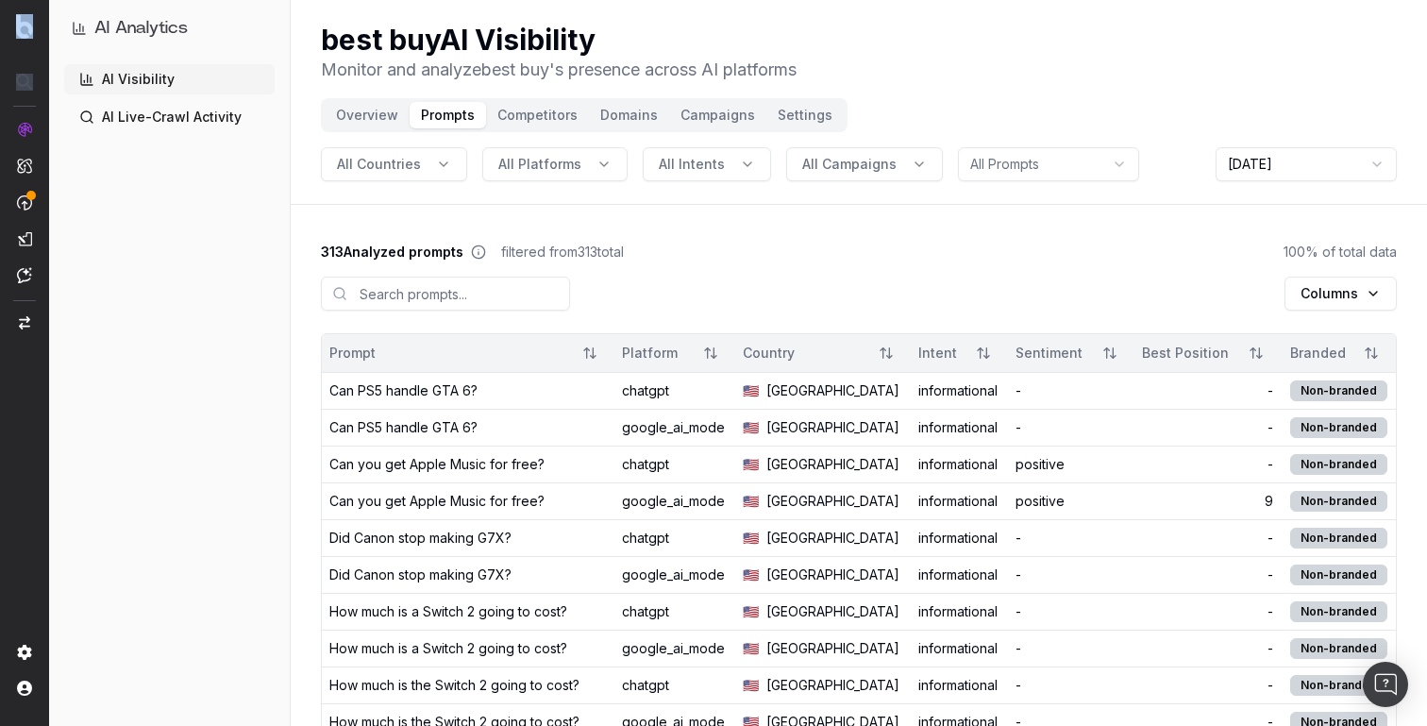
click at [88, 0] on html "AI Analytics AI Visibility AI Live-Crawl Activity best buy AI Visibility Monito…" at bounding box center [713, 363] width 1427 height 726
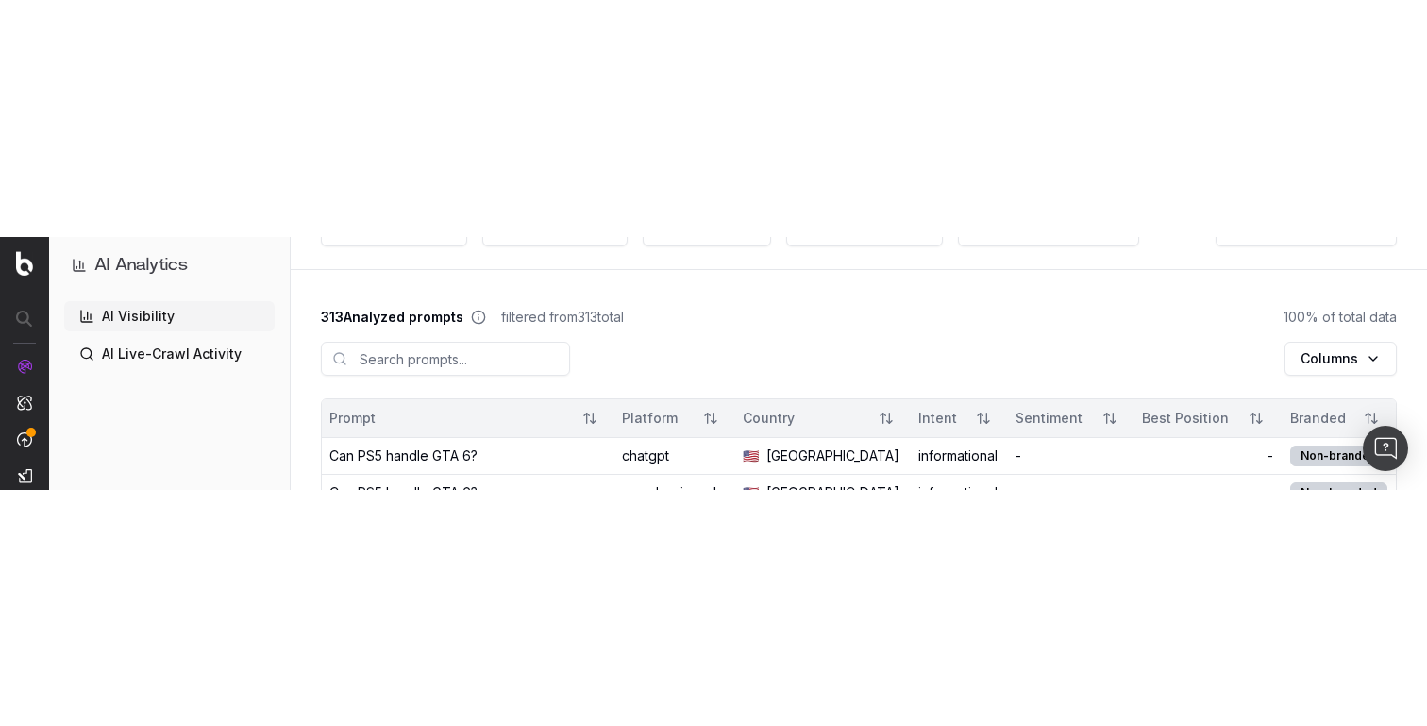
scroll to position [178, 0]
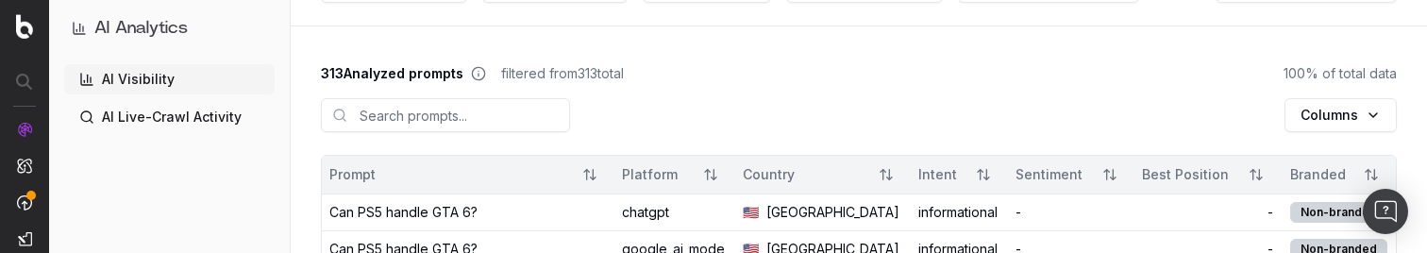
click at [435, 207] on div "Can PS5 handle GTA 6?" at bounding box center [403, 212] width 148 height 19
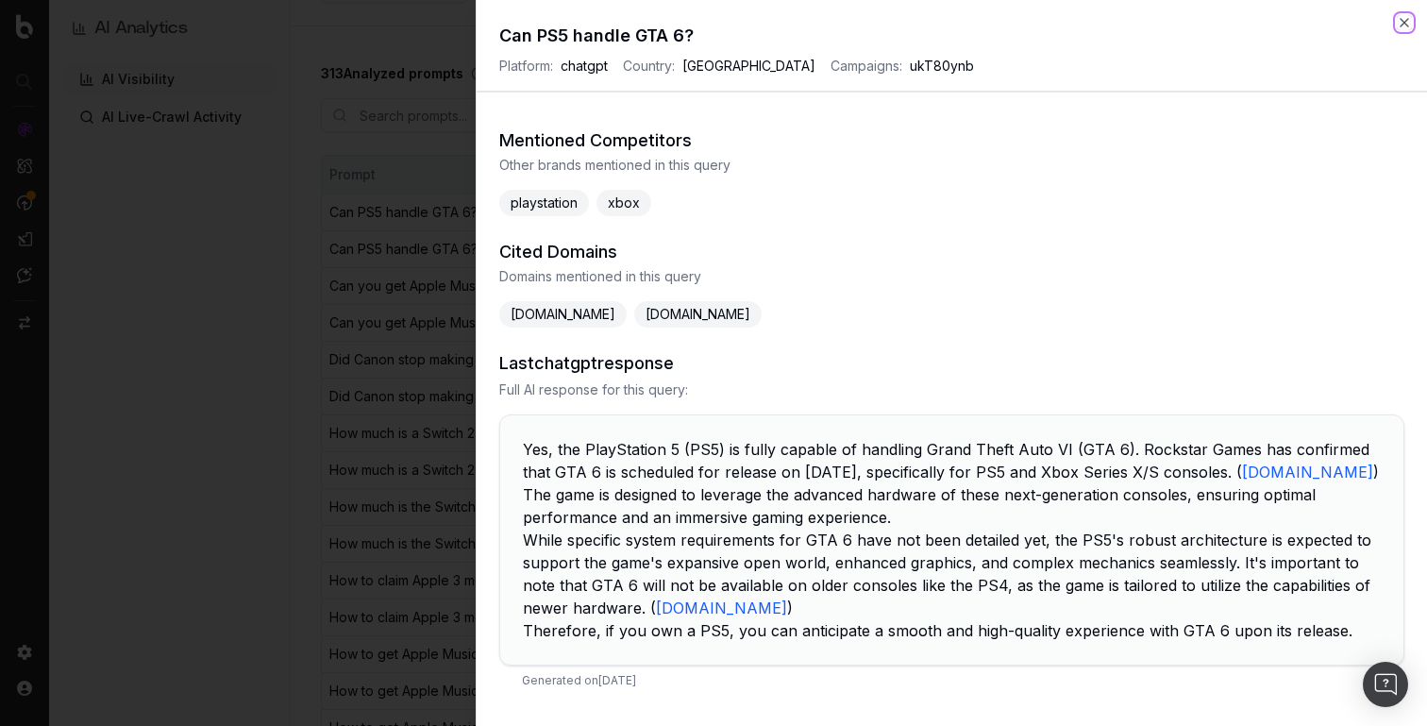
scroll to position [0, 0]
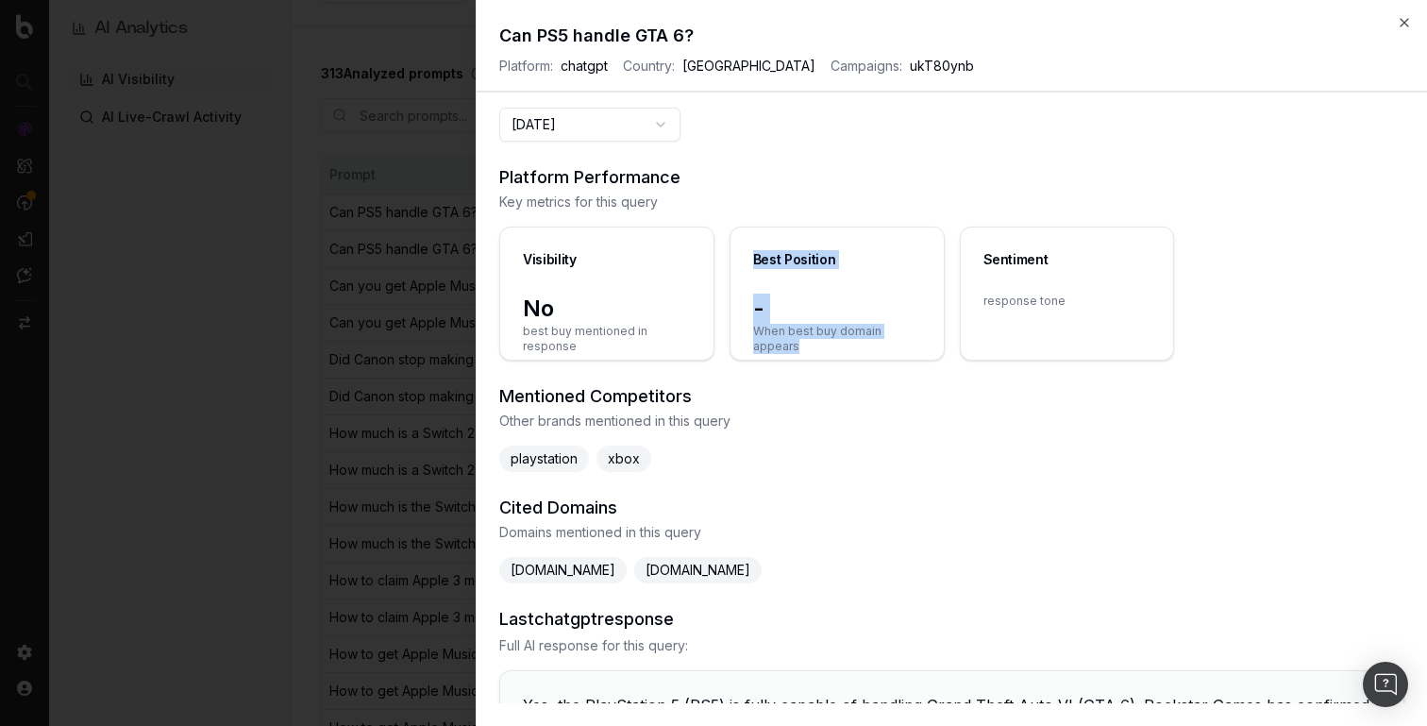
drag, startPoint x: 746, startPoint y: 254, endPoint x: 848, endPoint y: 340, distance: 133.3
click at [848, 340] on div "Best Position - When best buy domain appears" at bounding box center [837, 294] width 215 height 134
click at [848, 340] on span "When best buy domain appears" at bounding box center [837, 339] width 168 height 30
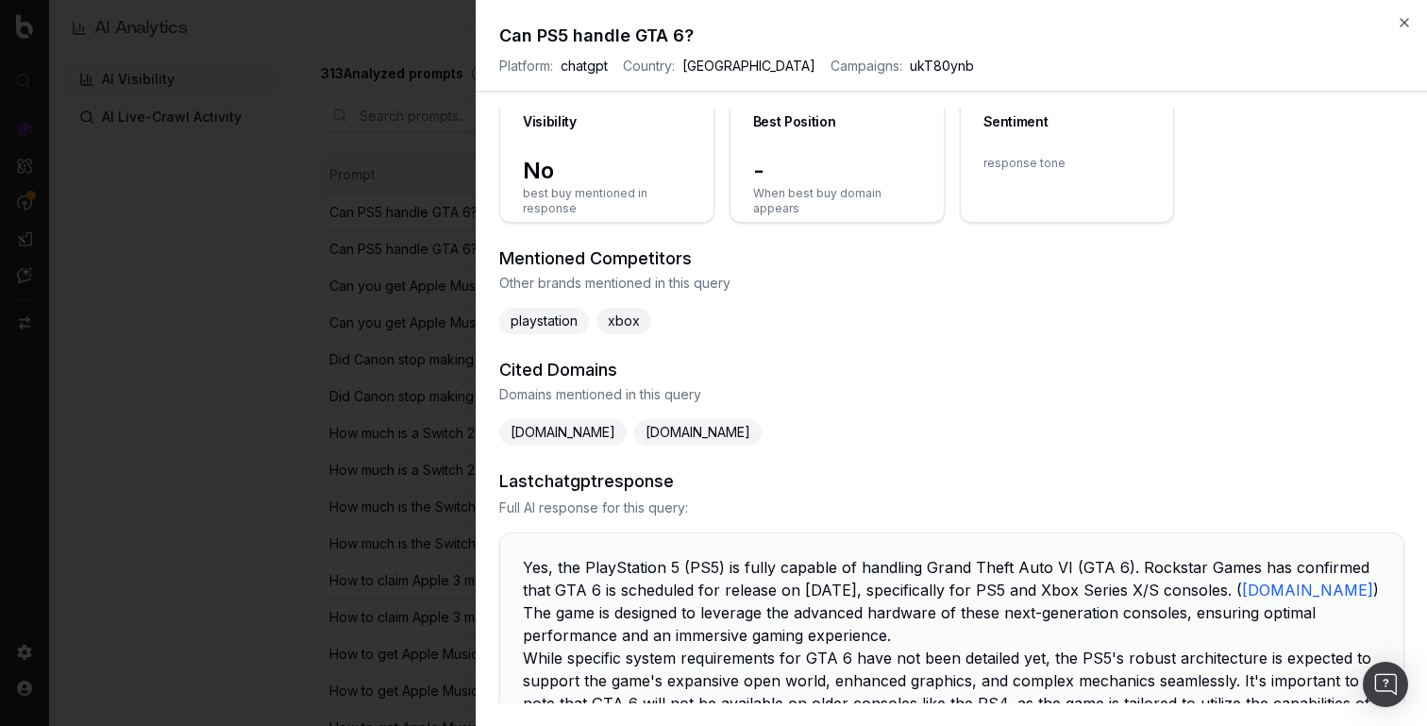
scroll to position [256, 0]
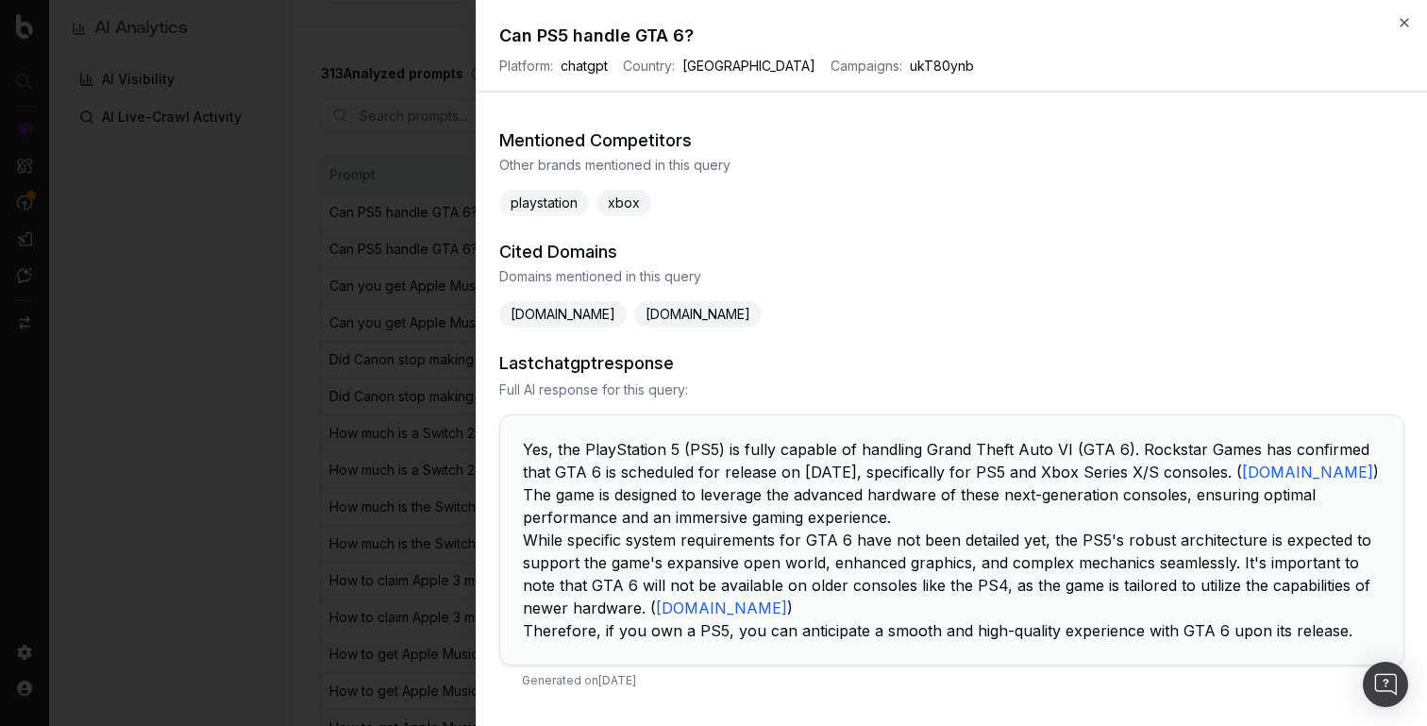
click at [549, 368] on h3 "Last chatgpt response" at bounding box center [951, 363] width 905 height 26
click at [605, 368] on h3 "Last chatgpt response" at bounding box center [951, 363] width 905 height 26
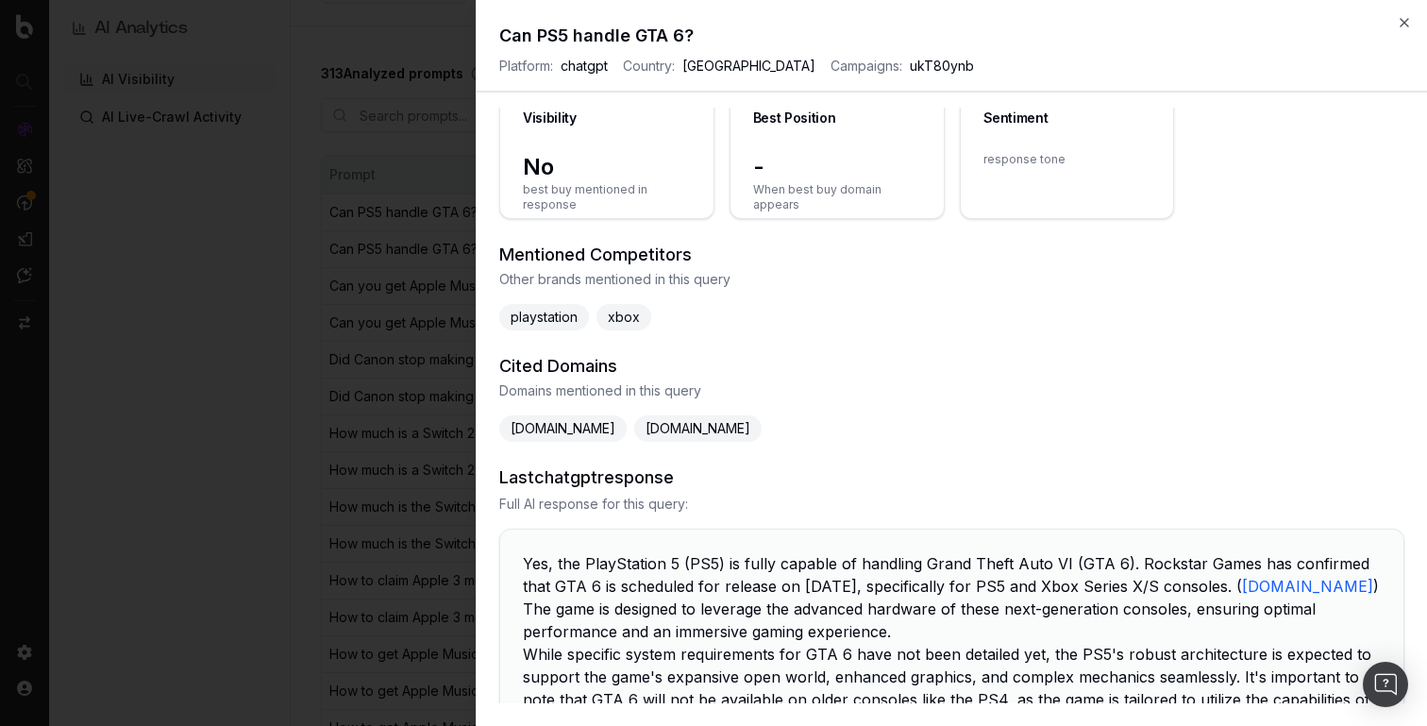
scroll to position [80, 0]
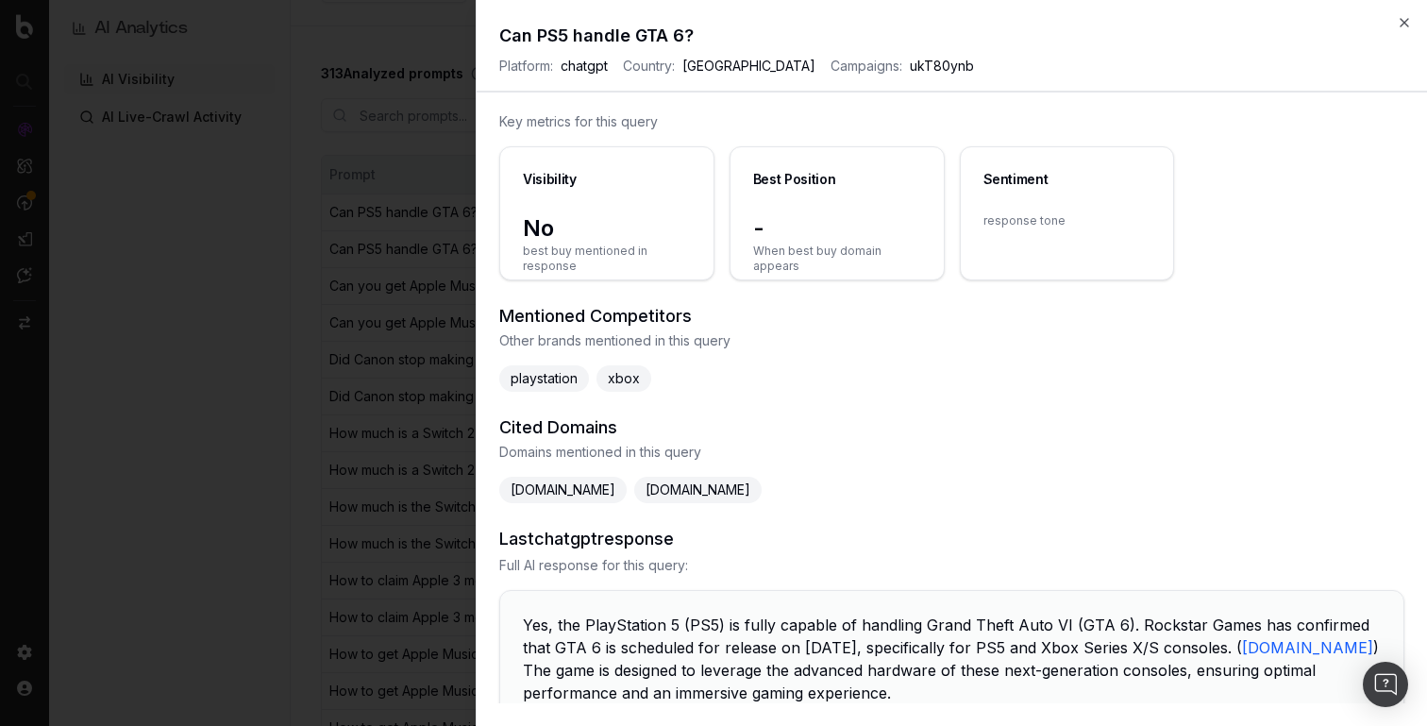
click at [743, 491] on span "[DOMAIN_NAME]" at bounding box center [697, 490] width 127 height 26
click at [755, 491] on span "[DOMAIN_NAME]" at bounding box center [697, 490] width 127 height 26
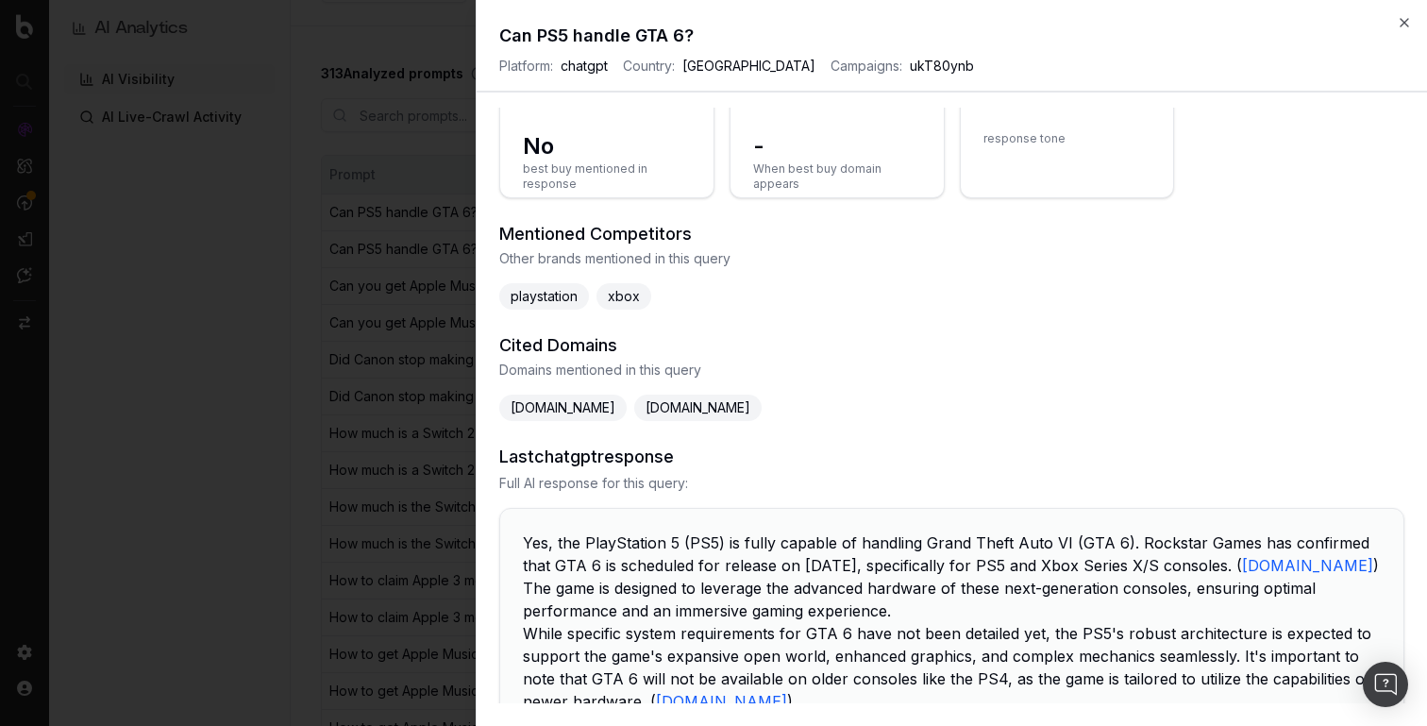
scroll to position [256, 0]
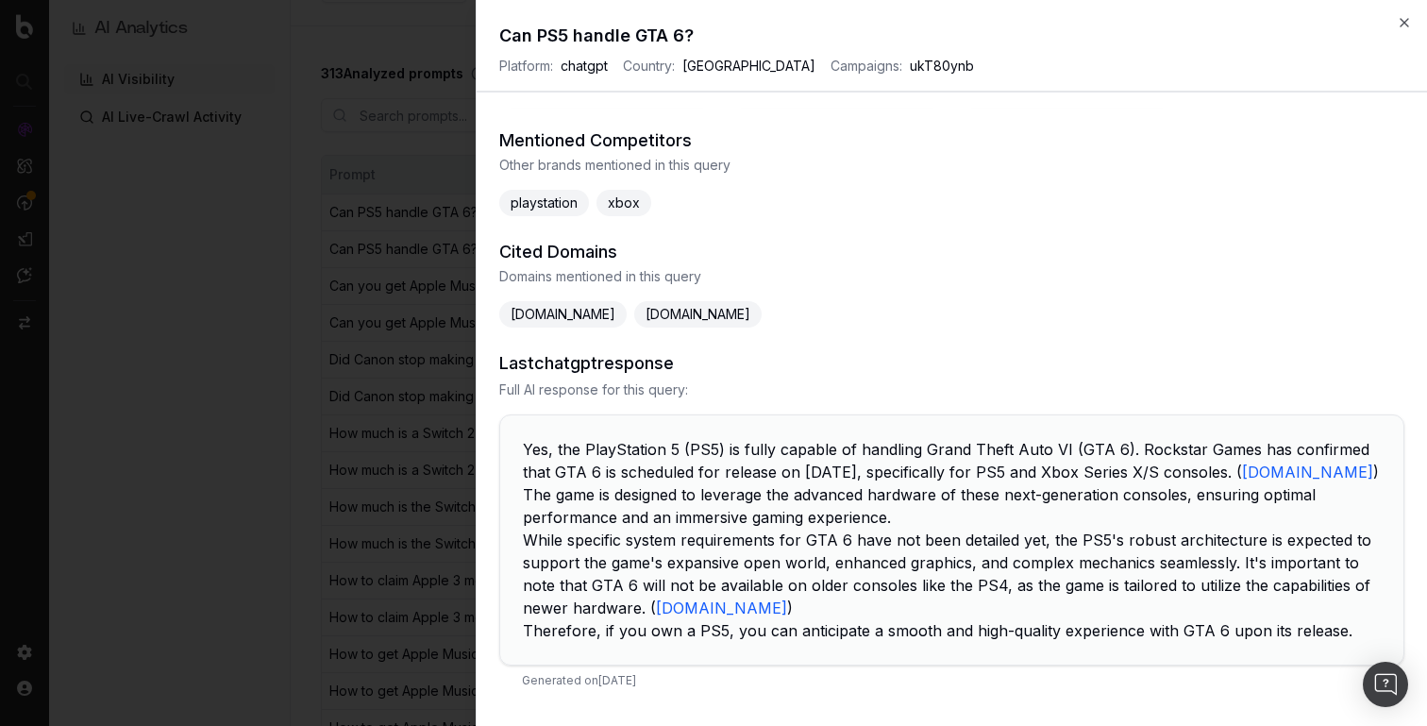
click at [1395, 24] on h2 "Can PS5 handle GTA 6?" at bounding box center [951, 36] width 905 height 26
click at [1408, 24] on icon "button" at bounding box center [1404, 22] width 15 height 15
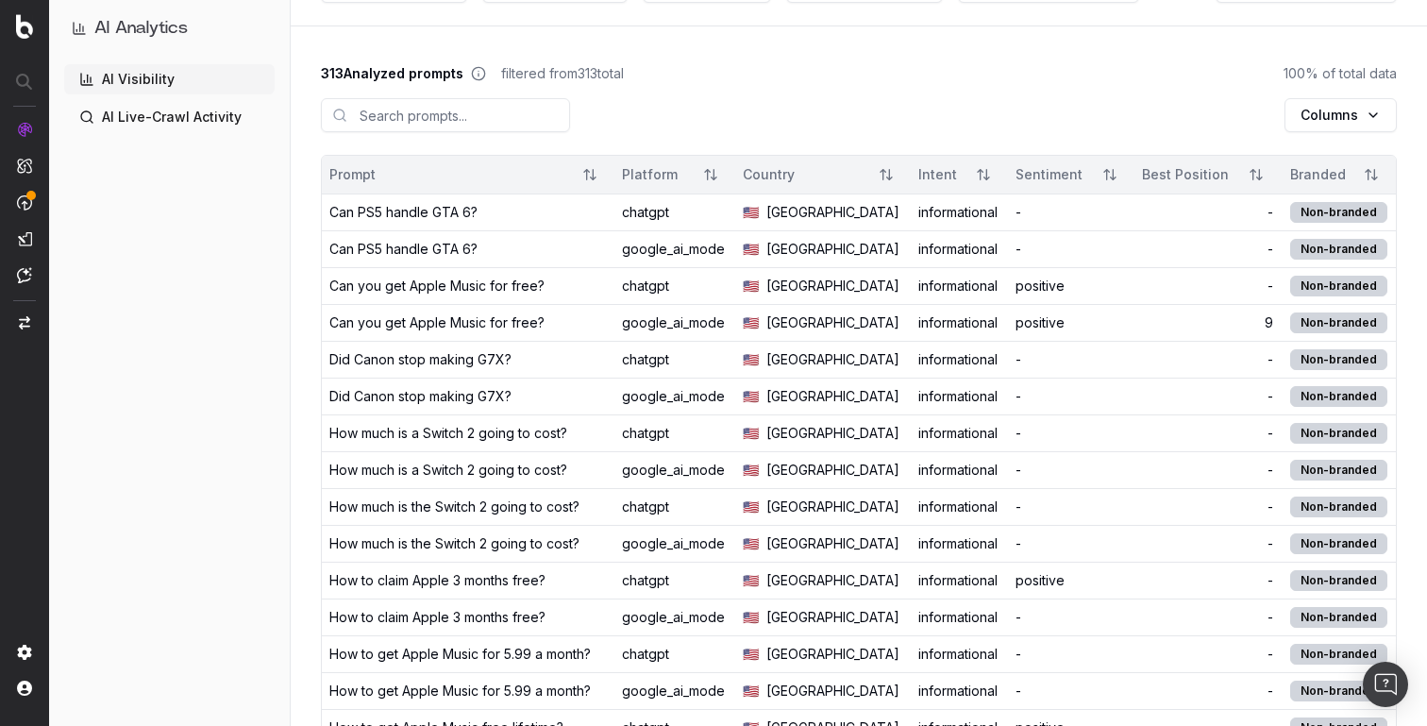
scroll to position [0, 0]
